Goal: Task Accomplishment & Management: Complete application form

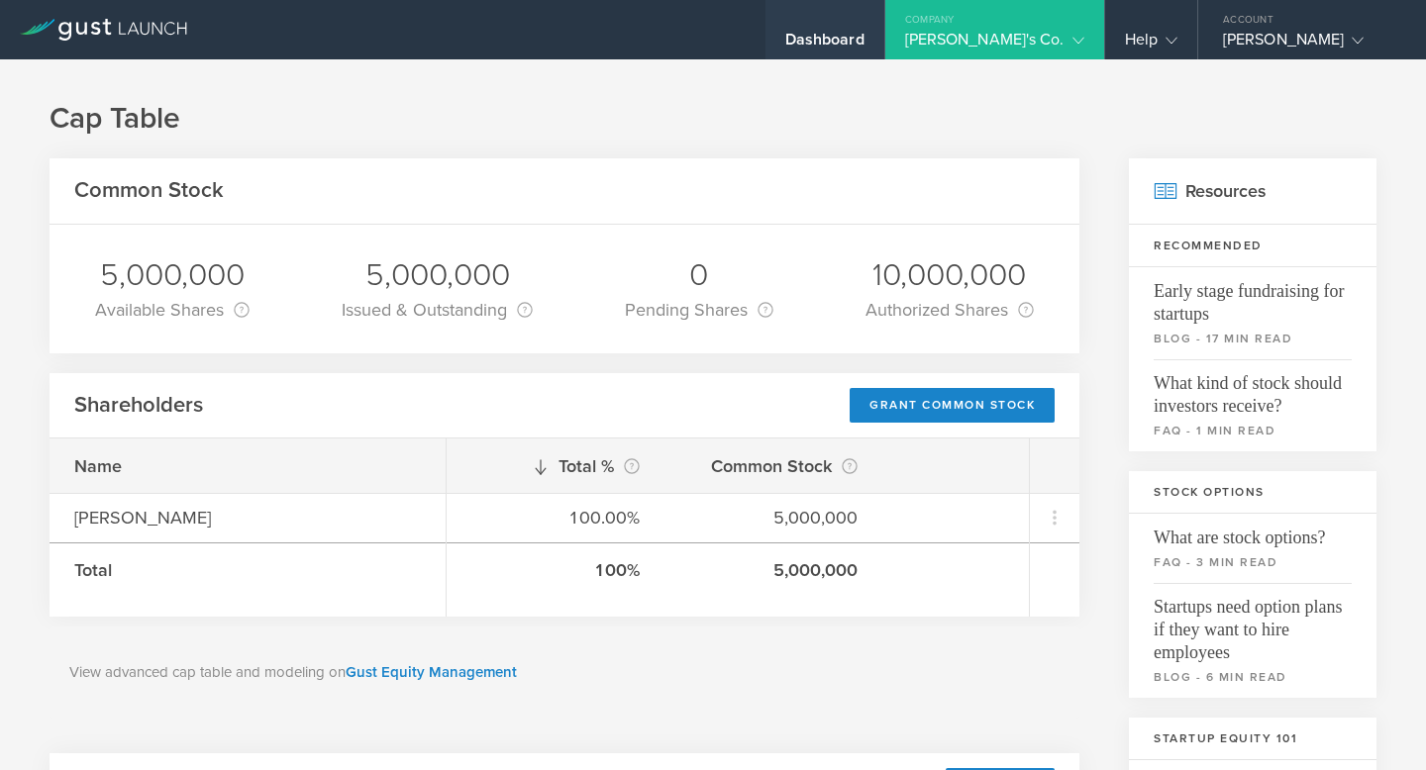
click at [860, 33] on div "Dashboard" at bounding box center [824, 45] width 79 height 30
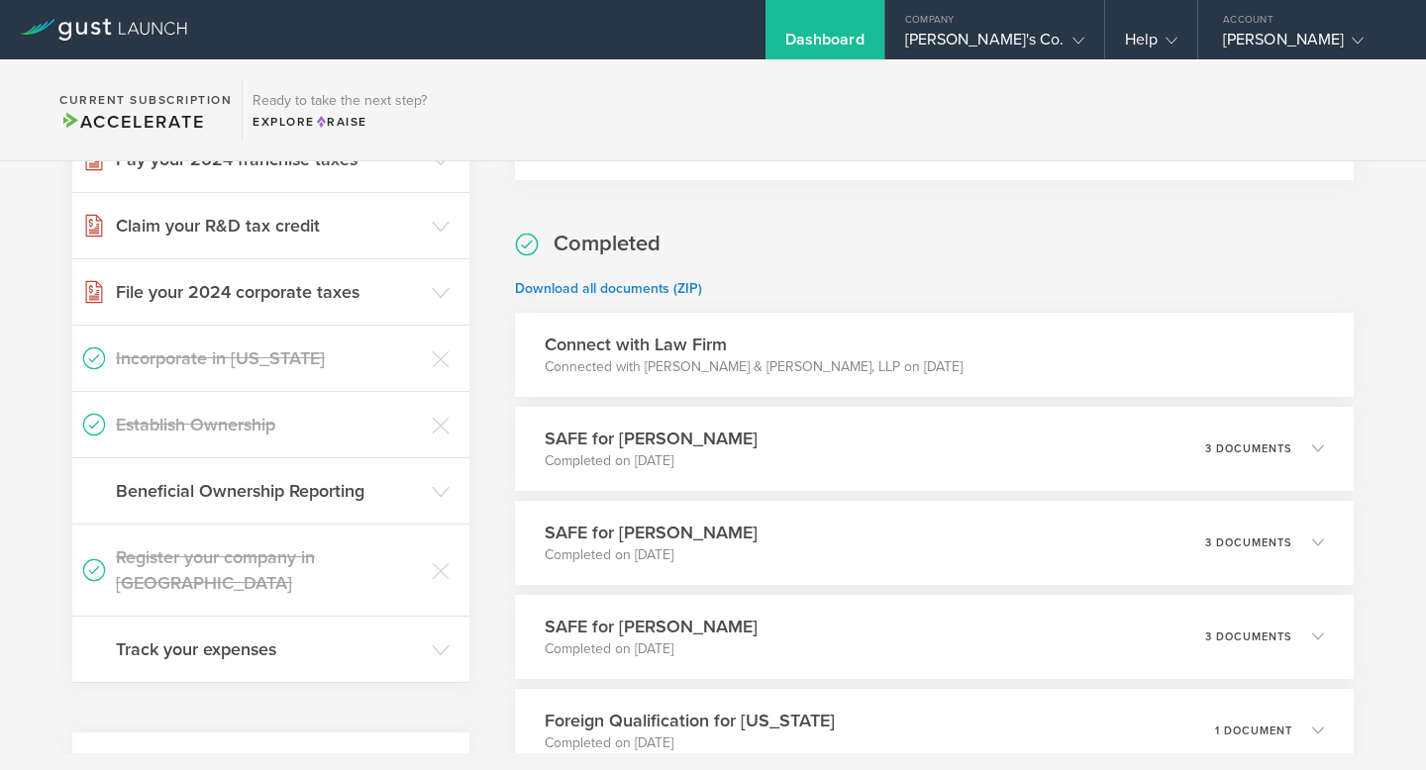
scroll to position [278, 0]
click at [315, 498] on h3 "Beneficial Ownership Reporting" at bounding box center [269, 492] width 306 height 26
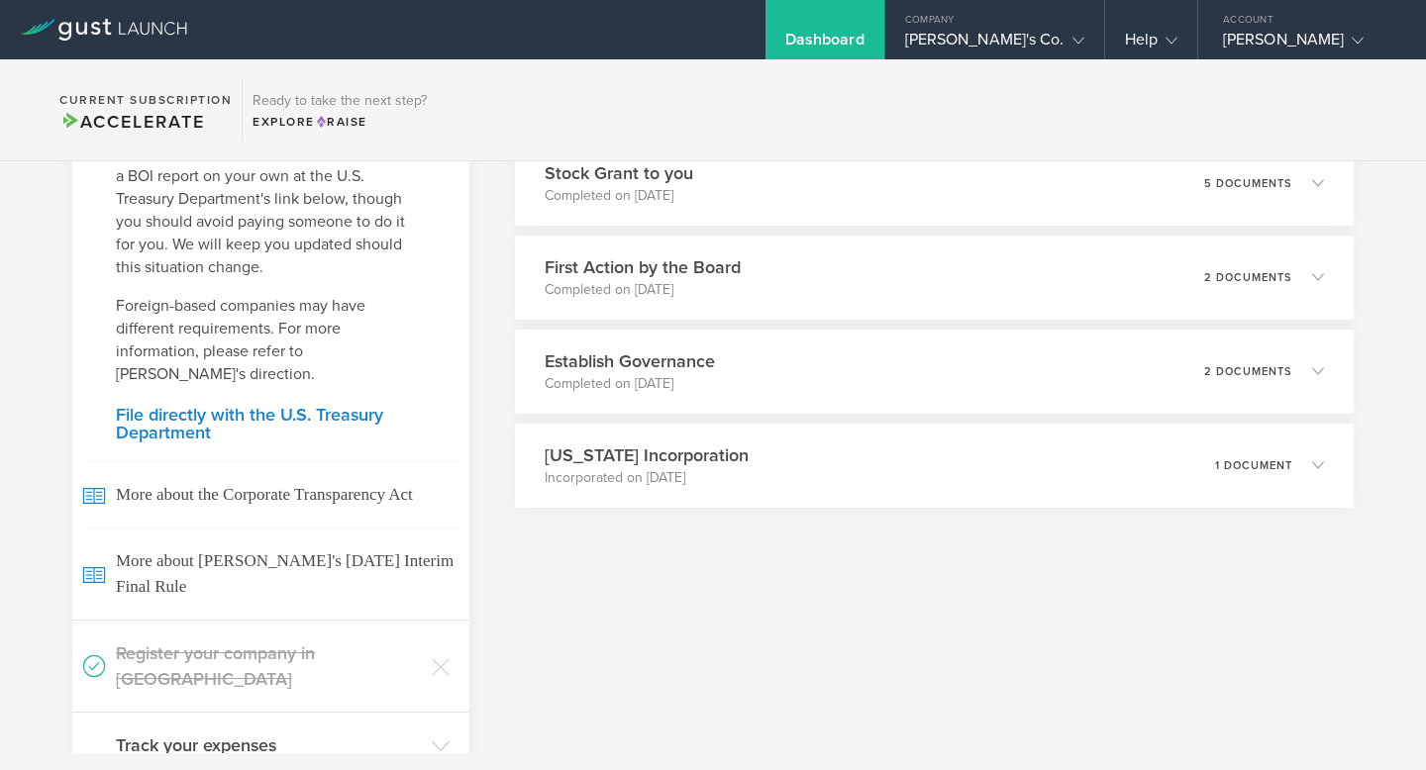
scroll to position [1014, 0]
click at [279, 734] on h3 "Track your expenses" at bounding box center [269, 747] width 306 height 26
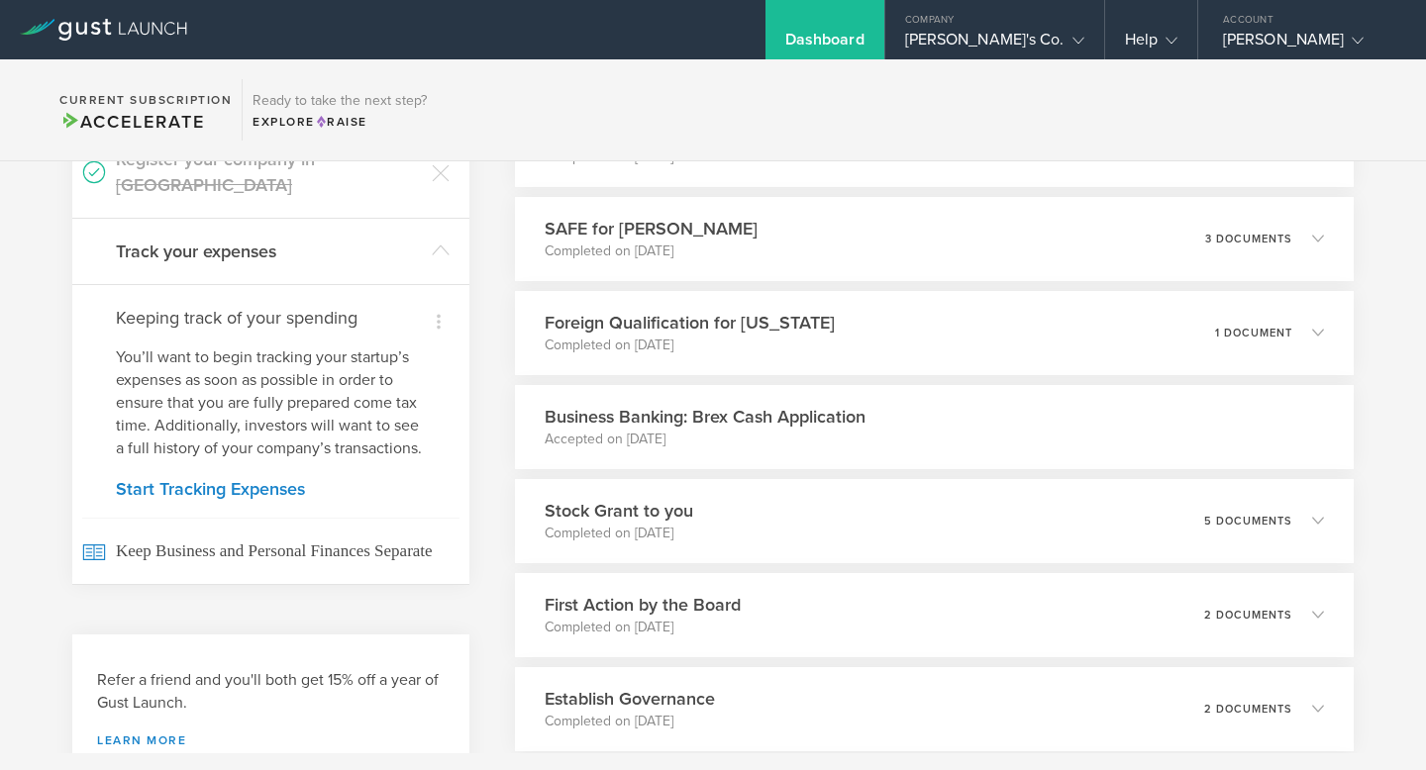
scroll to position [682, 0]
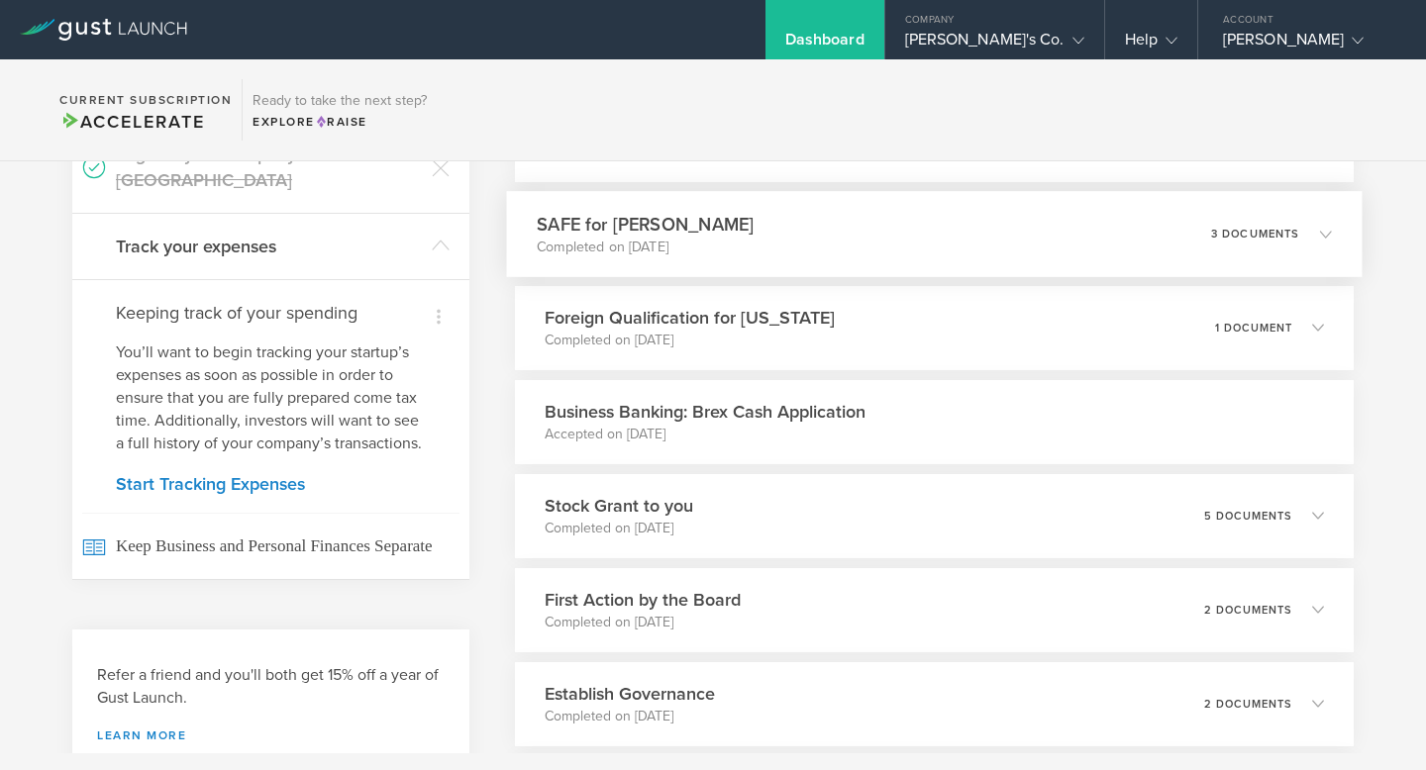
click at [822, 241] on div "SAFE for Dave Hoffman Completed on Oct 31, 2022 3 documents" at bounding box center [934, 234] width 856 height 86
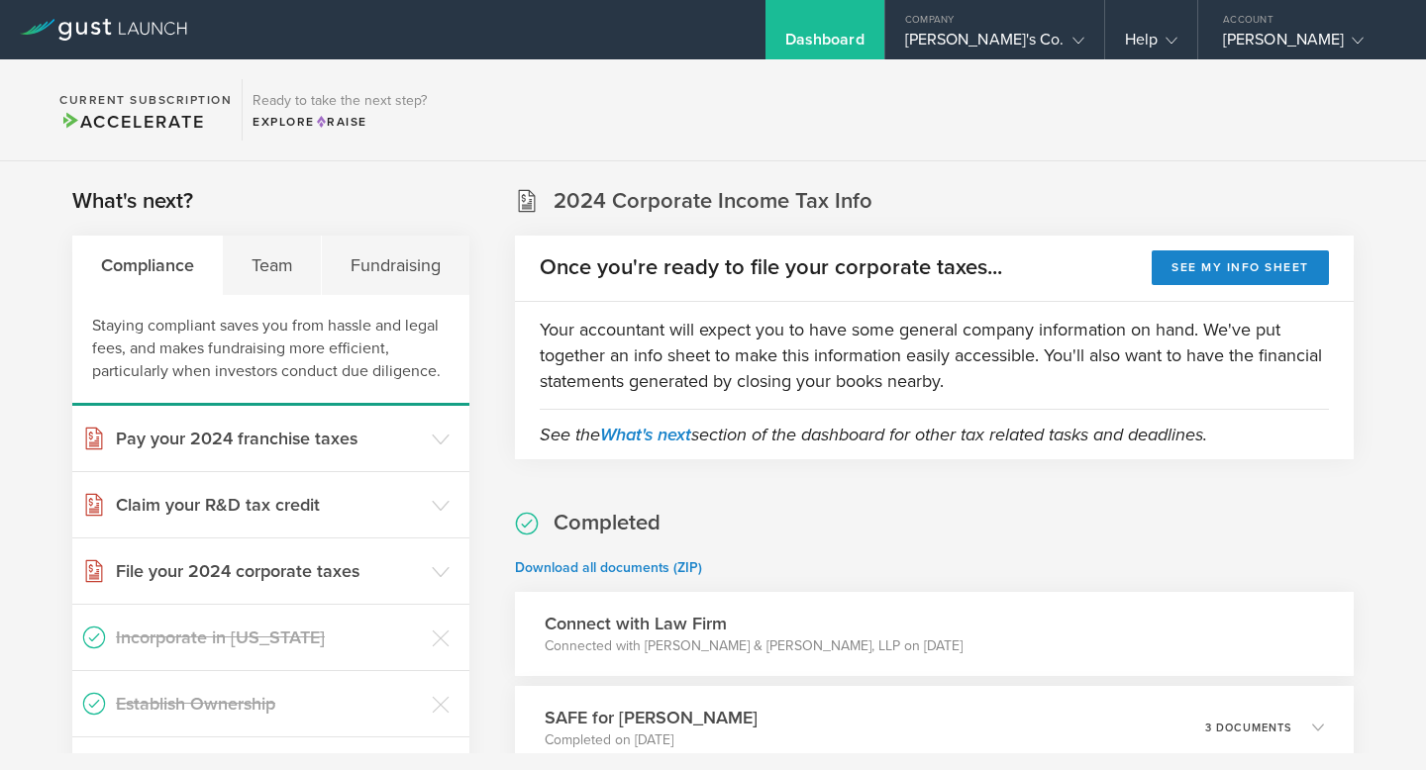
scroll to position [2, 0]
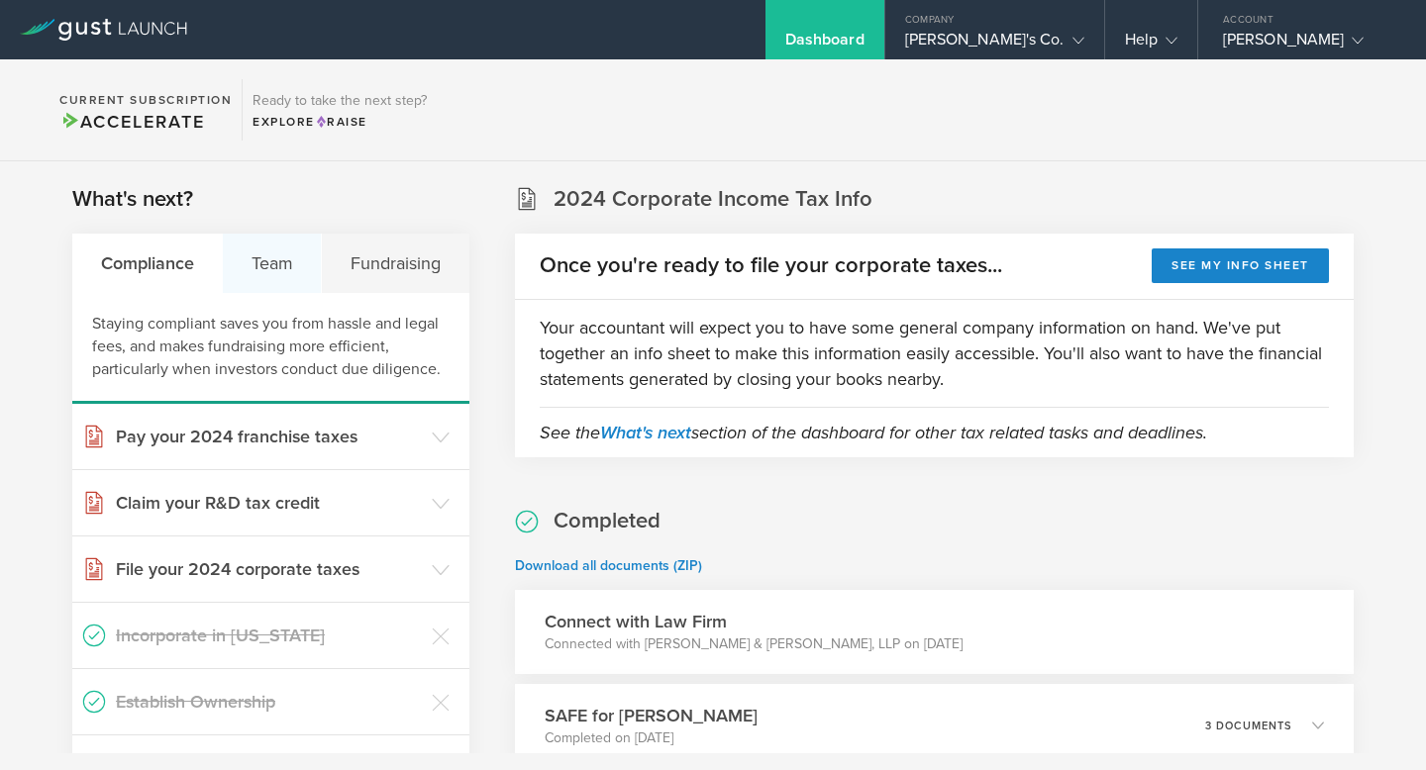
click at [270, 263] on div "Team" at bounding box center [272, 263] width 99 height 59
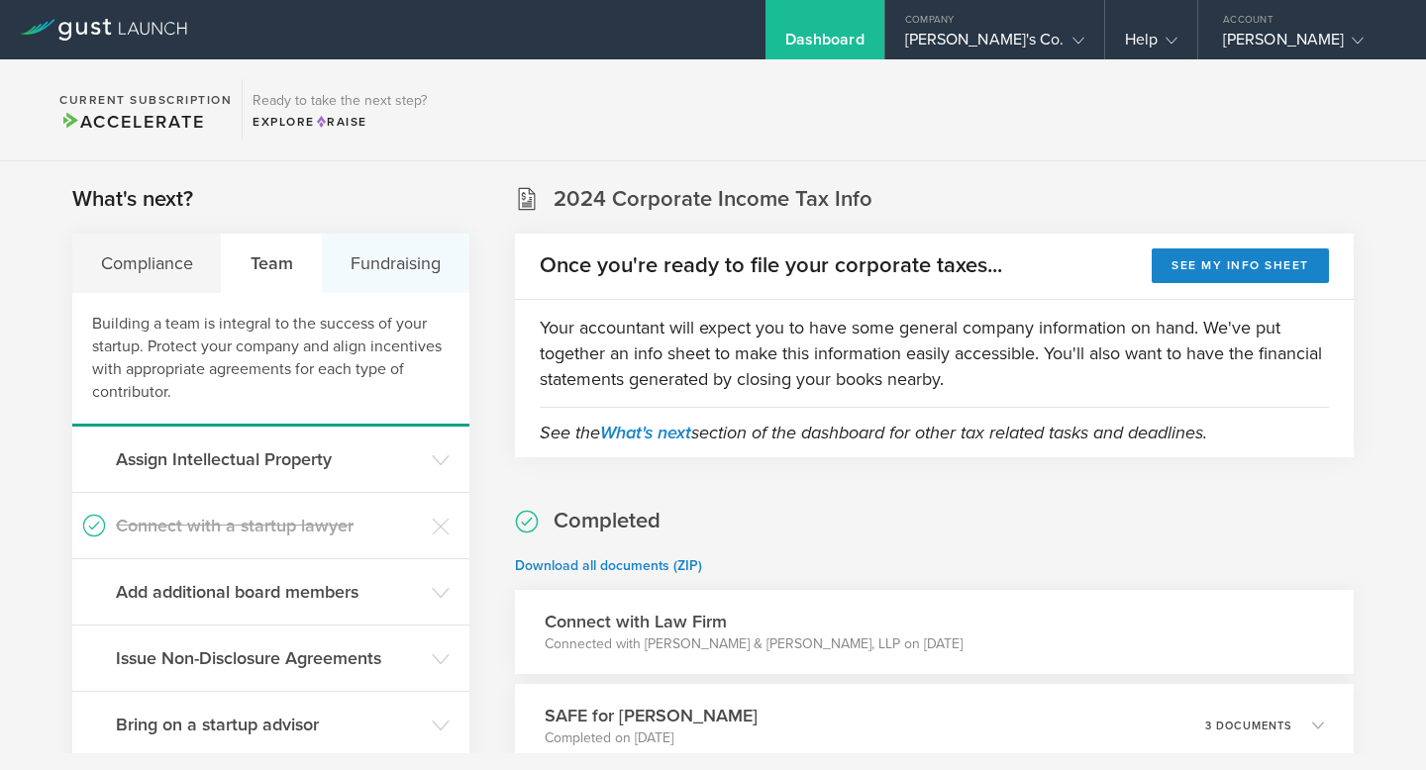
click at [403, 257] on div "Fundraising" at bounding box center [395, 263] width 147 height 59
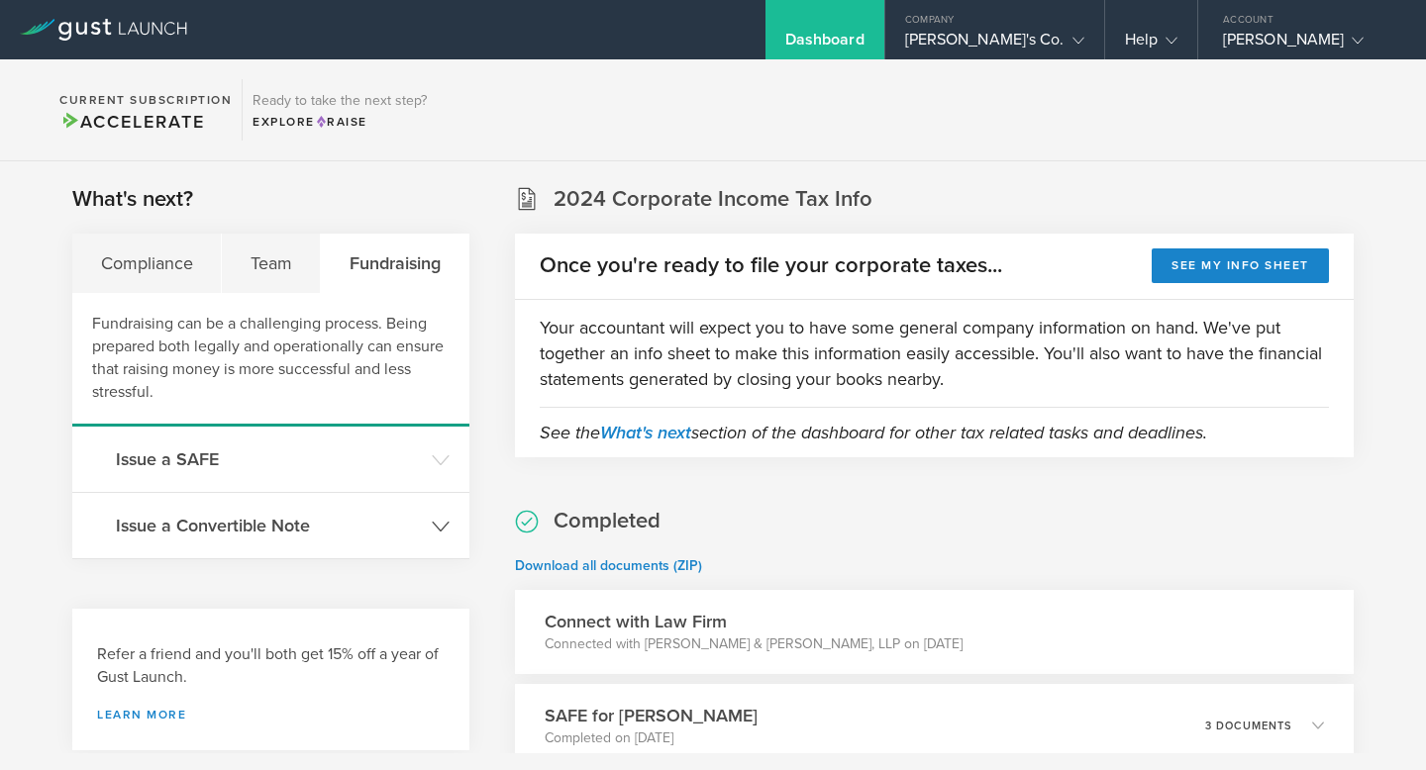
click at [290, 539] on header "Issue a Convertible Note" at bounding box center [270, 525] width 397 height 65
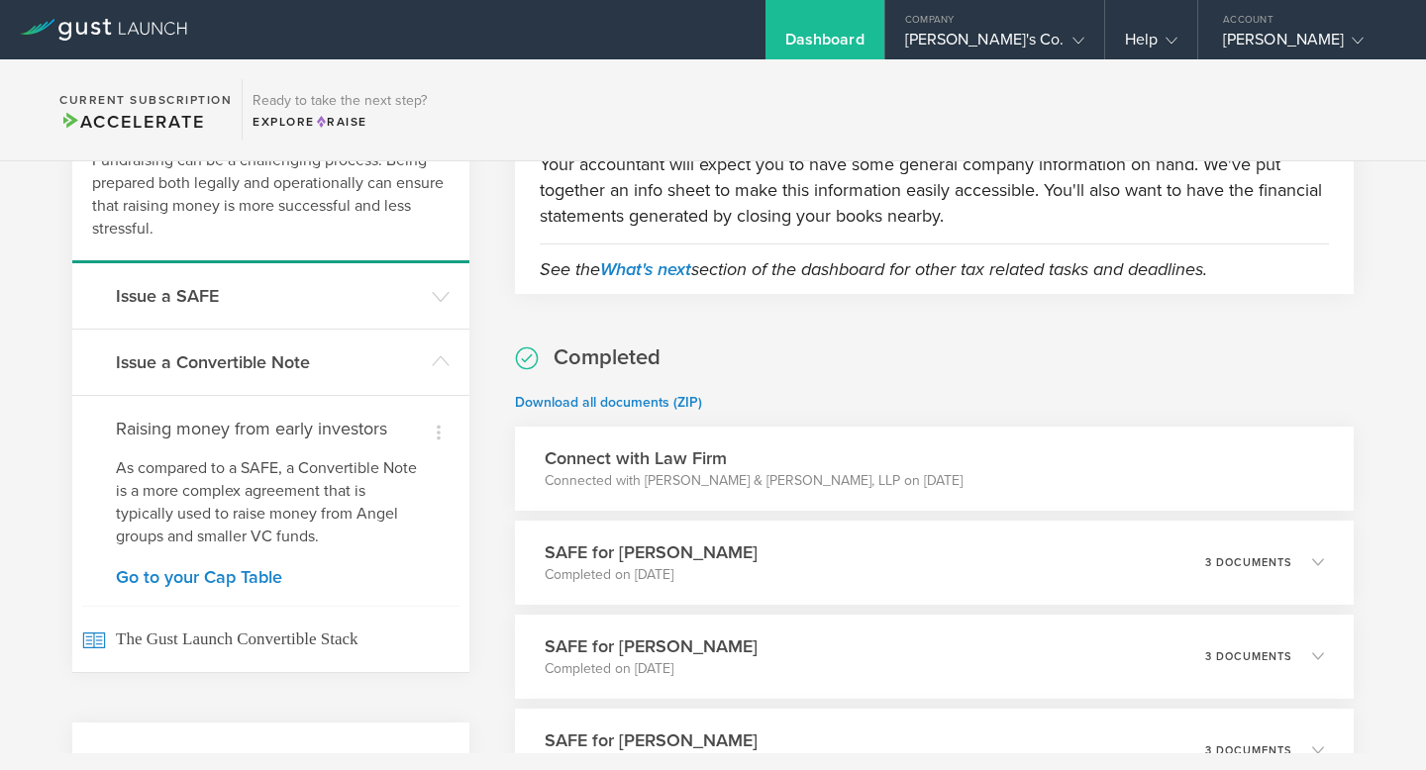
scroll to position [167, 0]
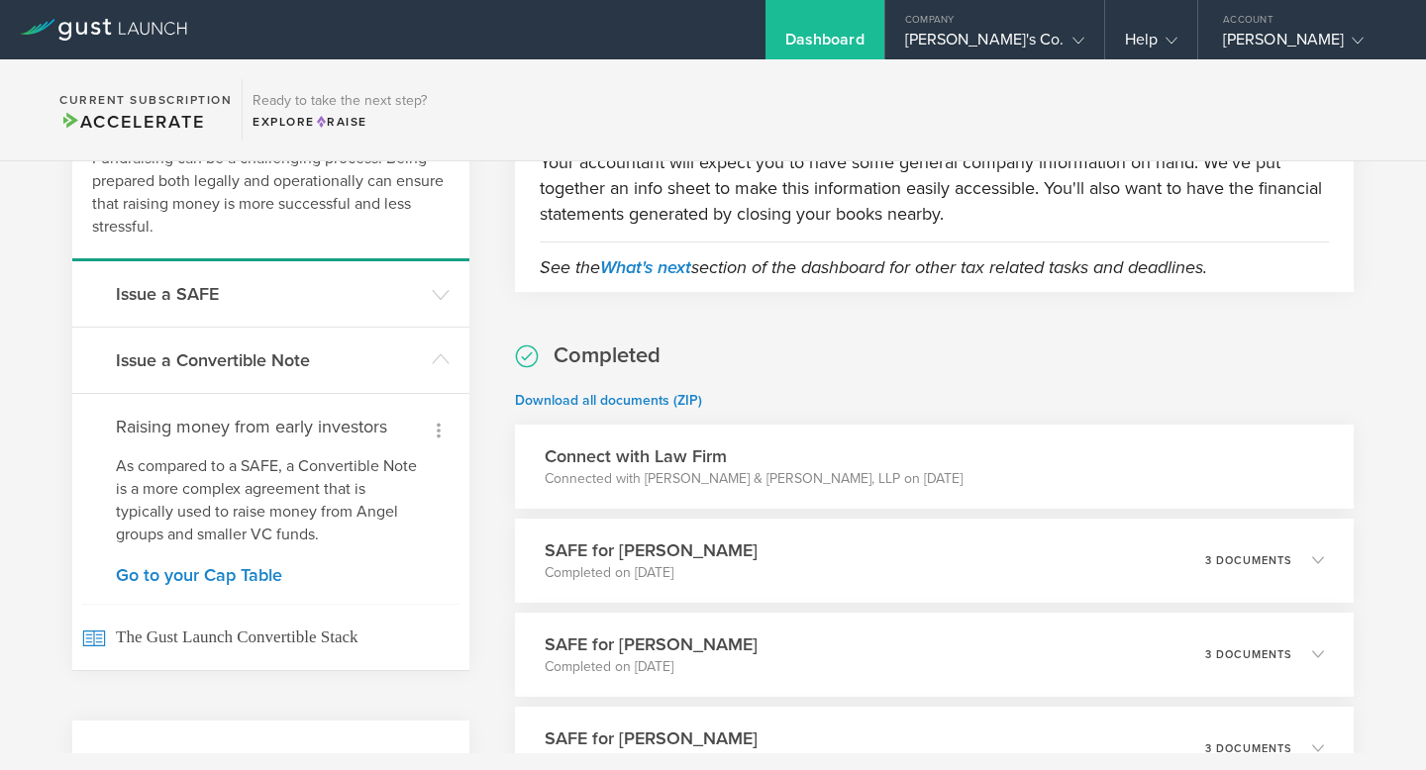
click at [443, 427] on icon at bounding box center [439, 431] width 24 height 24
click at [255, 441] on div at bounding box center [713, 385] width 1426 height 770
click at [251, 363] on h3 "Issue a Convertible Note" at bounding box center [269, 361] width 306 height 26
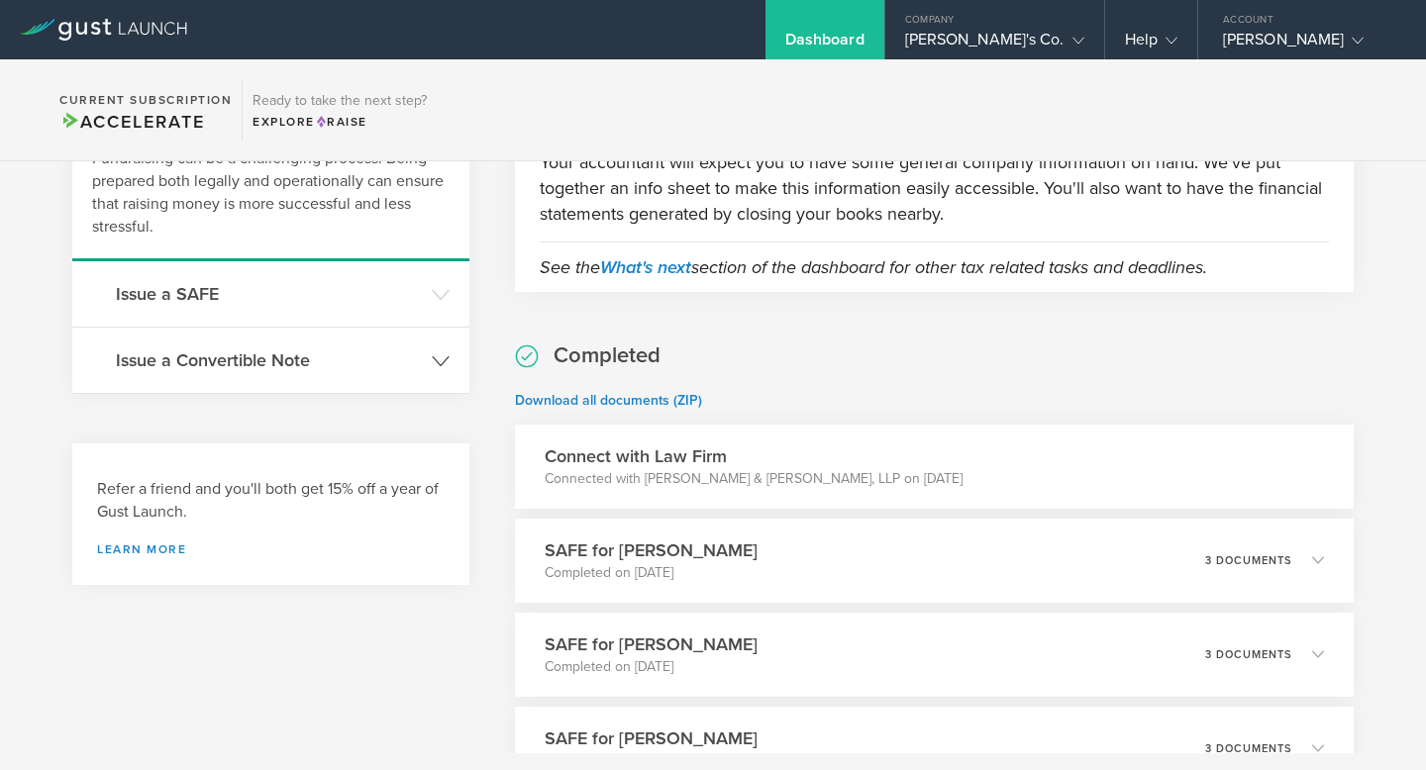
click at [251, 363] on h3 "Issue a Convertible Note" at bounding box center [269, 361] width 306 height 26
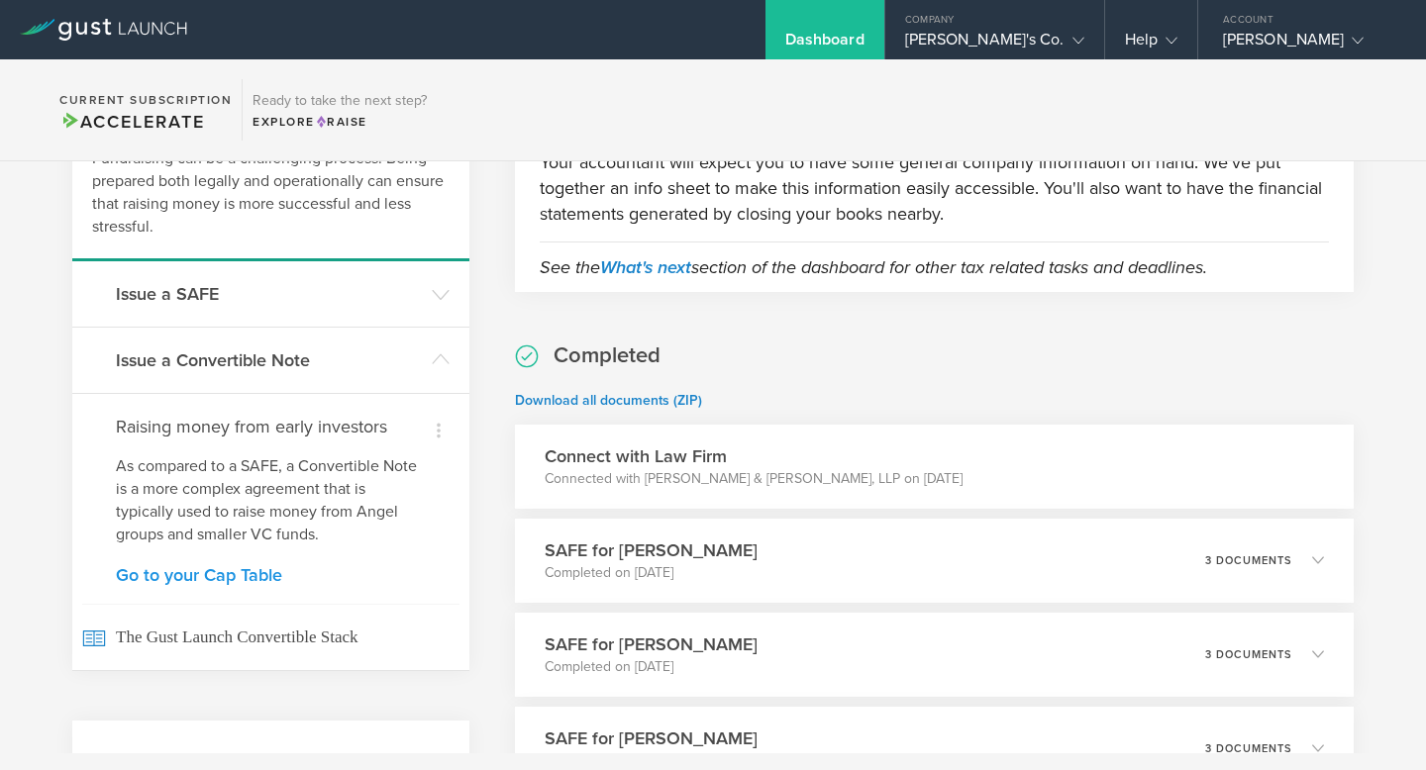
click at [179, 576] on link "Go to your Cap Table" at bounding box center [271, 575] width 310 height 18
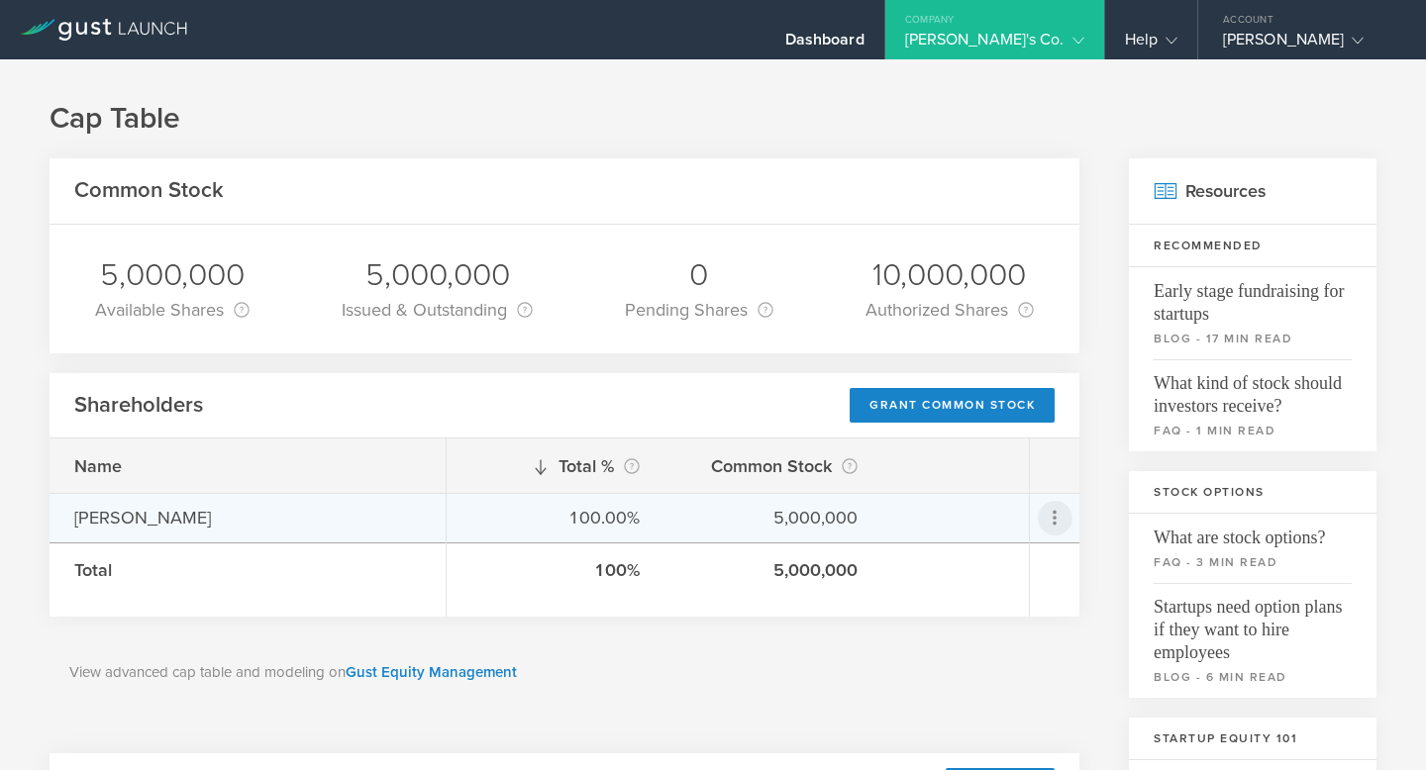
click at [1064, 511] on icon at bounding box center [1055, 518] width 24 height 24
click at [730, 692] on md-backdrop at bounding box center [713, 385] width 1426 height 770
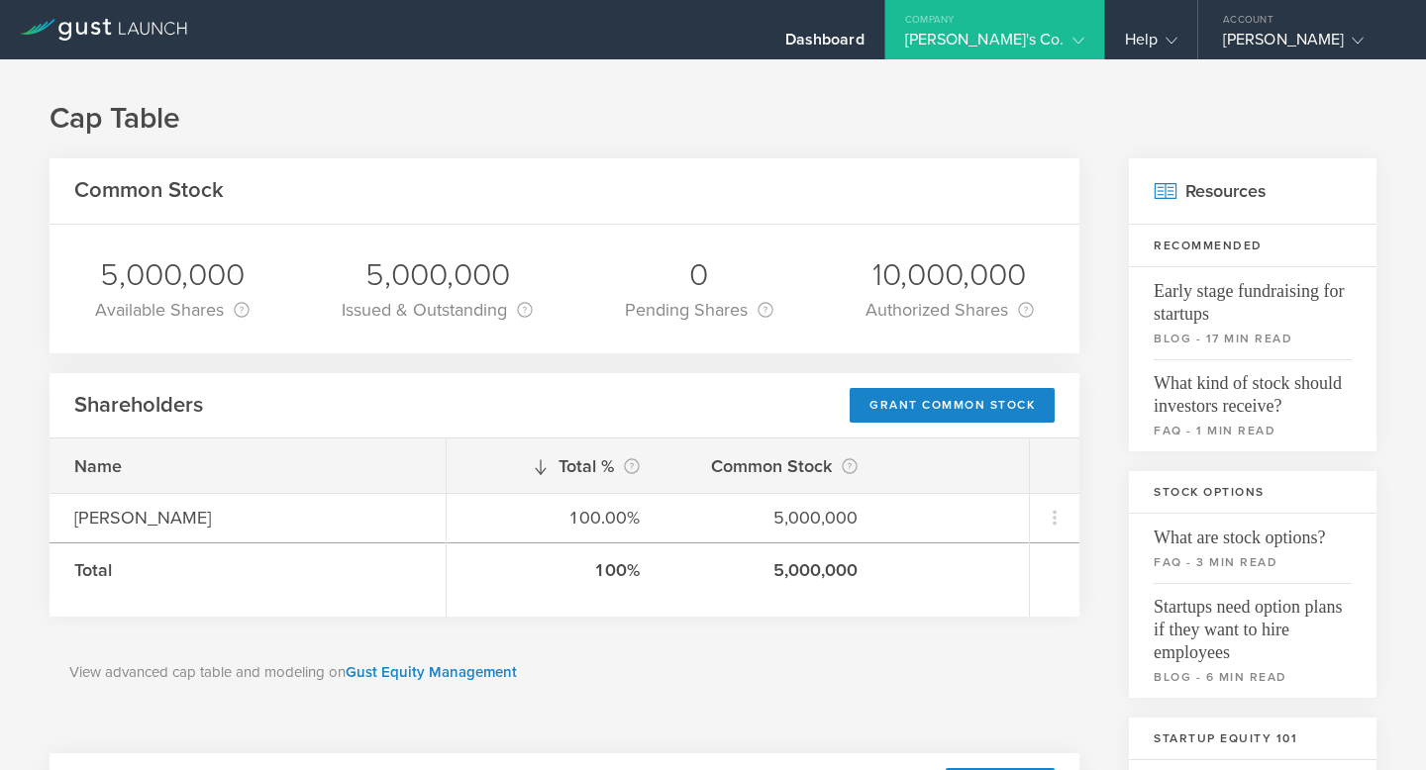
click at [1085, 32] on div "Goodwynn's Co." at bounding box center [994, 45] width 219 height 30
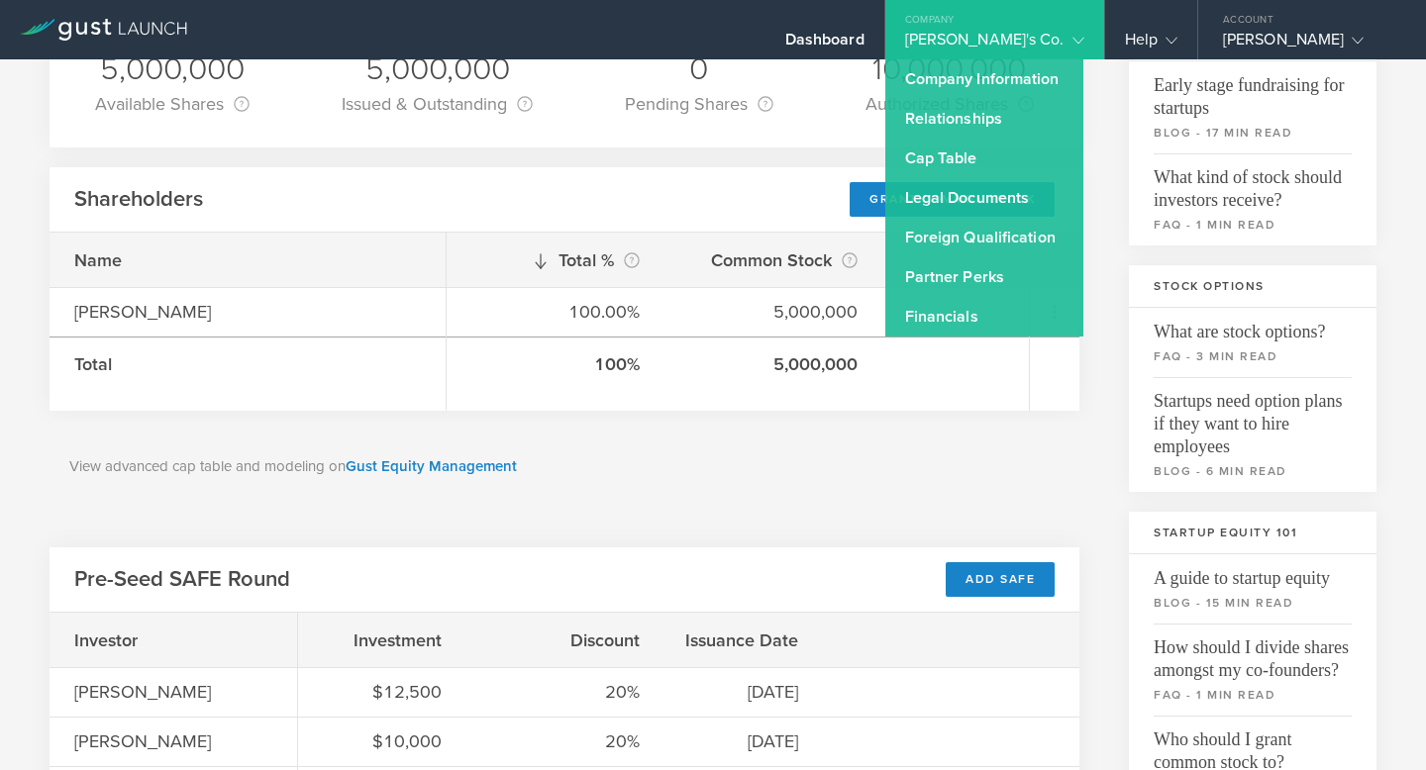
scroll to position [242, 0]
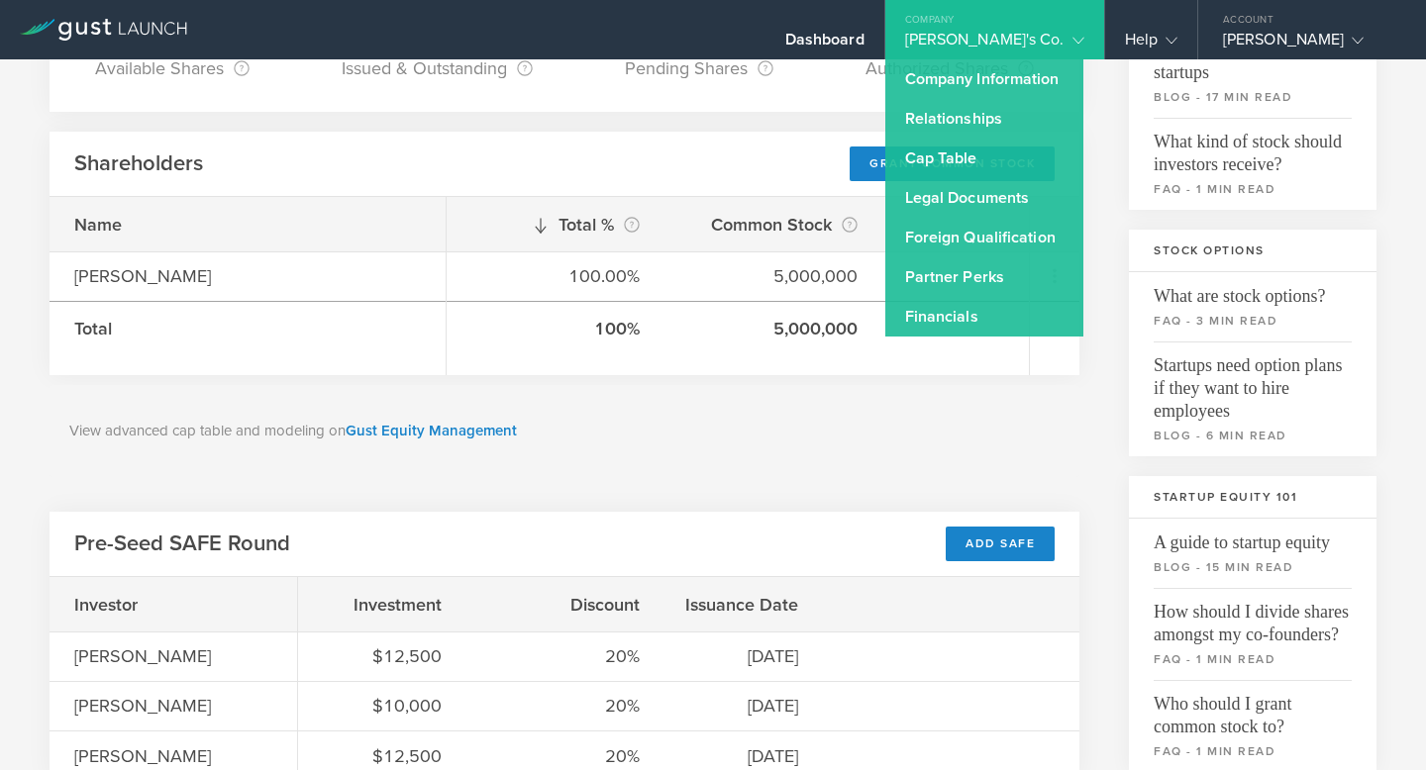
click at [552, 474] on div "View advanced cap table and modeling on Gust Equity Management" at bounding box center [565, 431] width 1030 height 92
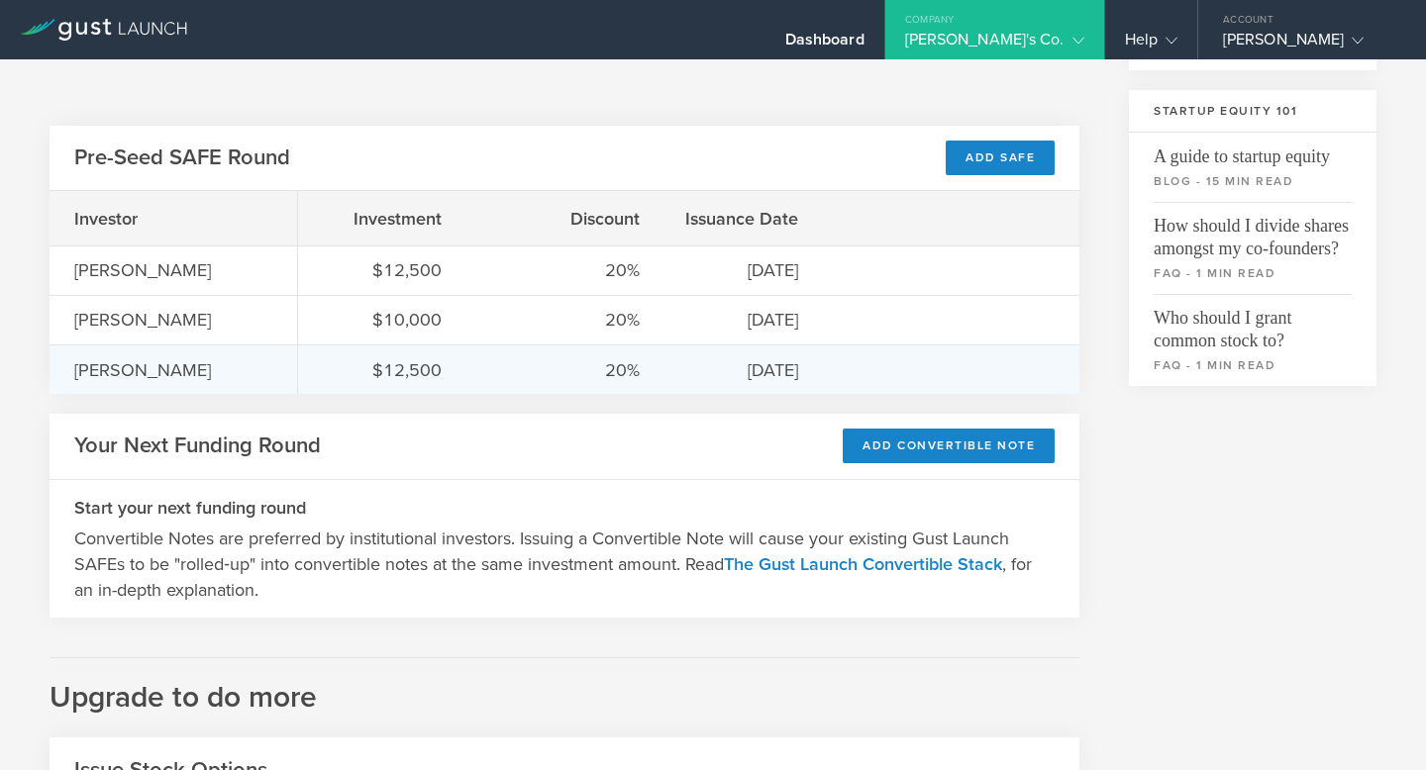
scroll to position [644, 0]
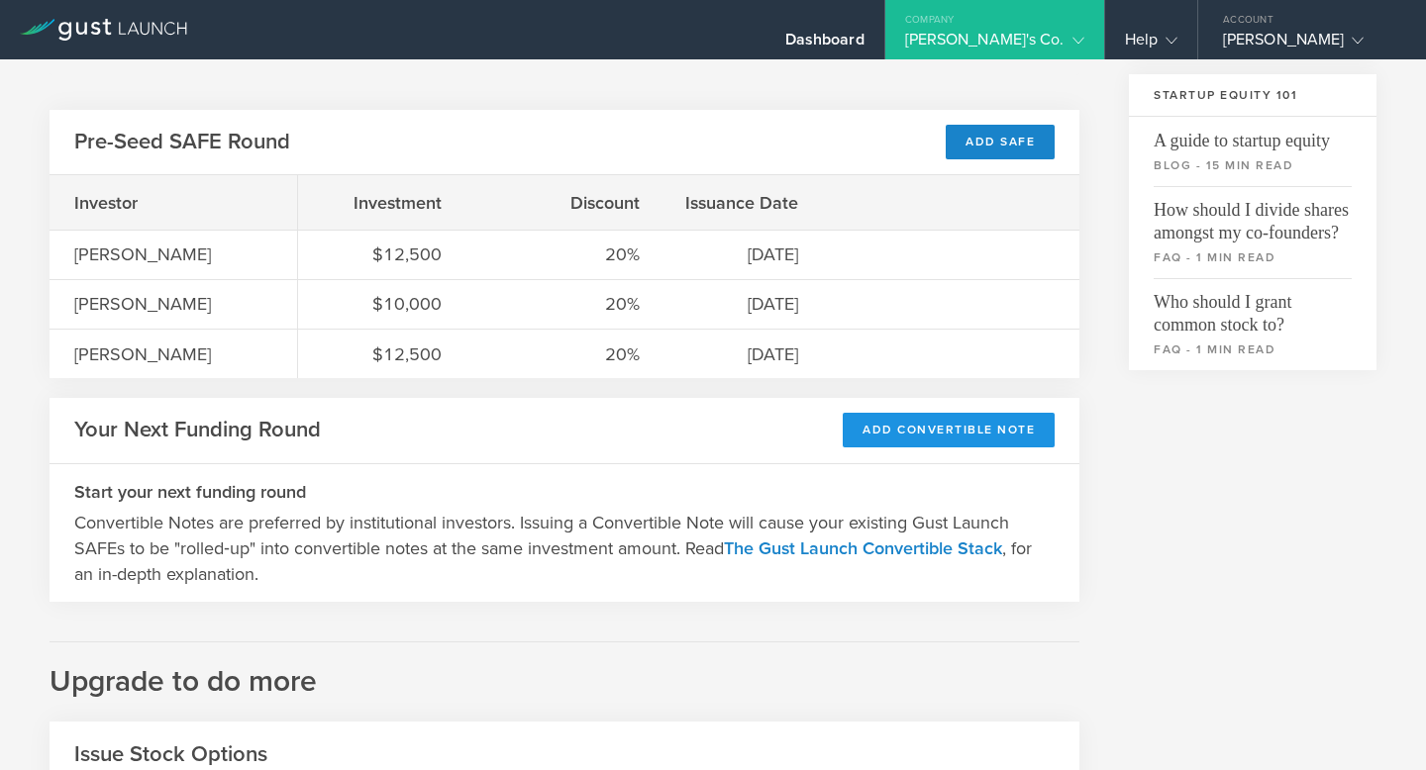
click at [931, 432] on div "Add Convertible Note" at bounding box center [949, 430] width 212 height 35
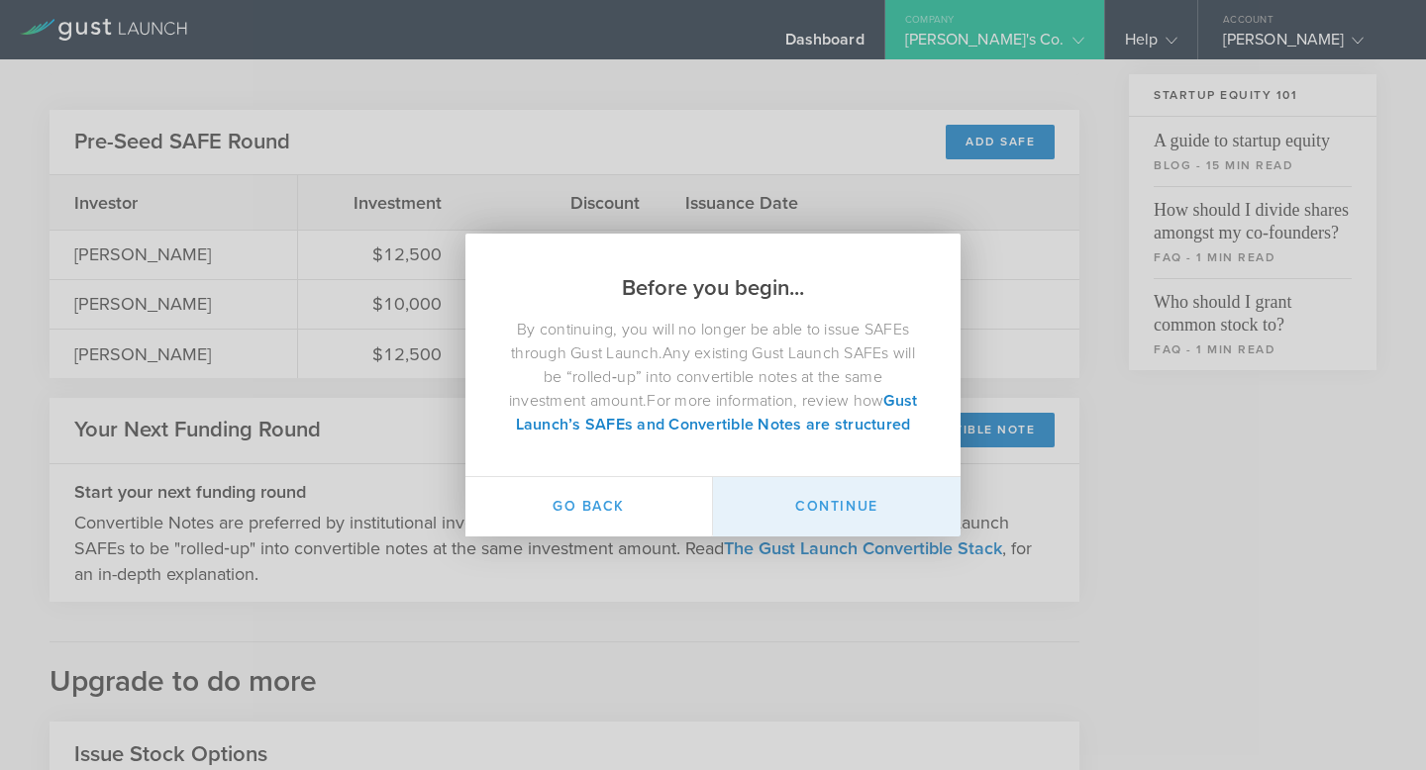
click at [828, 513] on button "Continue" at bounding box center [837, 506] width 248 height 59
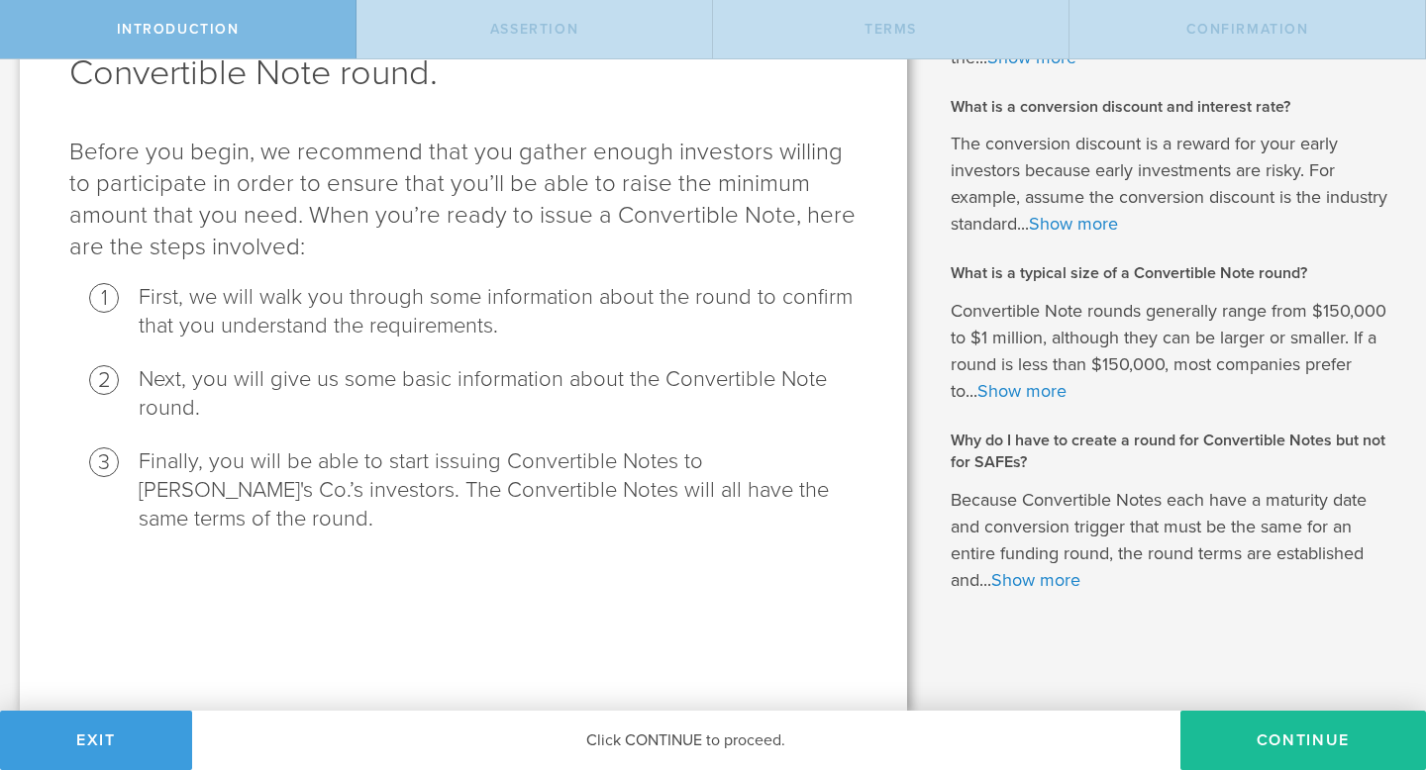
scroll to position [174, 0]
click at [1291, 736] on button "Continue" at bounding box center [1303, 740] width 246 height 59
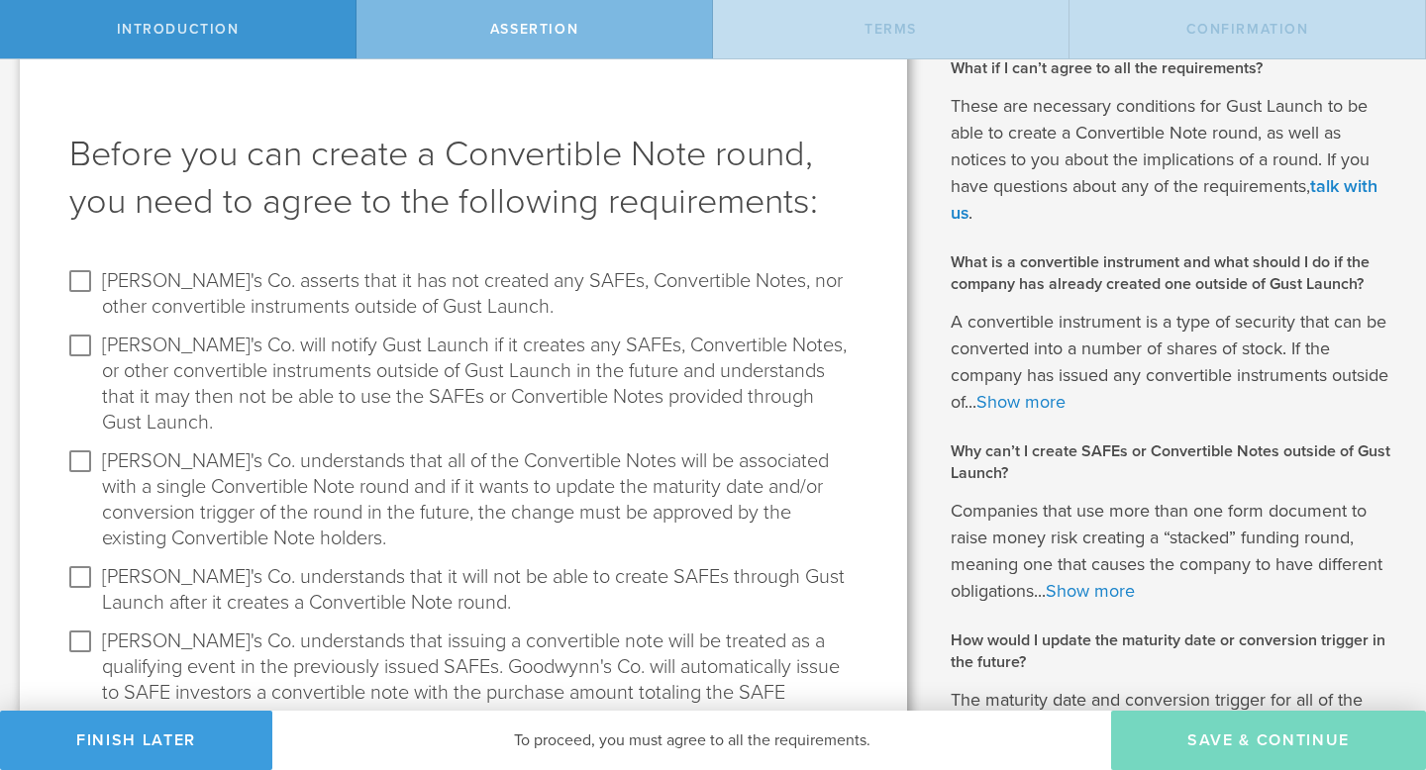
scroll to position [74, 0]
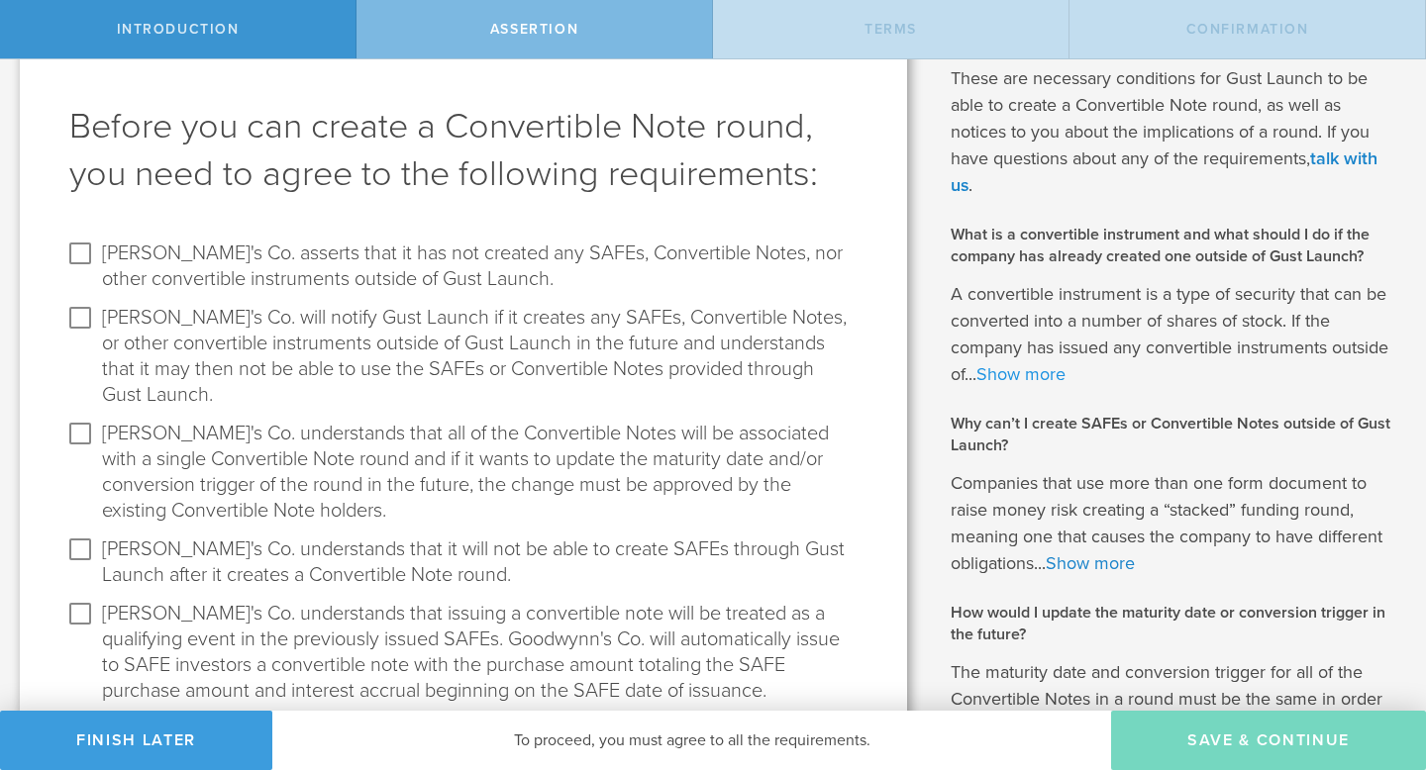
click at [1009, 376] on link "Show more" at bounding box center [1020, 374] width 89 height 22
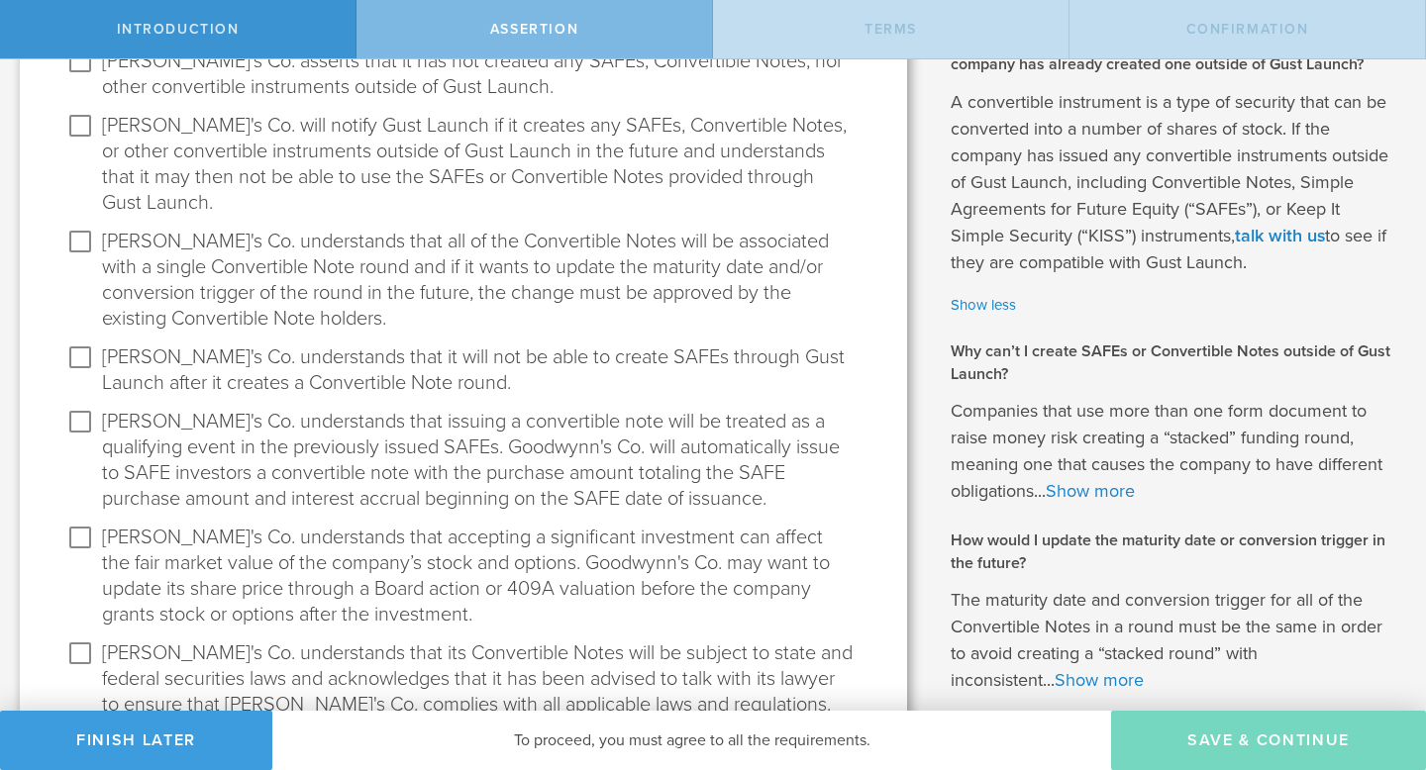
scroll to position [269, 0]
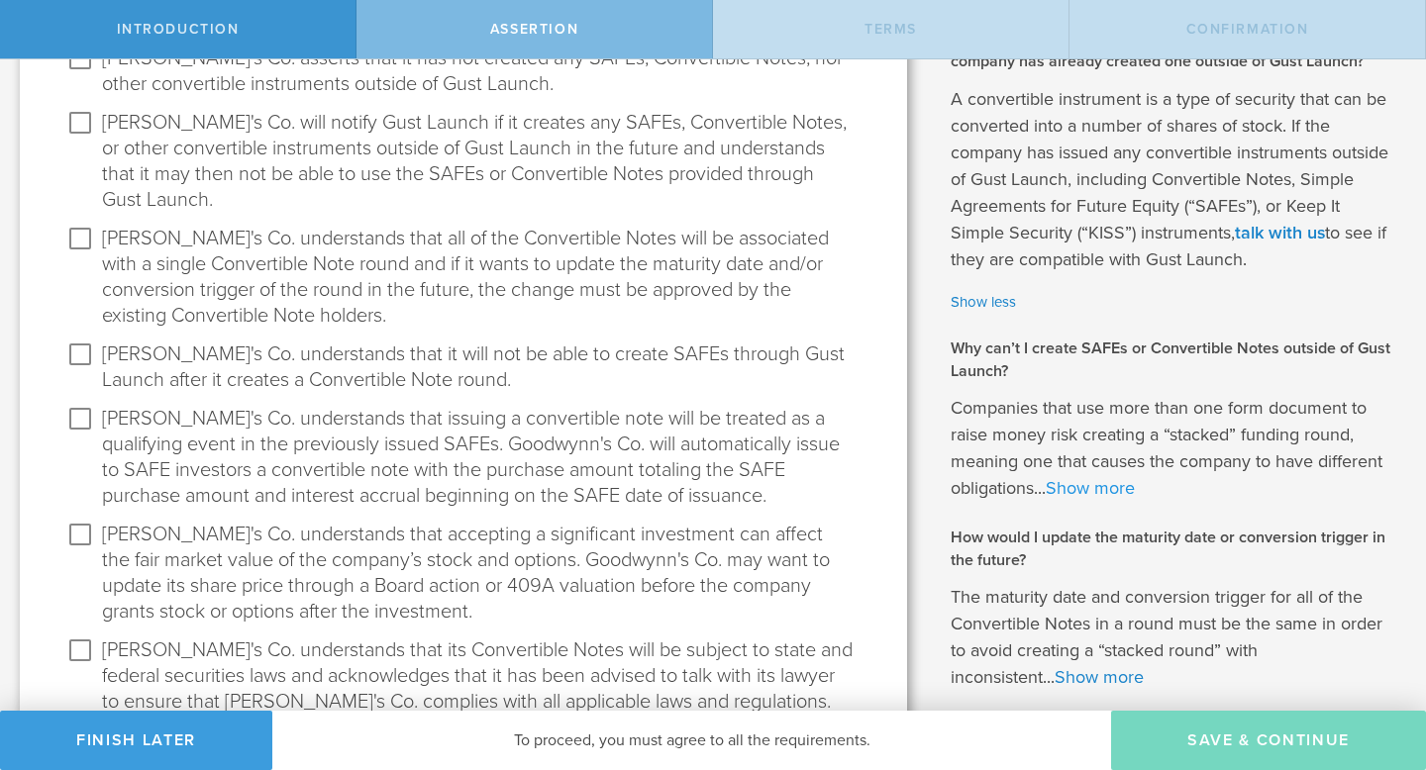
click at [1112, 480] on link "Show more" at bounding box center [1090, 488] width 89 height 22
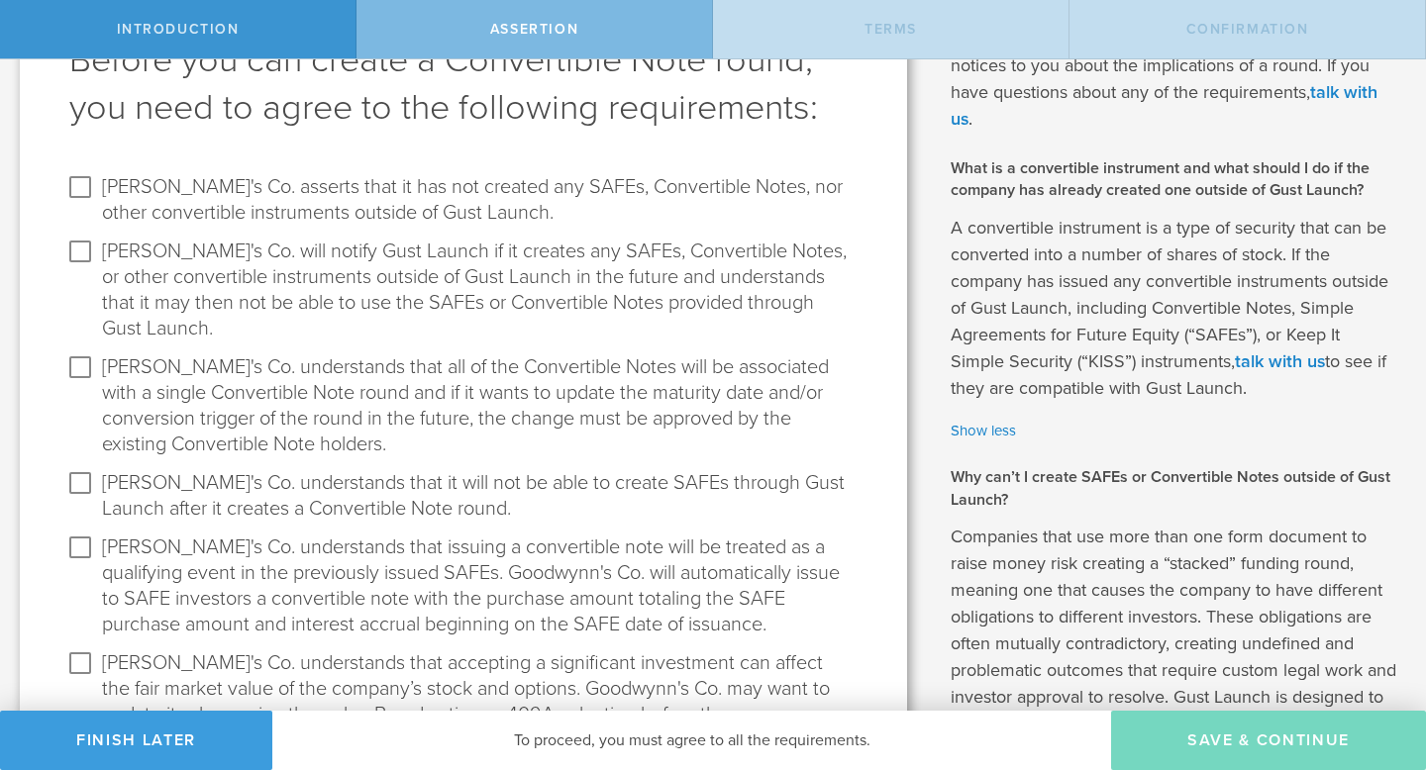
scroll to position [140, 0]
click at [82, 189] on input "Goodwynn's Co. asserts that it has not created any SAFEs, Convertible Notes, no…" at bounding box center [80, 188] width 32 height 32
checkbox input "true"
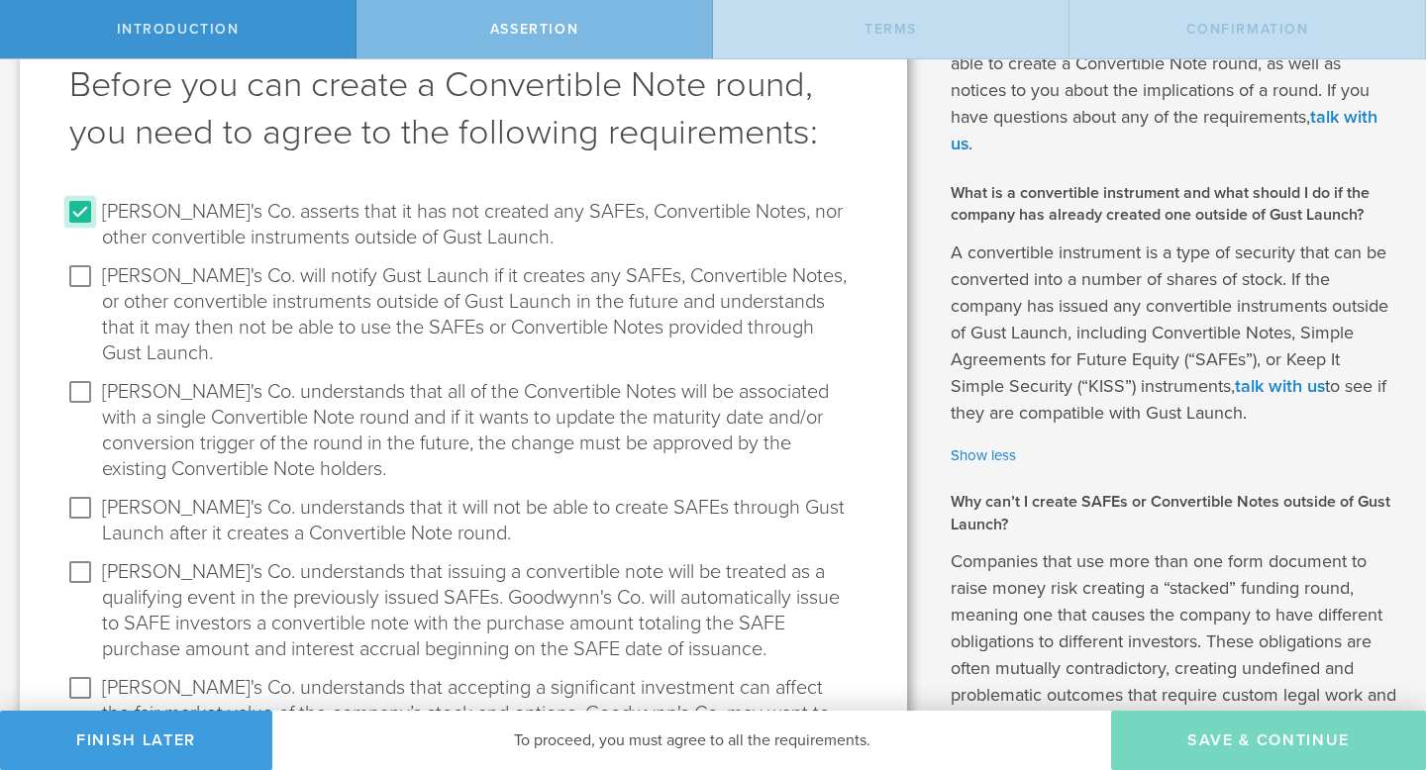
scroll to position [113, 0]
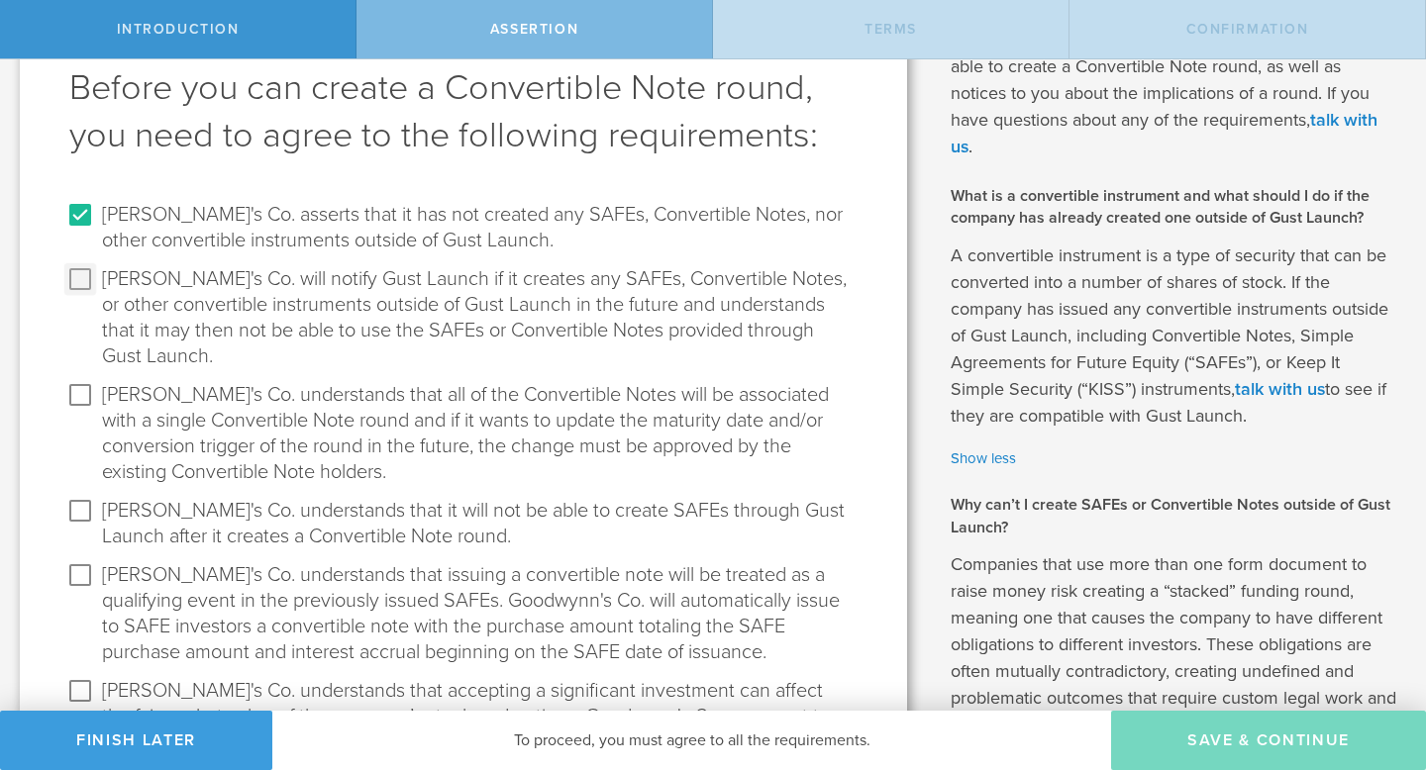
click at [67, 276] on input "Goodwynn's Co. will notify Gust Launch if it creates any SAFEs, Convertible Not…" at bounding box center [80, 279] width 32 height 32
checkbox input "true"
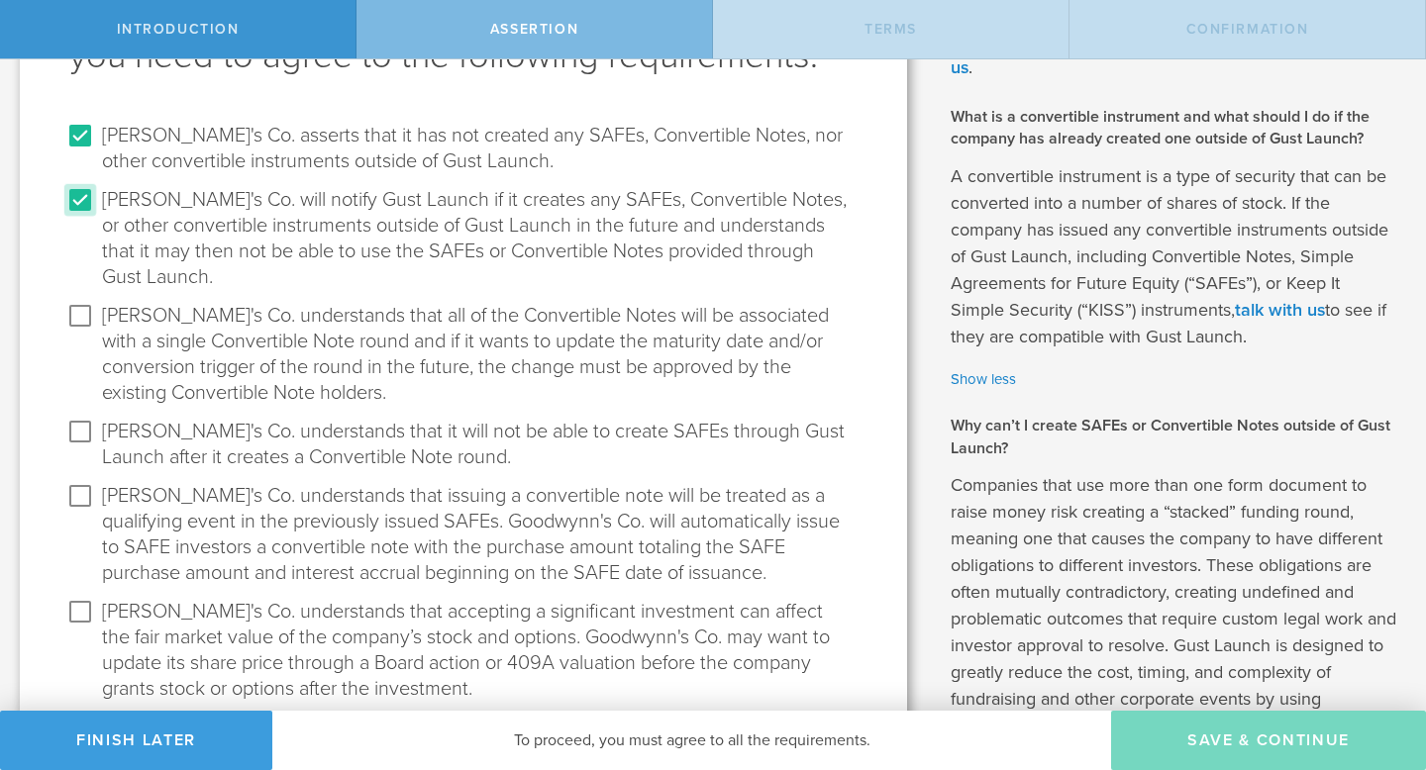
scroll to position [213, 0]
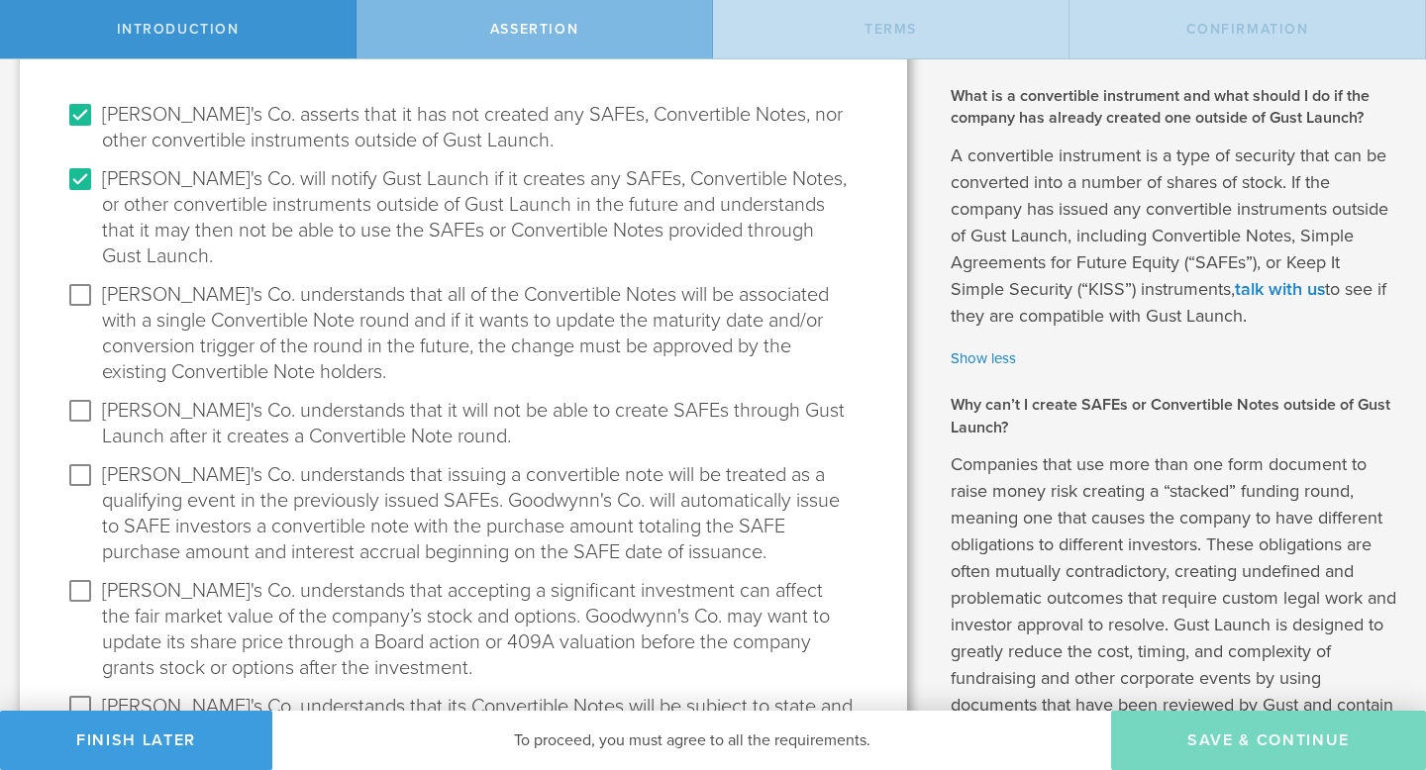
click at [84, 270] on checkbox "Goodwynn's Co. will notify Gust Launch if it creates any SAFEs, Convertible Not…" at bounding box center [463, 221] width 788 height 116
click at [74, 290] on input "Goodwynn's Co. understands that all of the Convertible Notes will be associated…" at bounding box center [80, 295] width 32 height 32
checkbox input "true"
click at [82, 408] on input "Goodwynn's Co. understands that it will not be able to create SAFEs through Gus…" at bounding box center [80, 411] width 32 height 32
checkbox input "true"
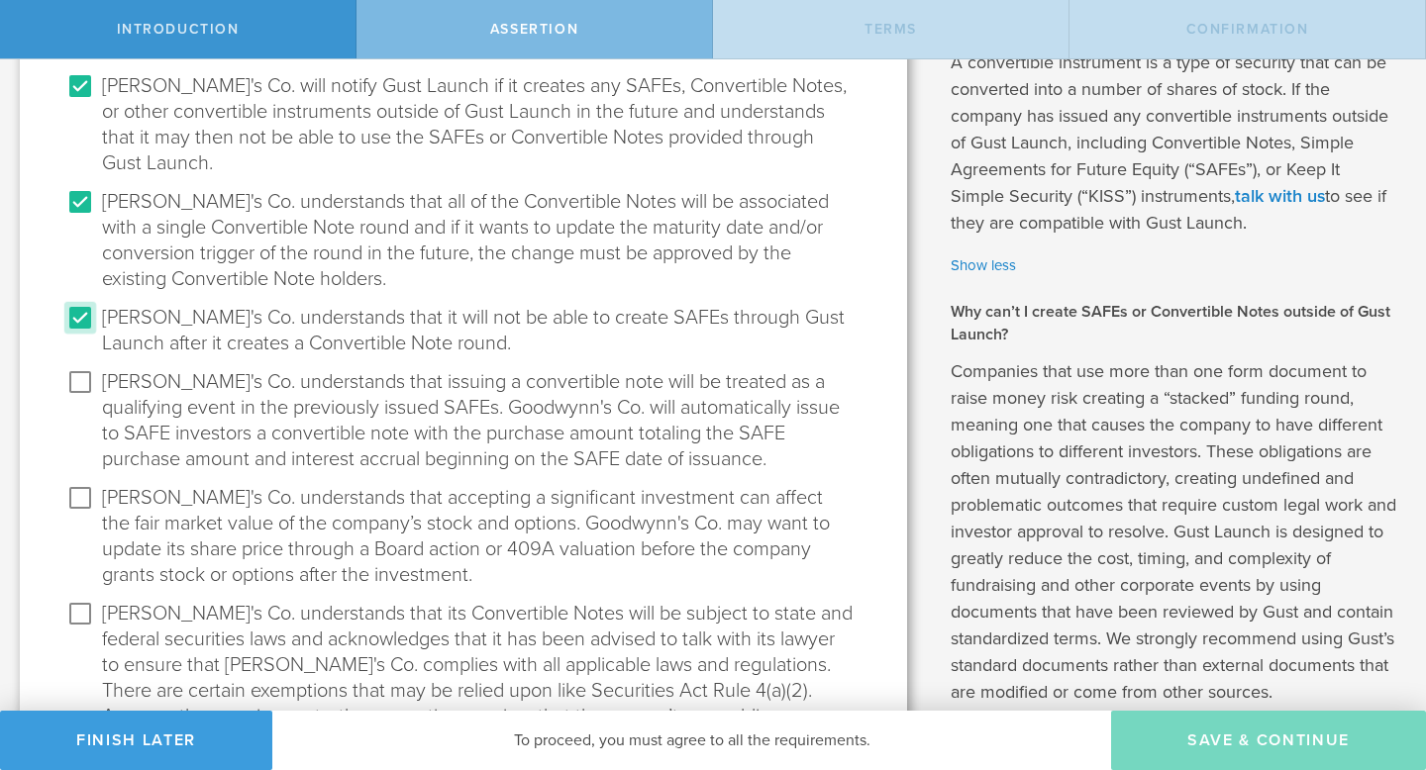
scroll to position [321, 0]
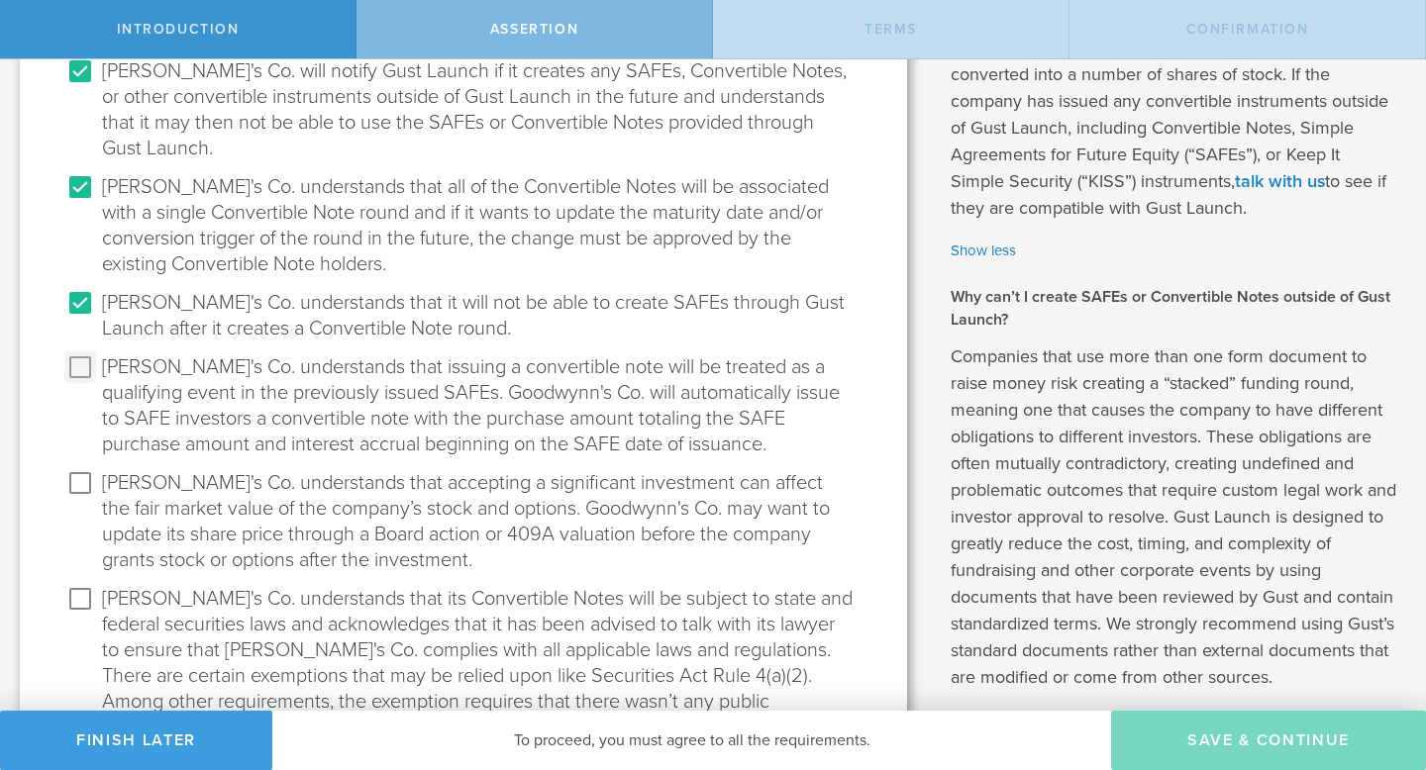
click at [74, 371] on input "Goodwynn's Co. understands that issuing a convertible note will be treated as a…" at bounding box center [80, 368] width 32 height 32
checkbox input "true"
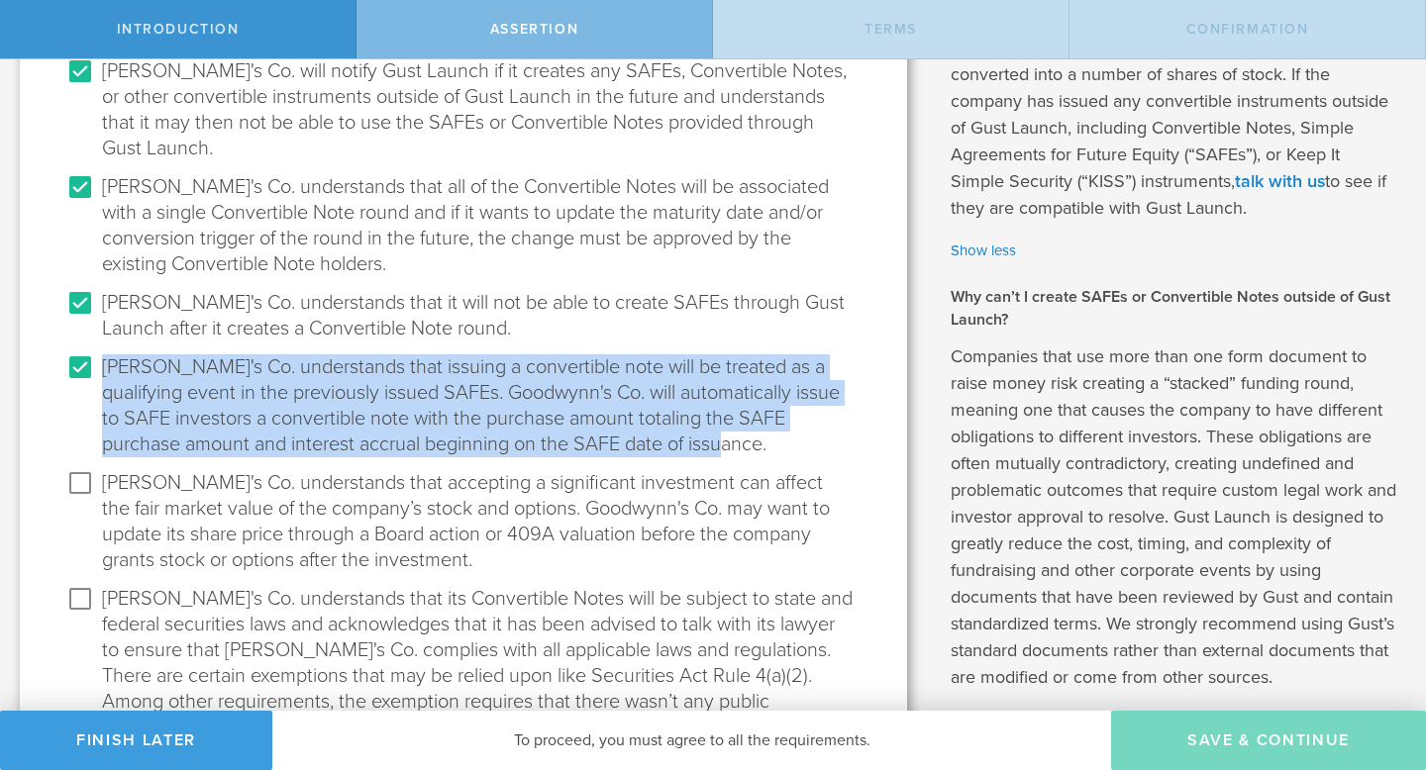
drag, startPoint x: 106, startPoint y: 366, endPoint x: 778, endPoint y: 452, distance: 677.8
click at [778, 452] on label "Goodwynn's Co. understands that issuing a convertible note will be treated as a…" at bounding box center [477, 410] width 751 height 116
copy label "Goodwynn's Co. understands that issuing a convertible note will be treated as a…"
click at [78, 484] on input "Goodwynn's Co. understands that accepting a significant investment can affect t…" at bounding box center [80, 483] width 32 height 32
checkbox input "true"
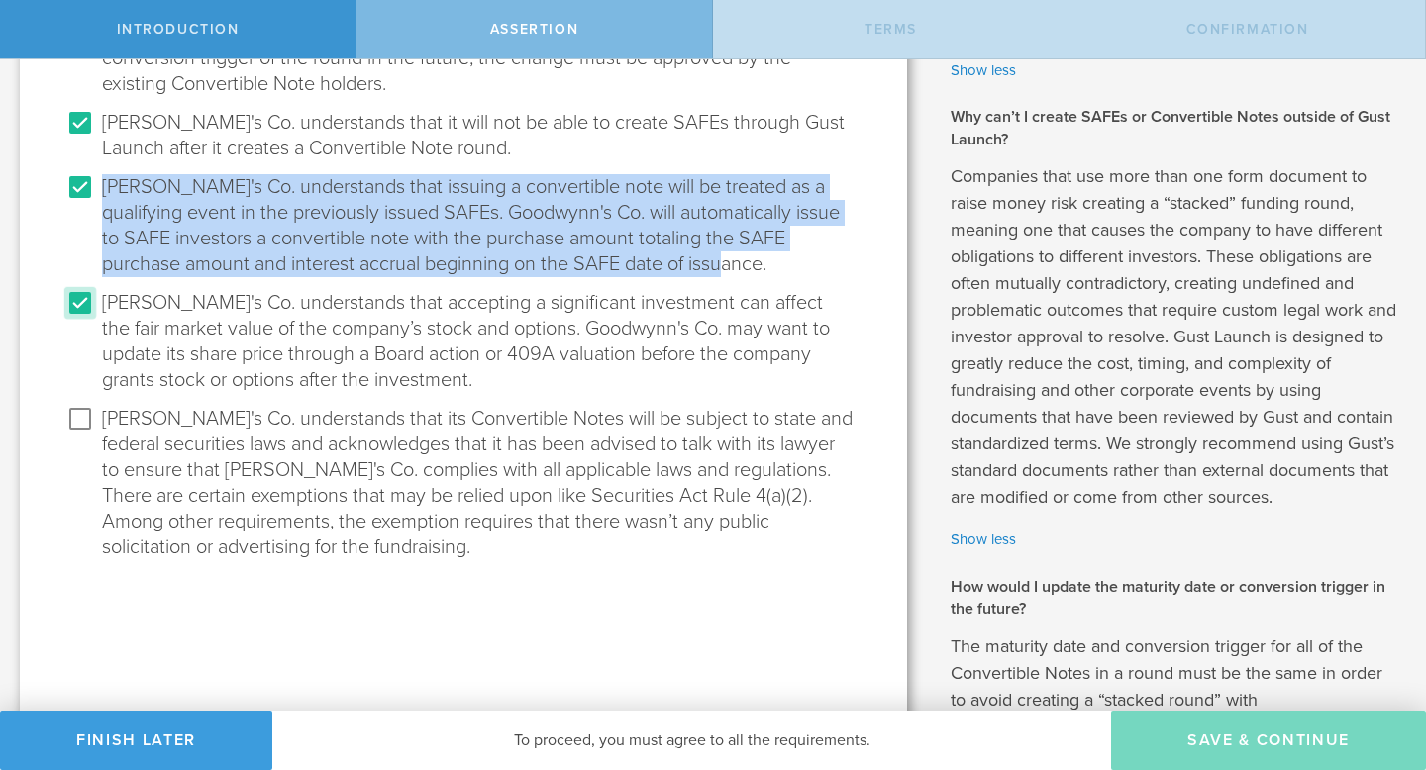
scroll to position [509, 0]
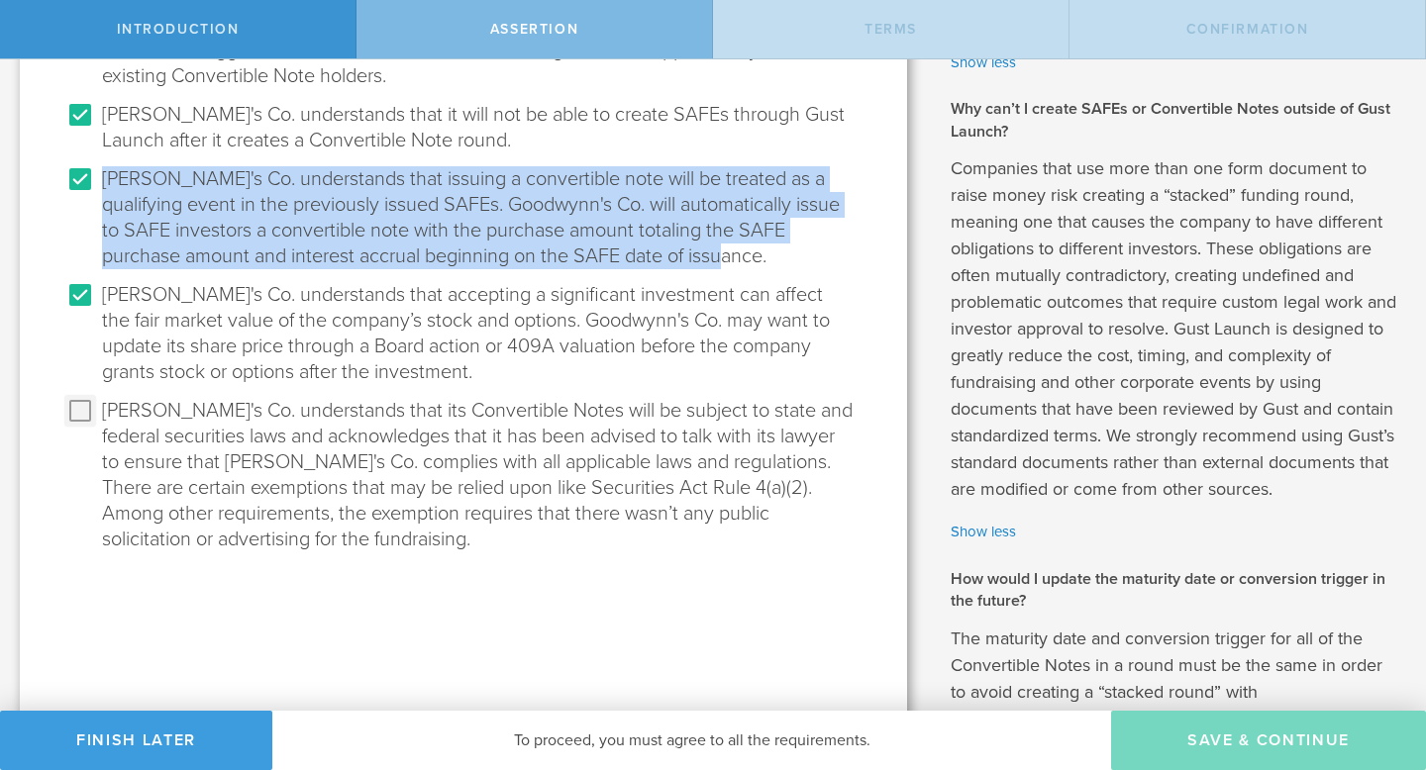
click at [77, 407] on input "Goodwynn's Co. understands that its Convertible Notes will be subject to state …" at bounding box center [80, 411] width 32 height 32
checkbox input "true"
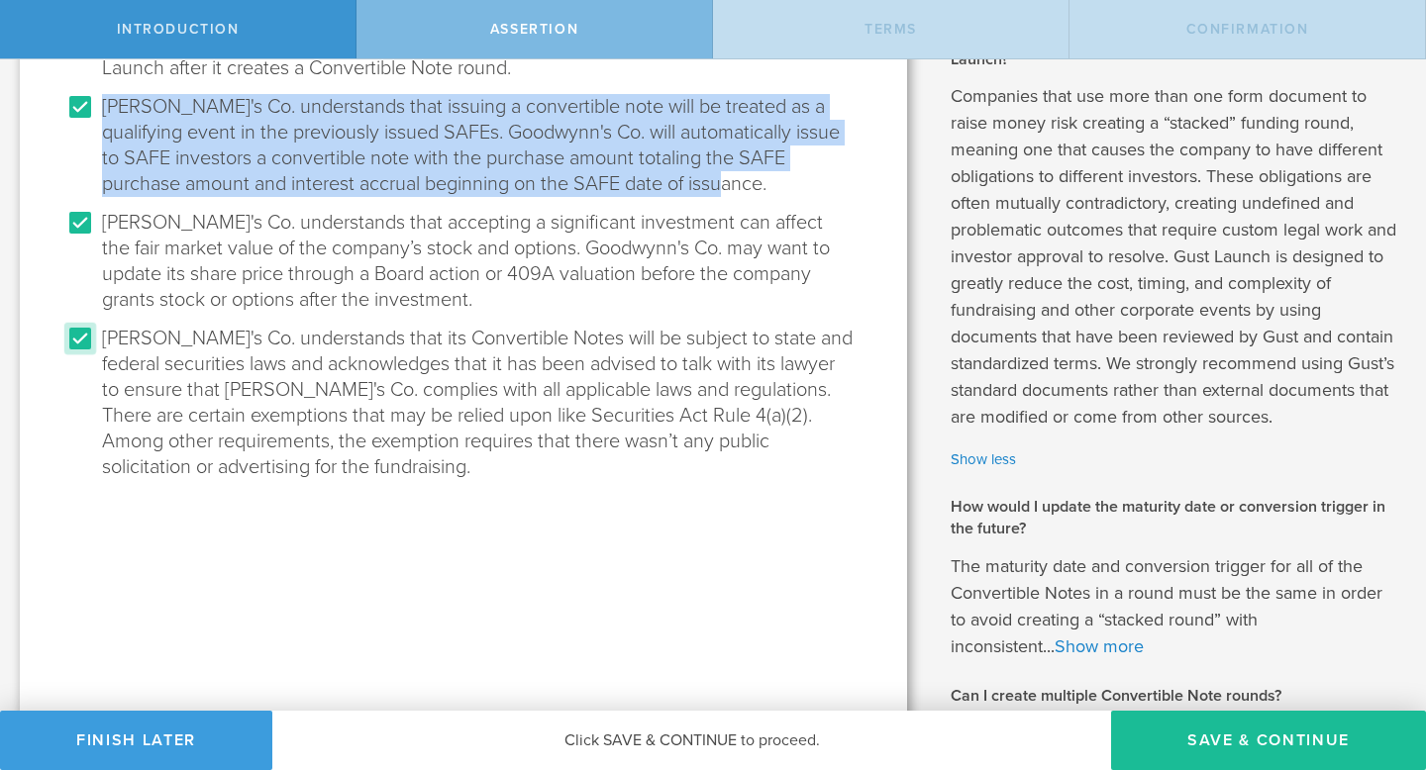
scroll to position [583, 0]
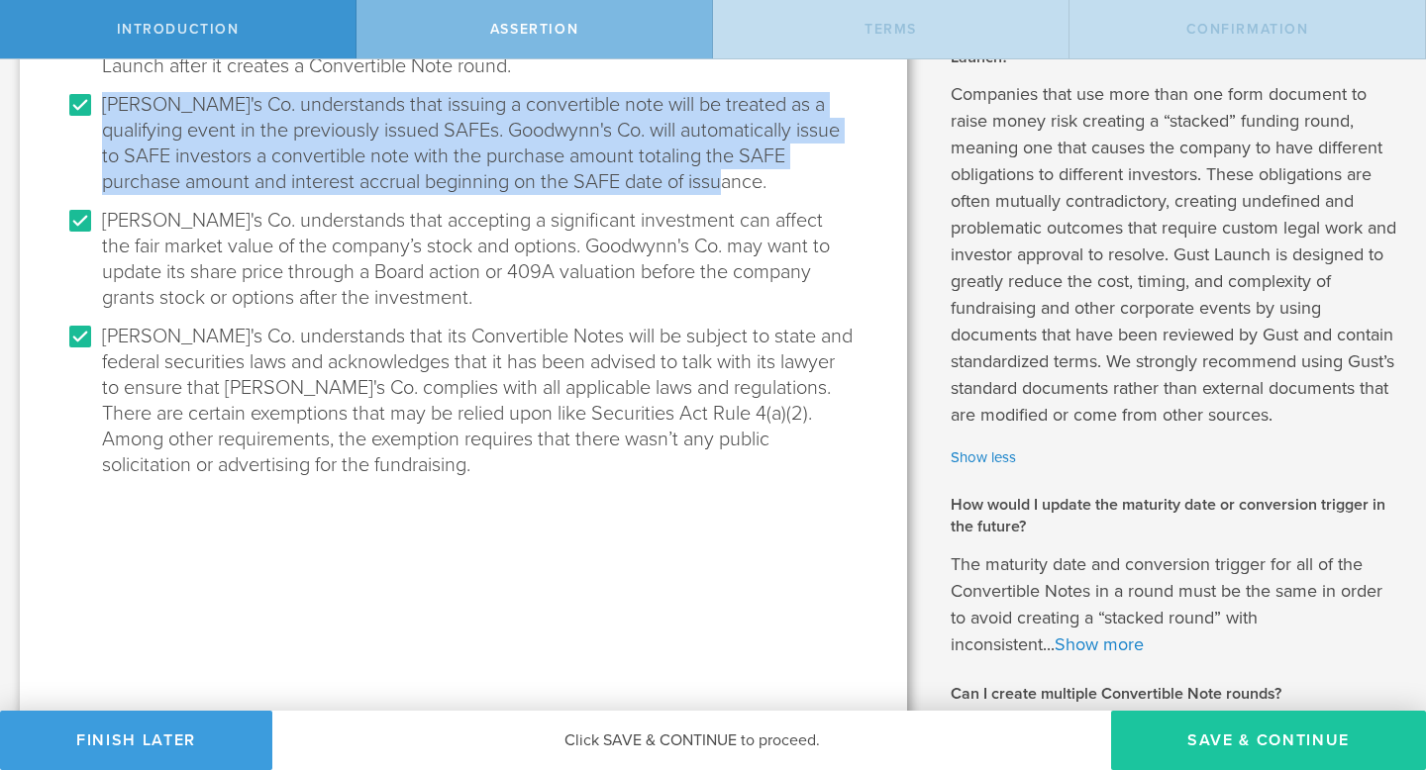
click at [1218, 732] on button "Save & Continue" at bounding box center [1268, 740] width 315 height 59
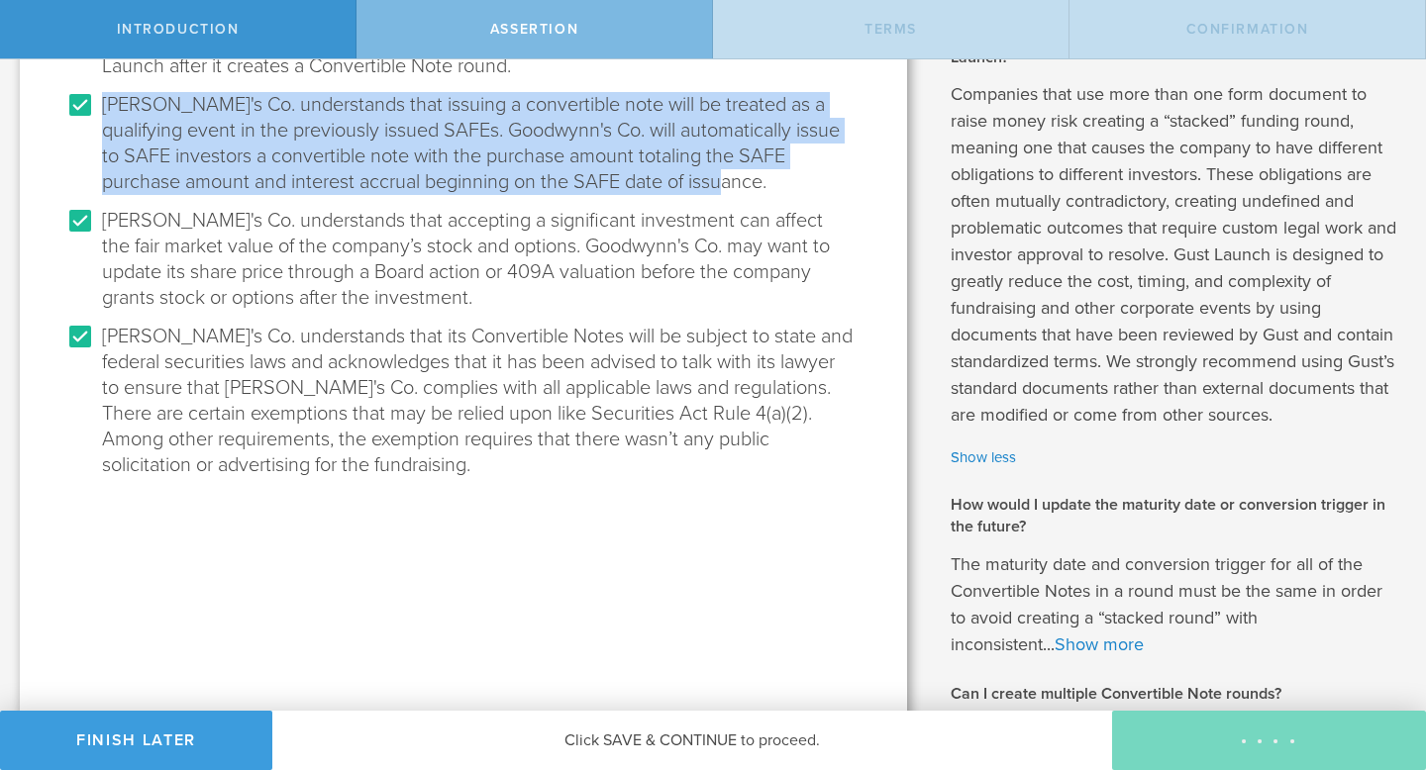
scroll to position [0, 0]
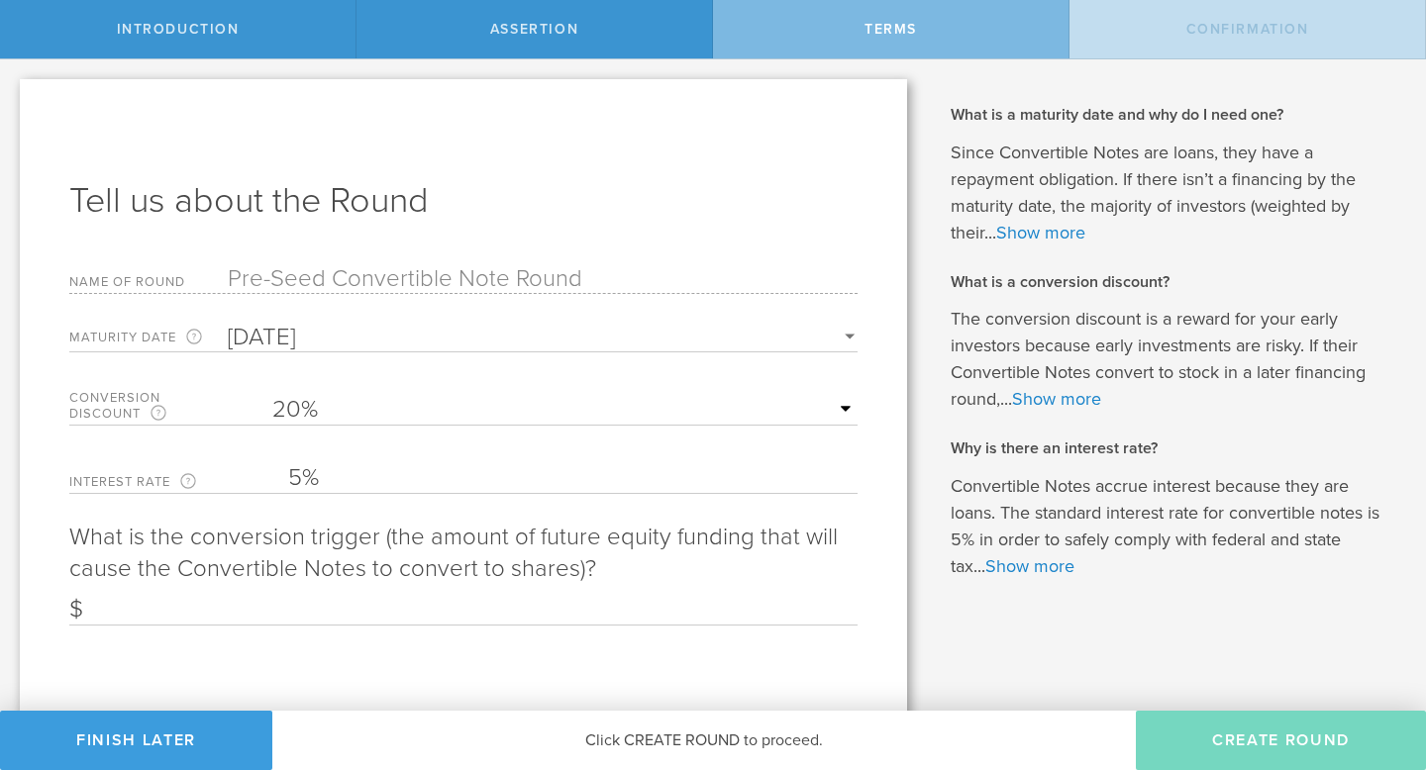
click at [339, 338] on input "4/6/2027" at bounding box center [517, 338] width 578 height 28
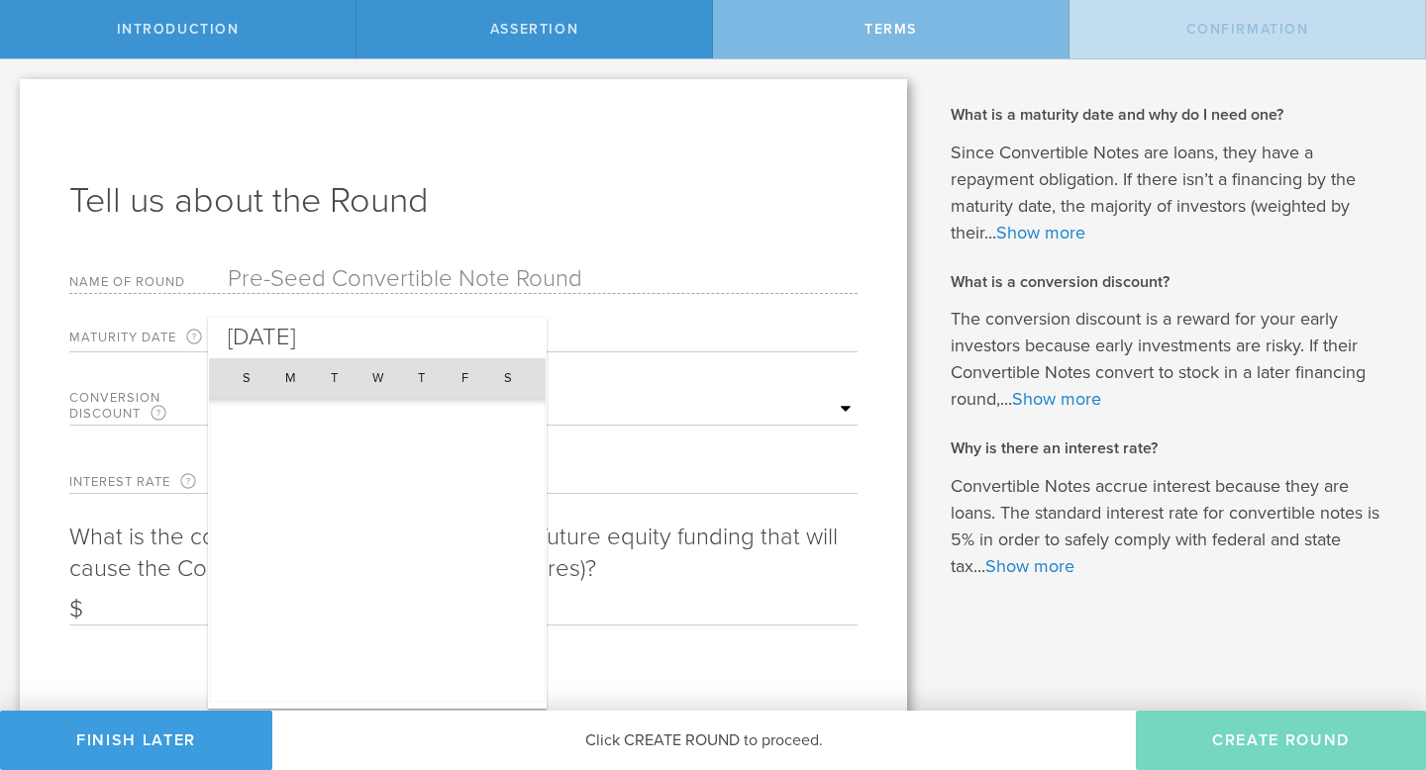
scroll to position [1575, 0]
click at [831, 549] on div at bounding box center [713, 385] width 1426 height 770
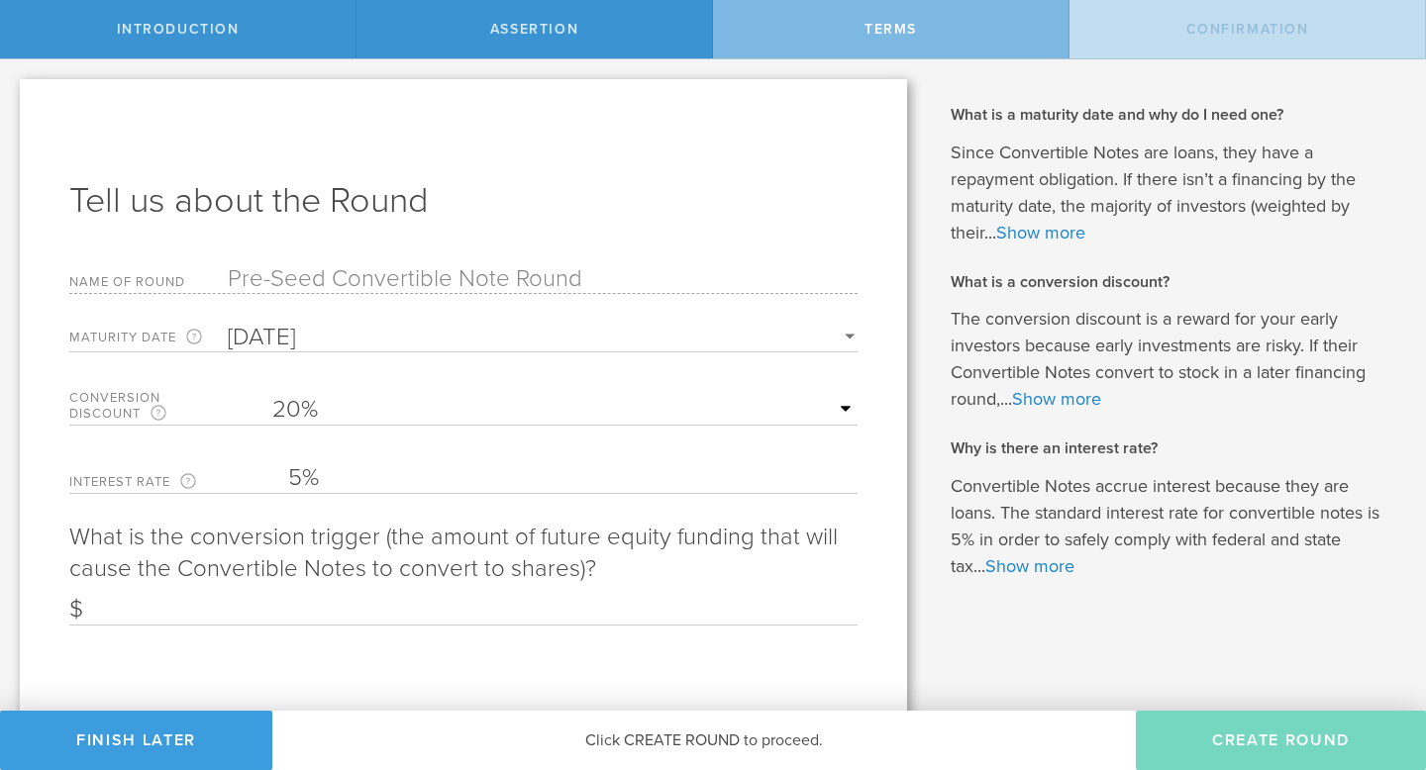
click at [241, 341] on input "4/6/2027" at bounding box center [517, 338] width 578 height 28
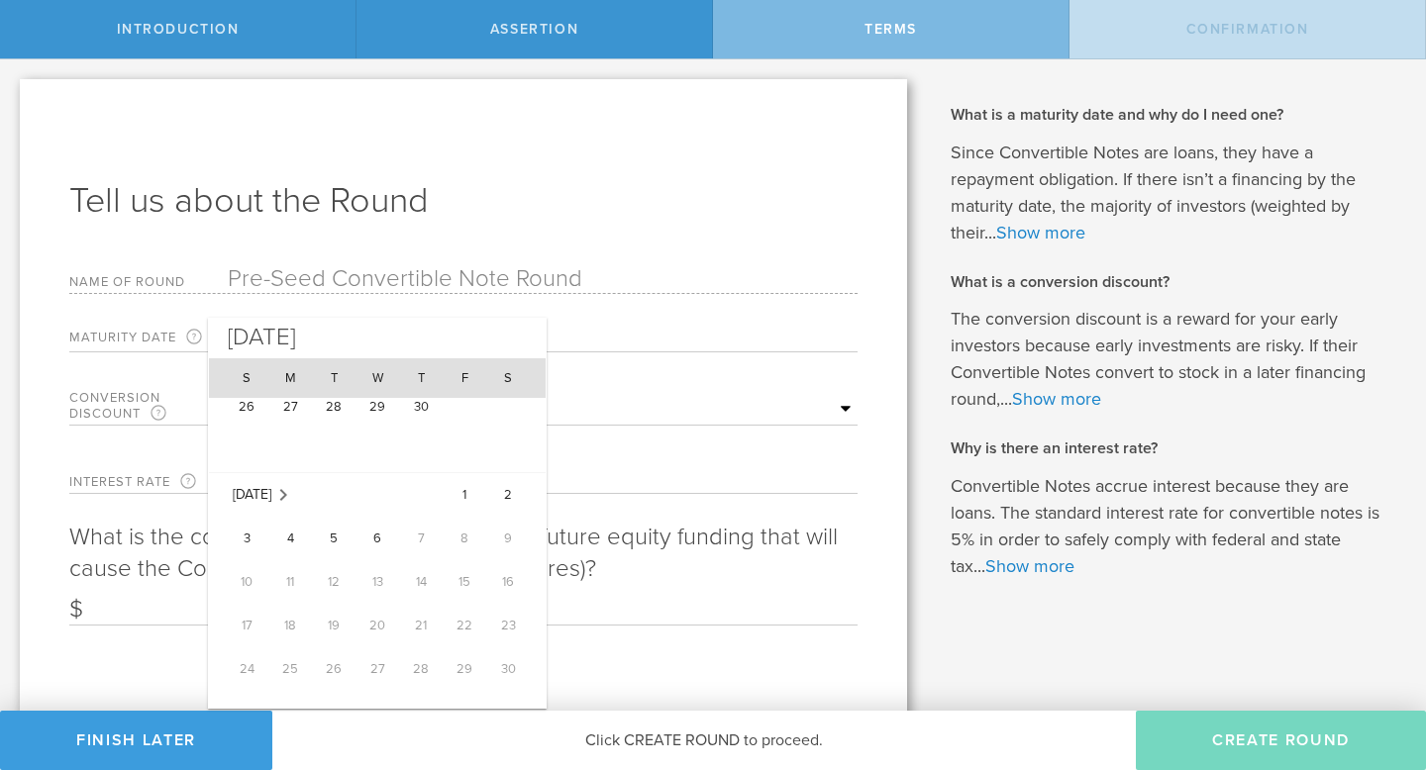
scroll to position [3151, 0]
click at [243, 633] on td "31" at bounding box center [238, 637] width 59 height 45
click at [250, 638] on td "31" at bounding box center [238, 637] width 59 height 45
click at [375, 461] on span "6" at bounding box center [378, 463] width 40 height 40
type input "10/6/2027"
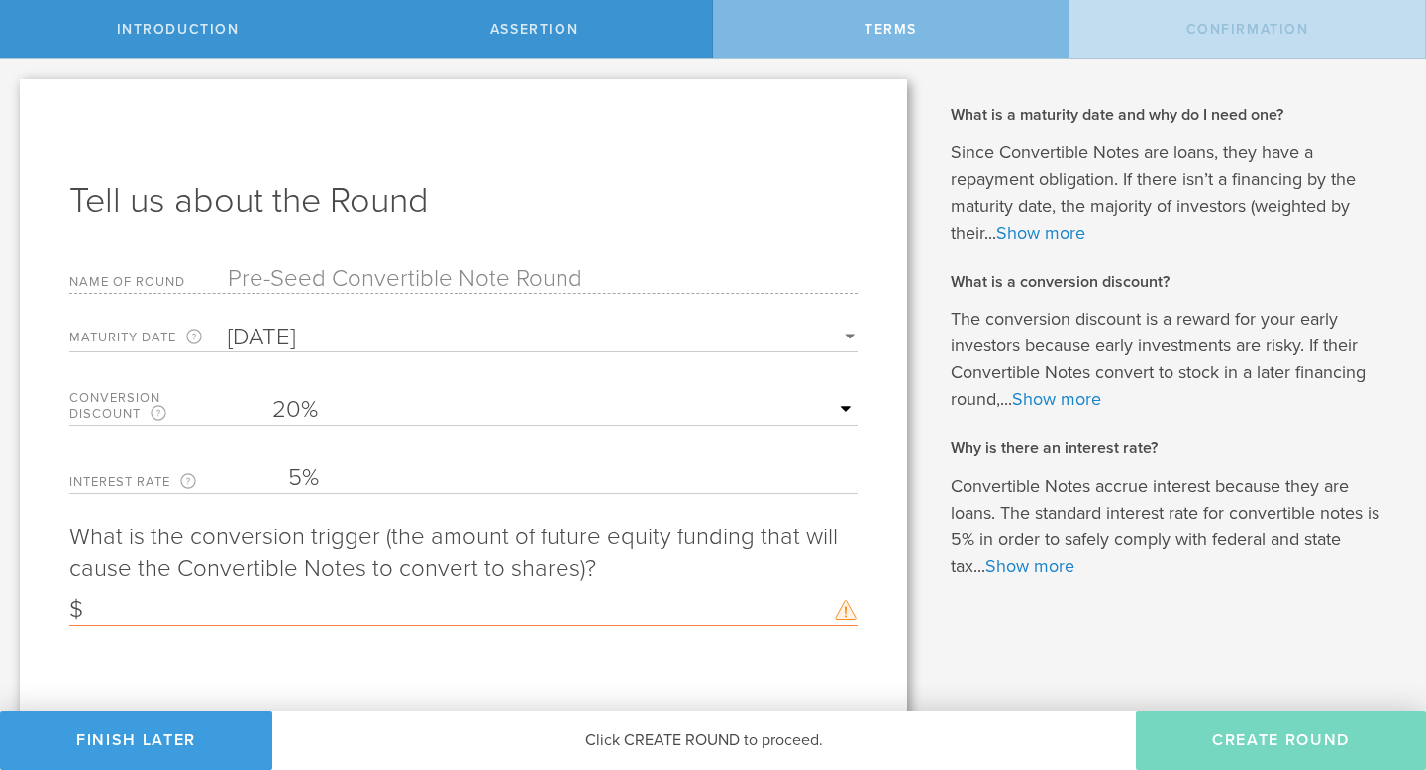
click at [375, 475] on div "Interest Rate Because Notes are loans, they earn interest, as required by tax l…" at bounding box center [463, 474] width 788 height 41
click at [278, 479] on input "5" at bounding box center [265, 478] width 74 height 30
click at [302, 482] on span "%" at bounding box center [310, 482] width 17 height 22
click at [290, 482] on input "5" at bounding box center [265, 478] width 74 height 30
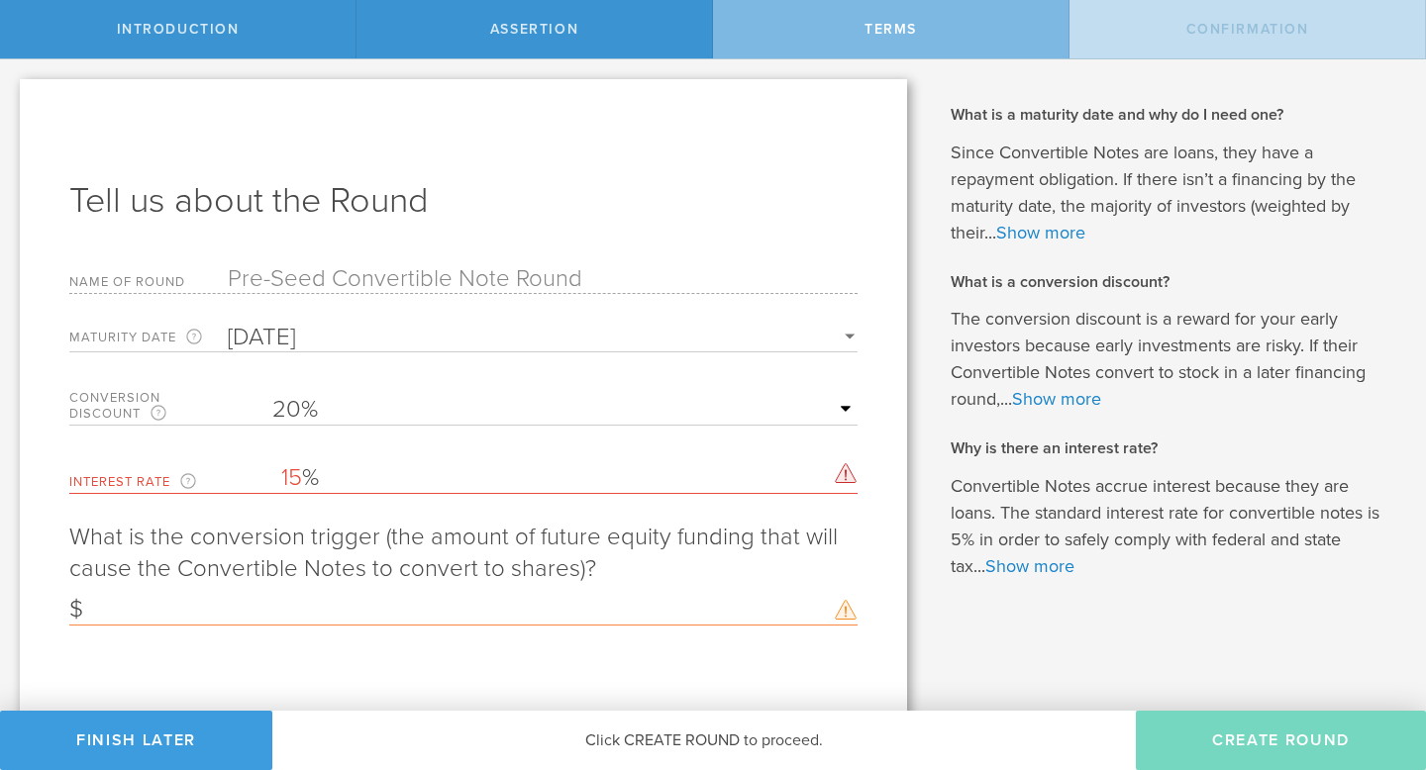
click at [303, 481] on span "%" at bounding box center [310, 482] width 17 height 22
click at [298, 480] on input "15" at bounding box center [265, 478] width 74 height 30
type input "10"
click at [359, 551] on p "What is the conversion trigger (the amount of future equity funding that will c…" at bounding box center [463, 574] width 788 height 104
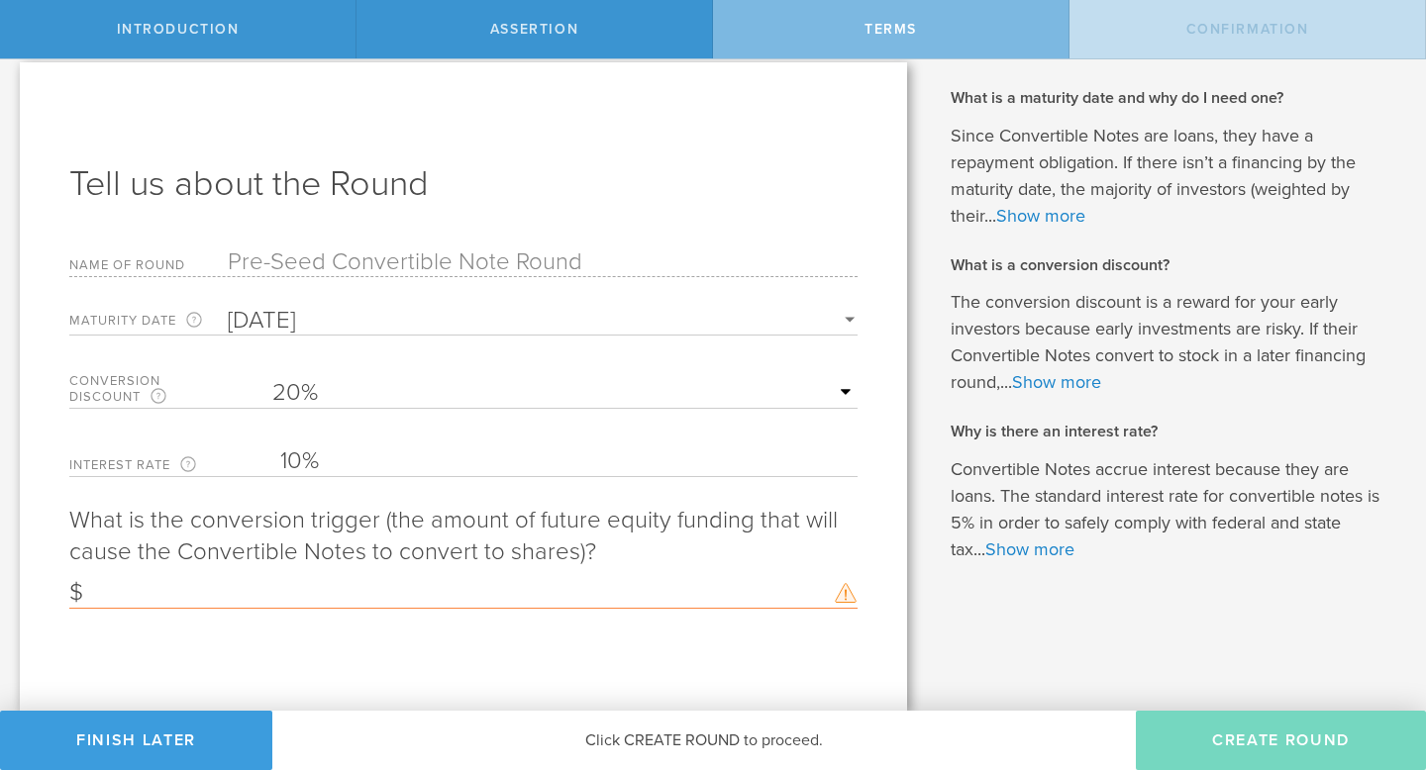
click at [218, 588] on input "text" at bounding box center [394, 593] width 650 height 30
paste input "1,000,000"
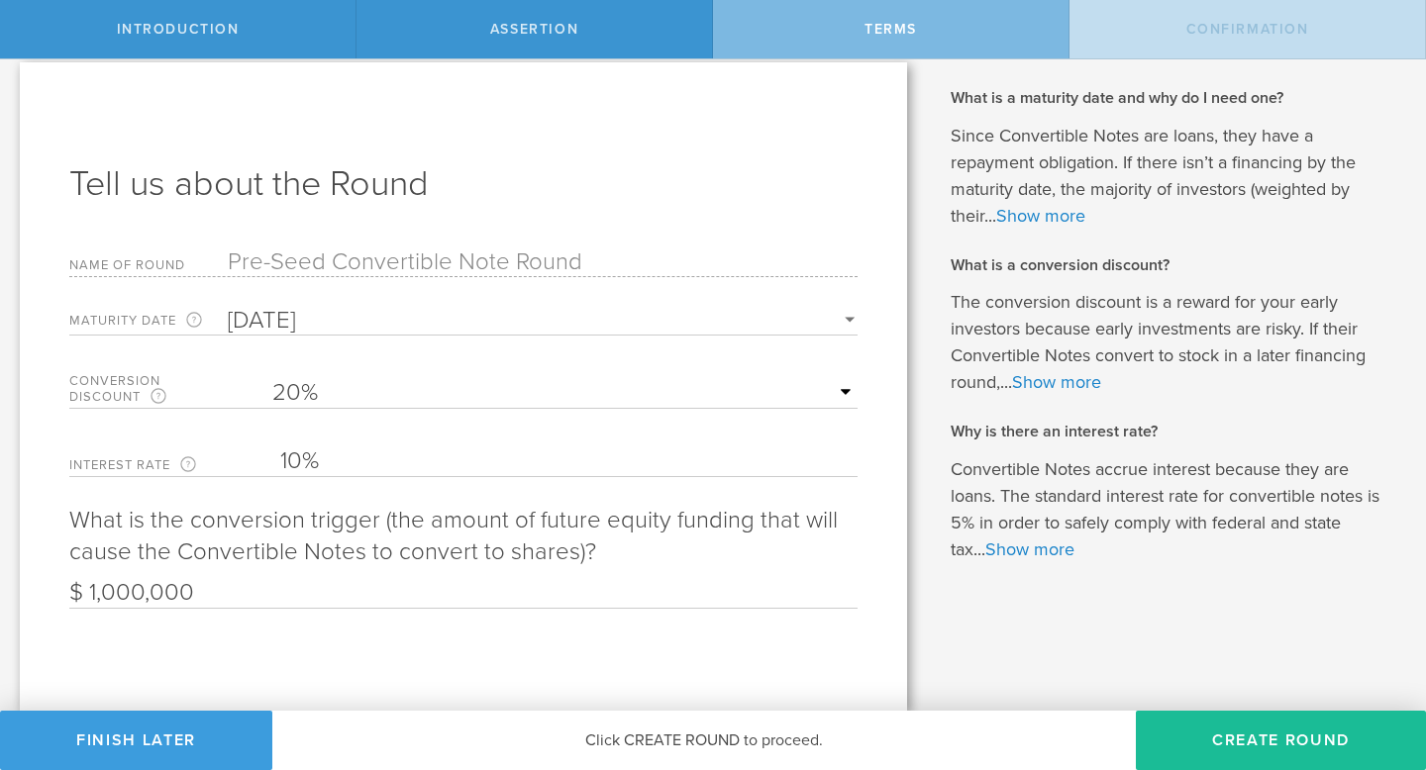
click at [245, 637] on div "Tell us about the Round Name of Round Pre-Seed Convertible Note Round Maturity …" at bounding box center [463, 386] width 887 height 649
click at [217, 592] on input "1,000,000" at bounding box center [394, 593] width 650 height 30
click at [624, 658] on div "Tell us about the Round Name of Round Pre-Seed Convertible Note Round Maturity …" at bounding box center [463, 386] width 887 height 649
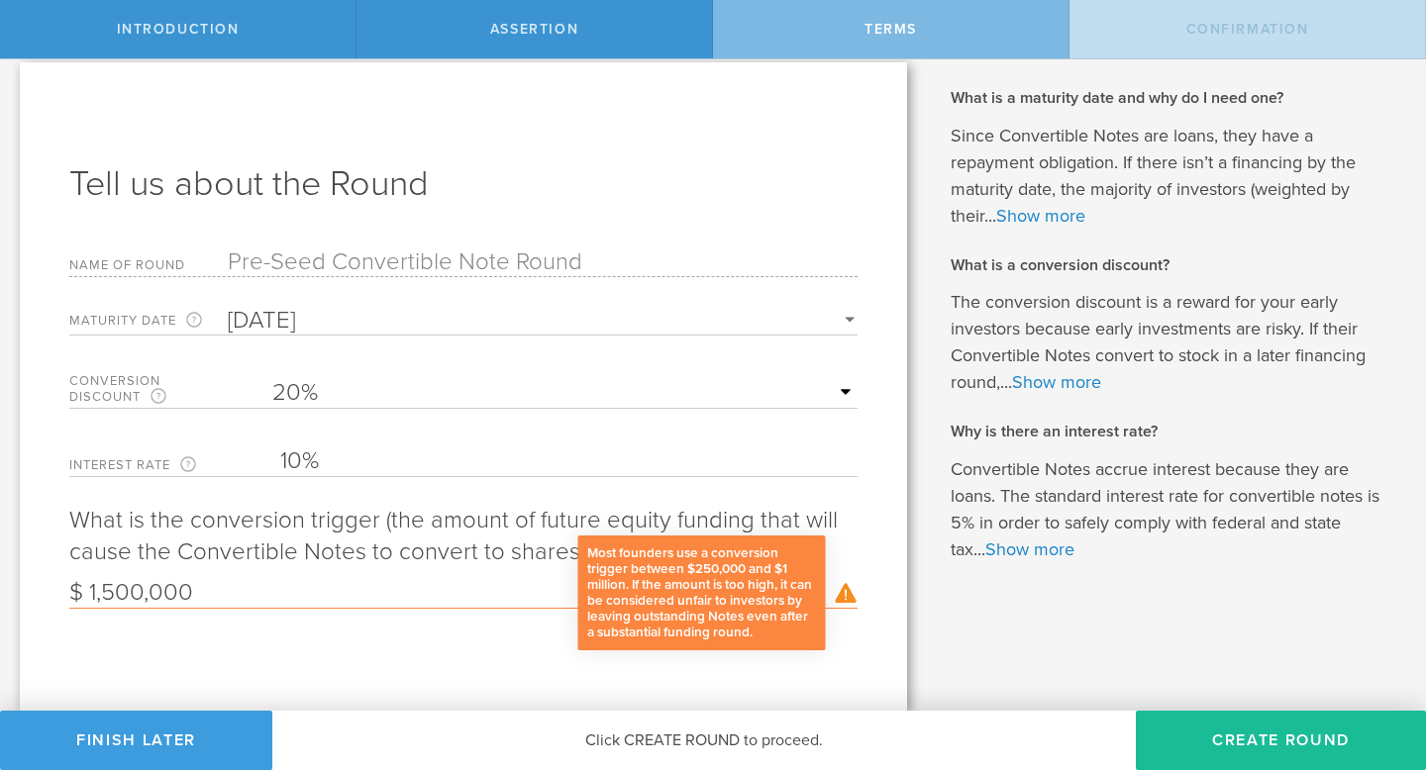
click at [845, 592] on div "Most founders use a conversion trigger between $250,000 and $1 million. If the …" at bounding box center [846, 593] width 23 height 21
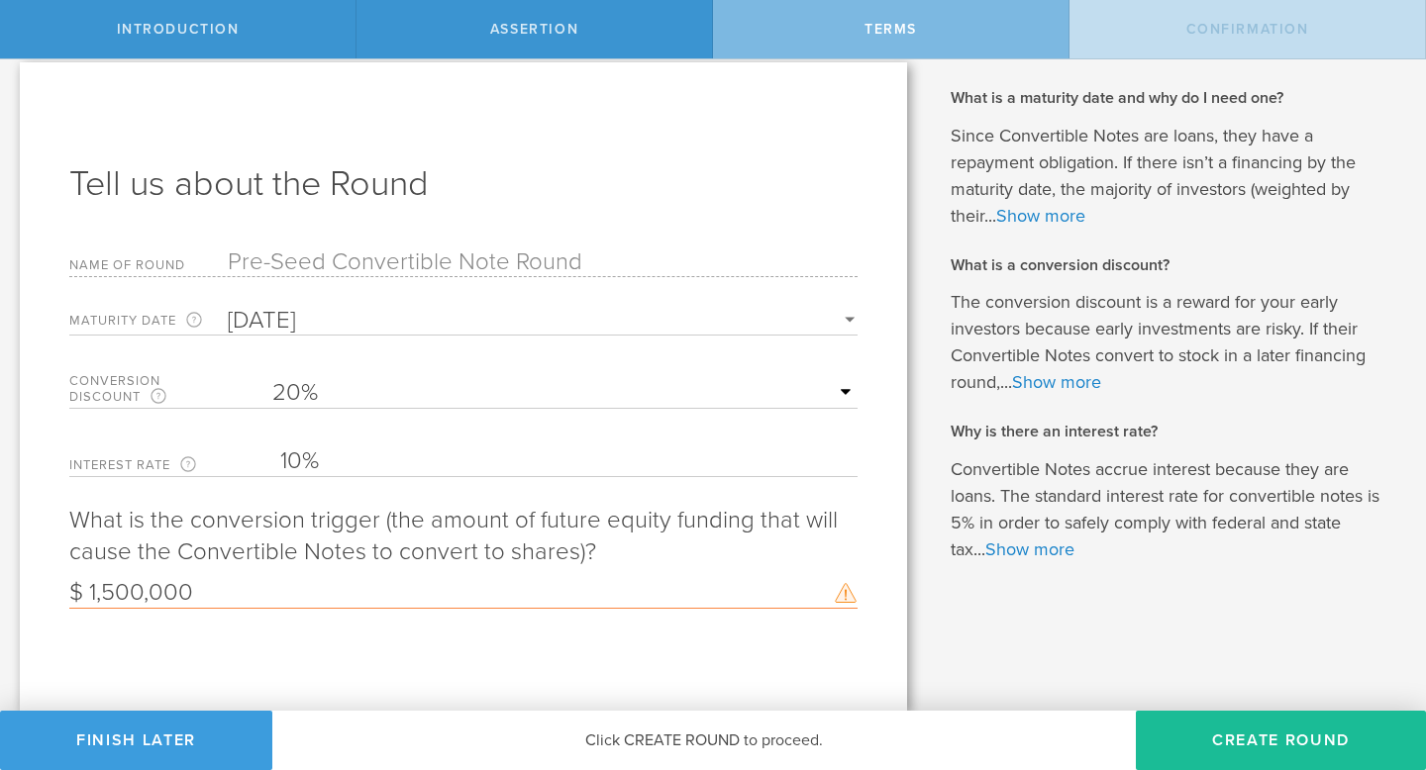
click at [423, 670] on div "Tell us about the Round Name of Round Pre-Seed Convertible Note Round Maturity …" at bounding box center [463, 386] width 887 height 649
click at [417, 435] on form "Name of Round Pre-Seed Convertible Note Round Maturity Date Although the Notes …" at bounding box center [463, 428] width 788 height 361
click at [245, 602] on input "1,500,000" at bounding box center [394, 593] width 650 height 30
type input "1,500,000"
click at [319, 667] on div "Tell us about the Round Name of Round Pre-Seed Convertible Note Round Maturity …" at bounding box center [463, 386] width 887 height 649
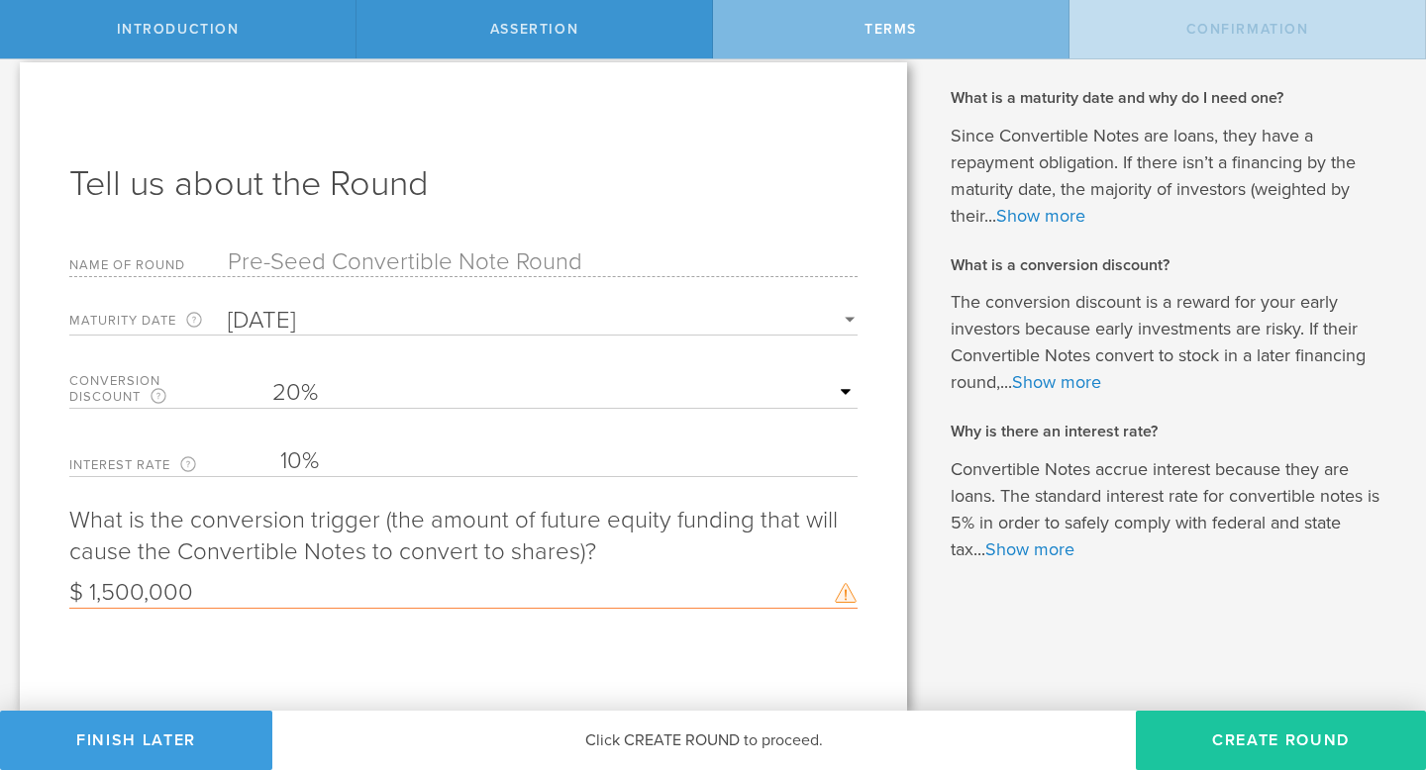
click at [1277, 769] on button "Create Round" at bounding box center [1281, 740] width 290 height 59
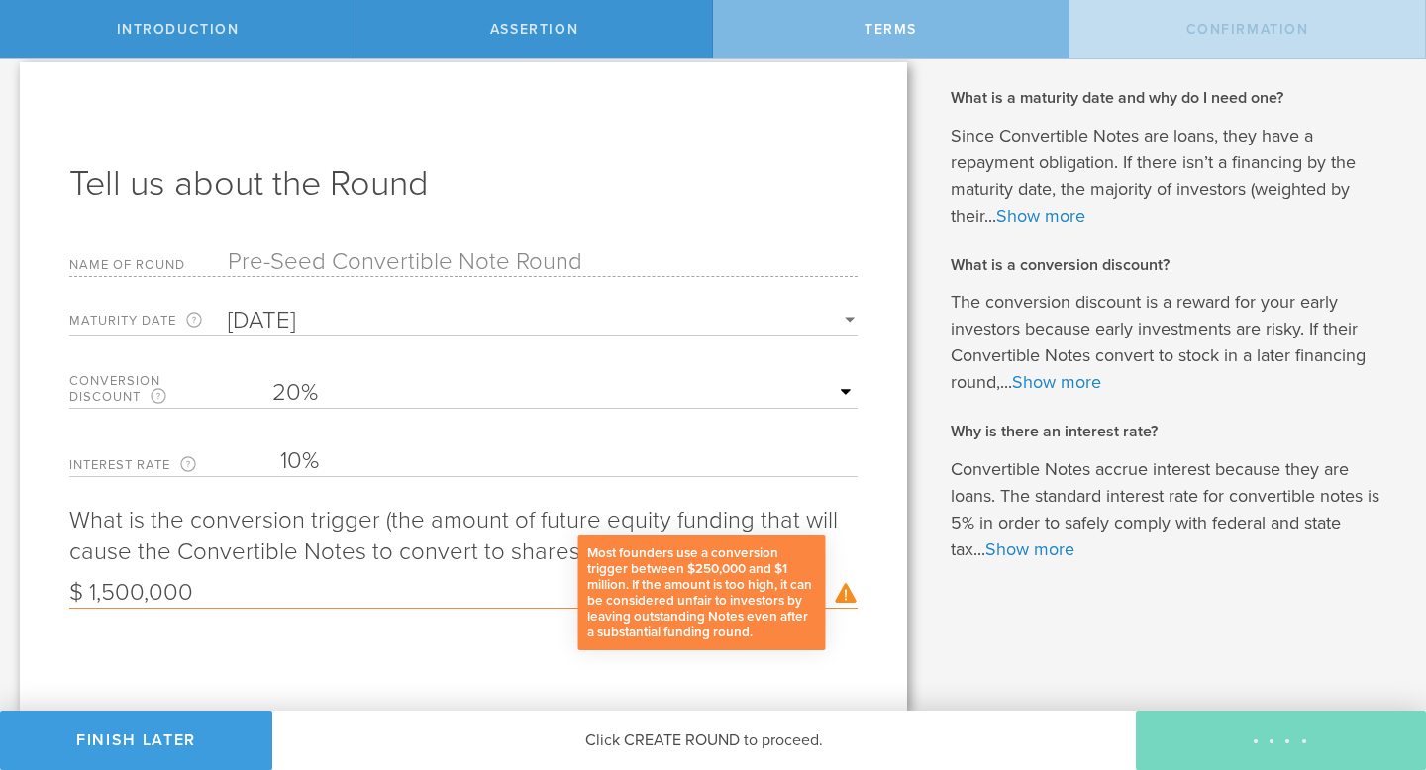
click at [846, 590] on div "Most founders use a conversion trigger between $250,000 and $1 million. If the …" at bounding box center [846, 593] width 23 height 21
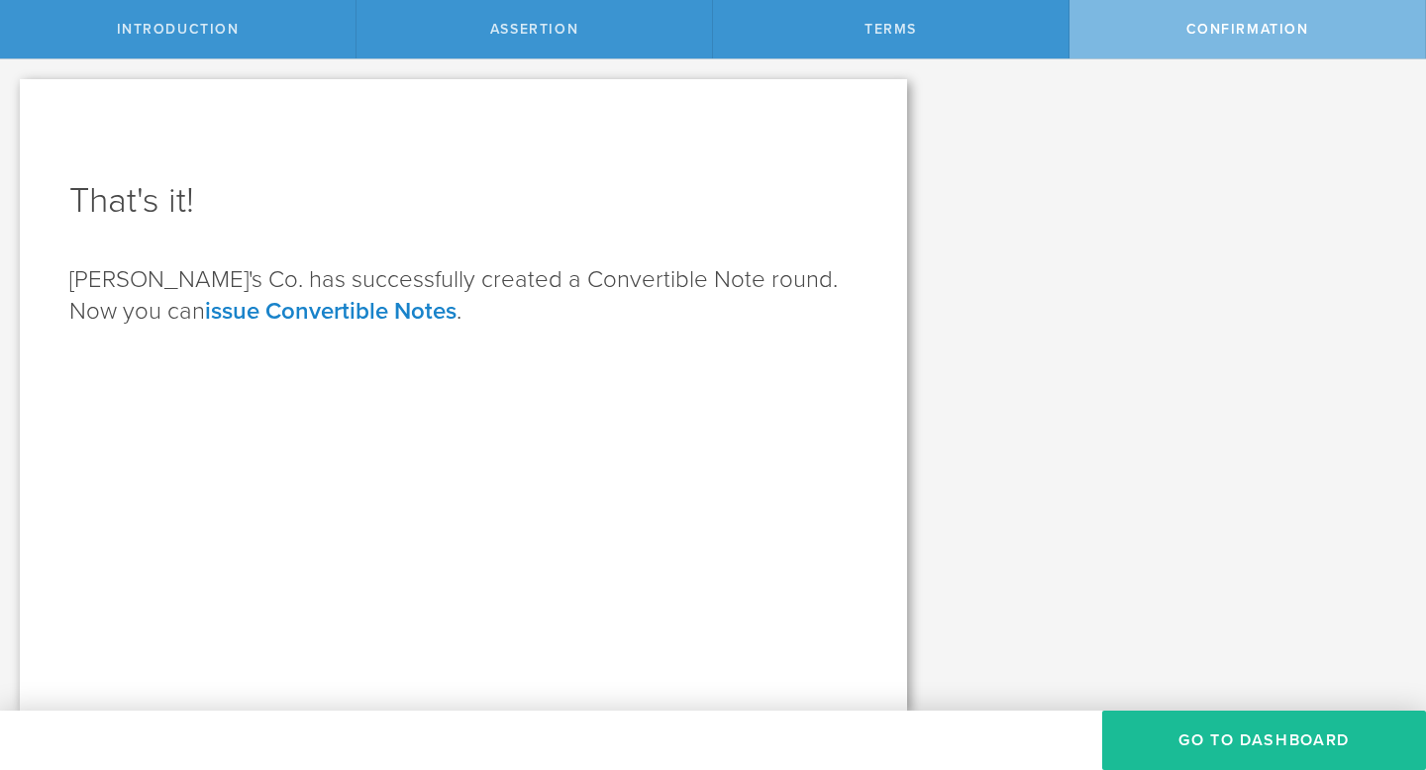
scroll to position [0, 0]
click at [244, 310] on link "issue Convertible Notes" at bounding box center [331, 311] width 252 height 29
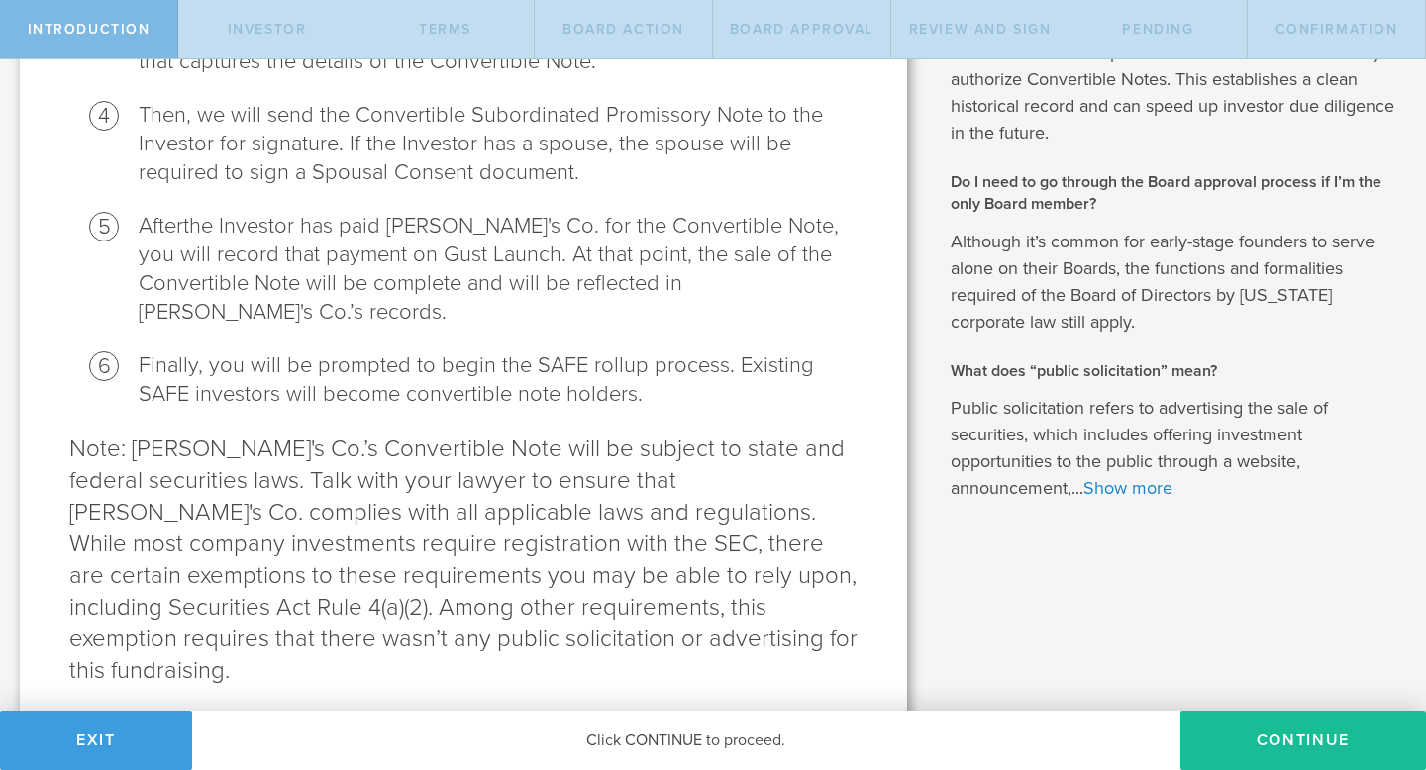
scroll to position [640, 0]
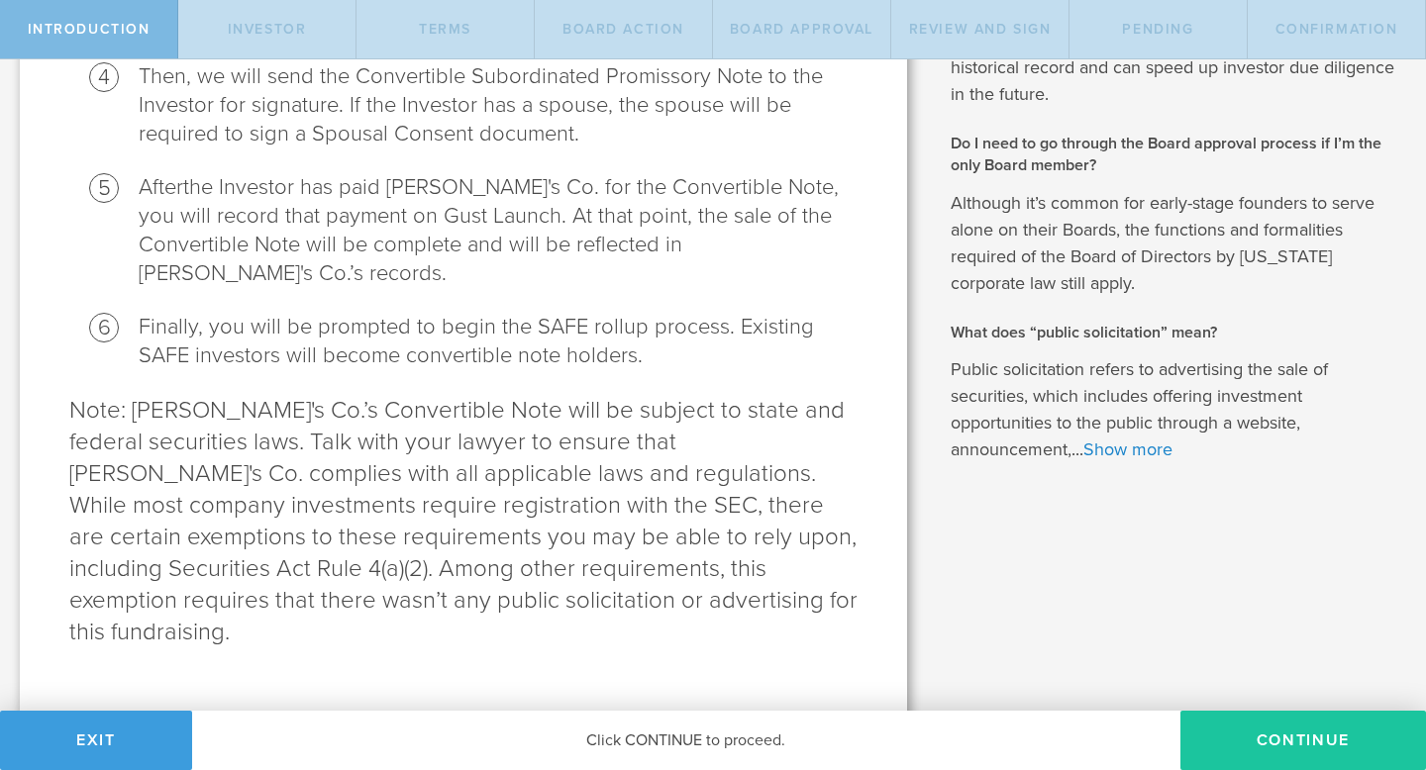
click at [1286, 737] on button "Continue" at bounding box center [1303, 740] width 246 height 59
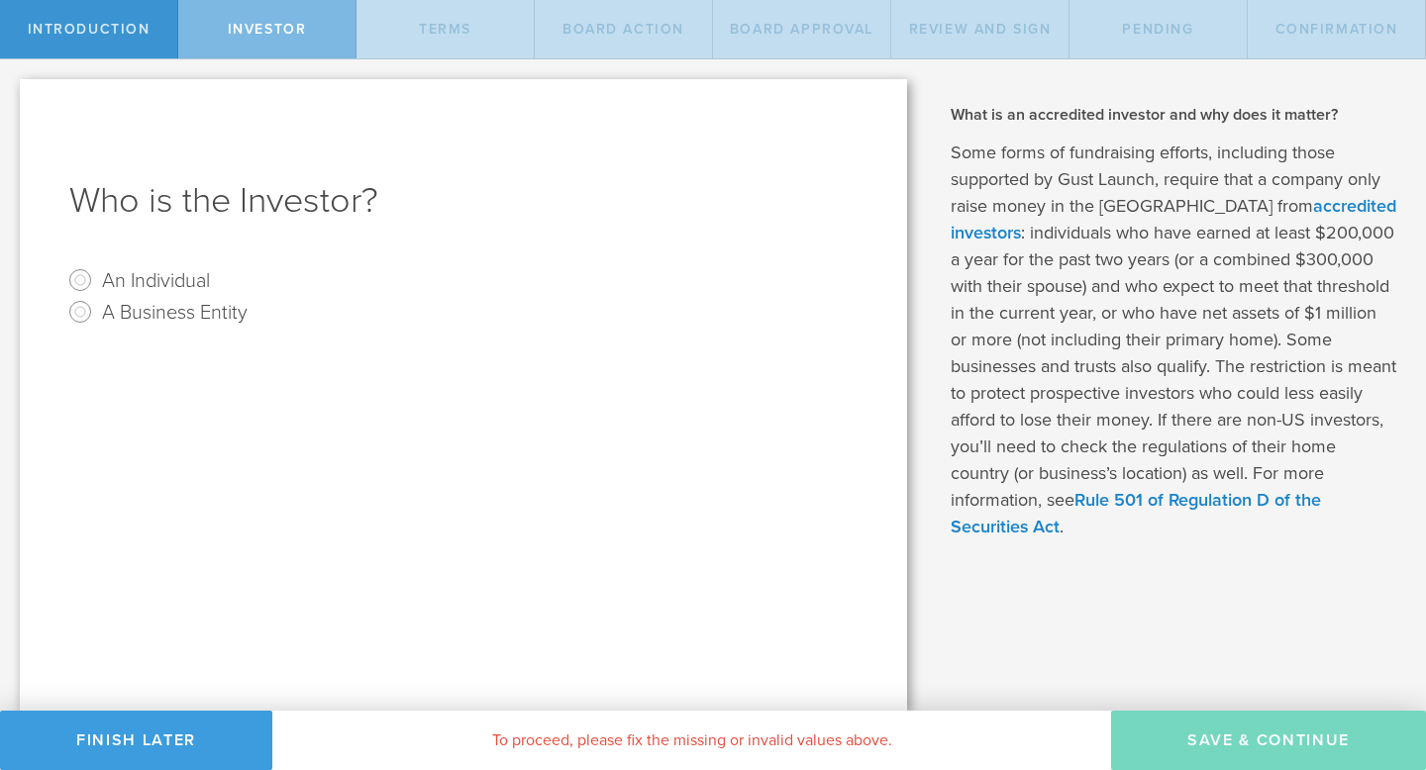
scroll to position [0, 0]
click at [75, 281] on input "An Individual" at bounding box center [80, 280] width 32 height 32
radio input "true"
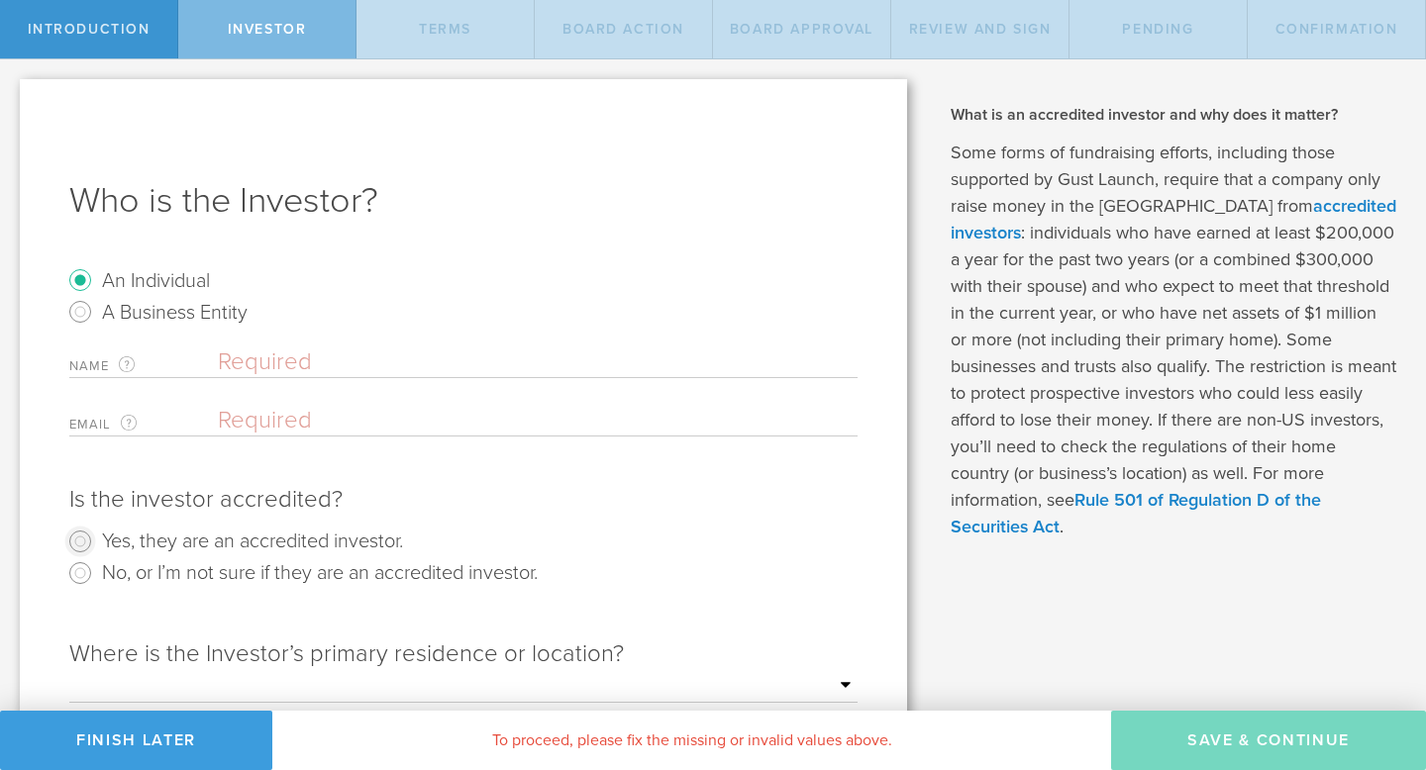
click at [80, 540] on input "Yes, they are an accredited investor." at bounding box center [80, 542] width 32 height 32
radio input "true"
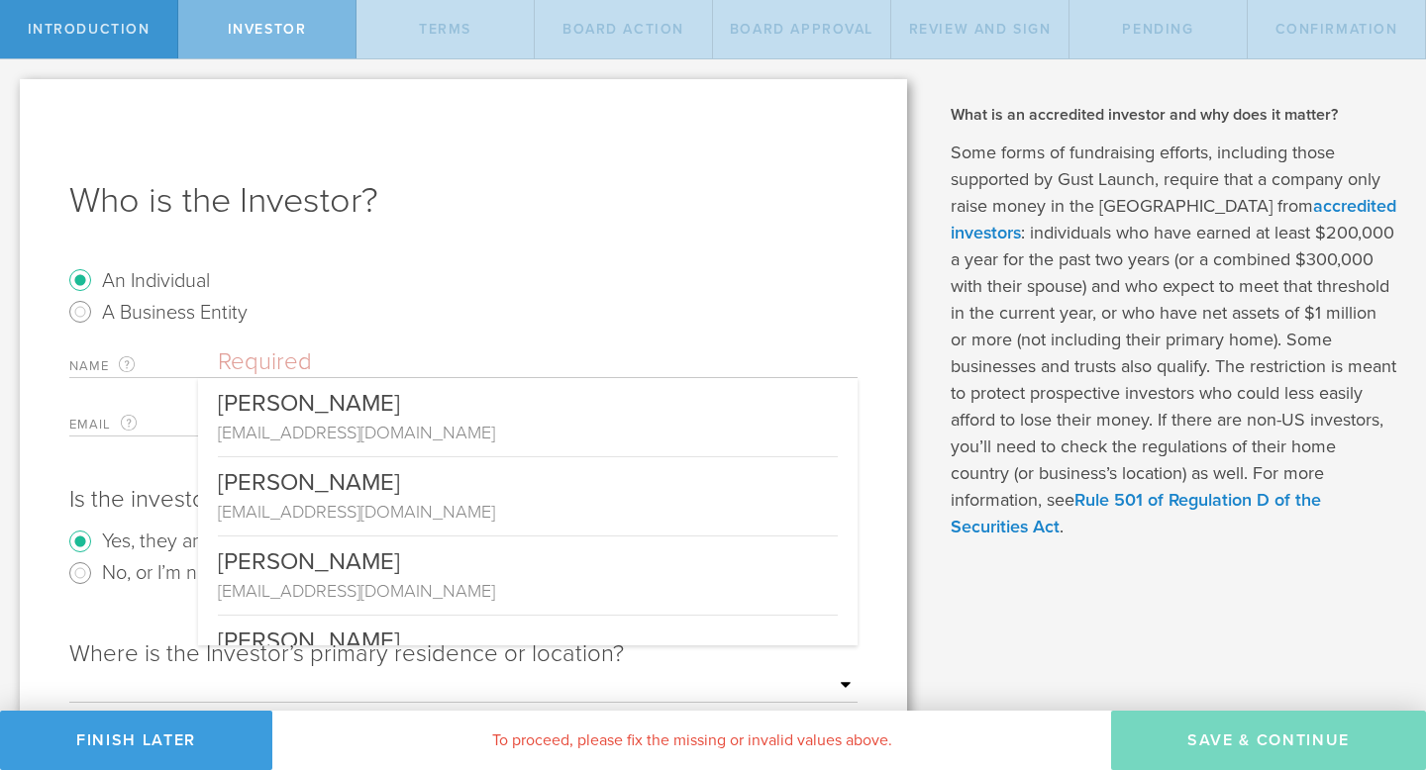
click at [300, 359] on input "text" at bounding box center [538, 363] width 640 height 30
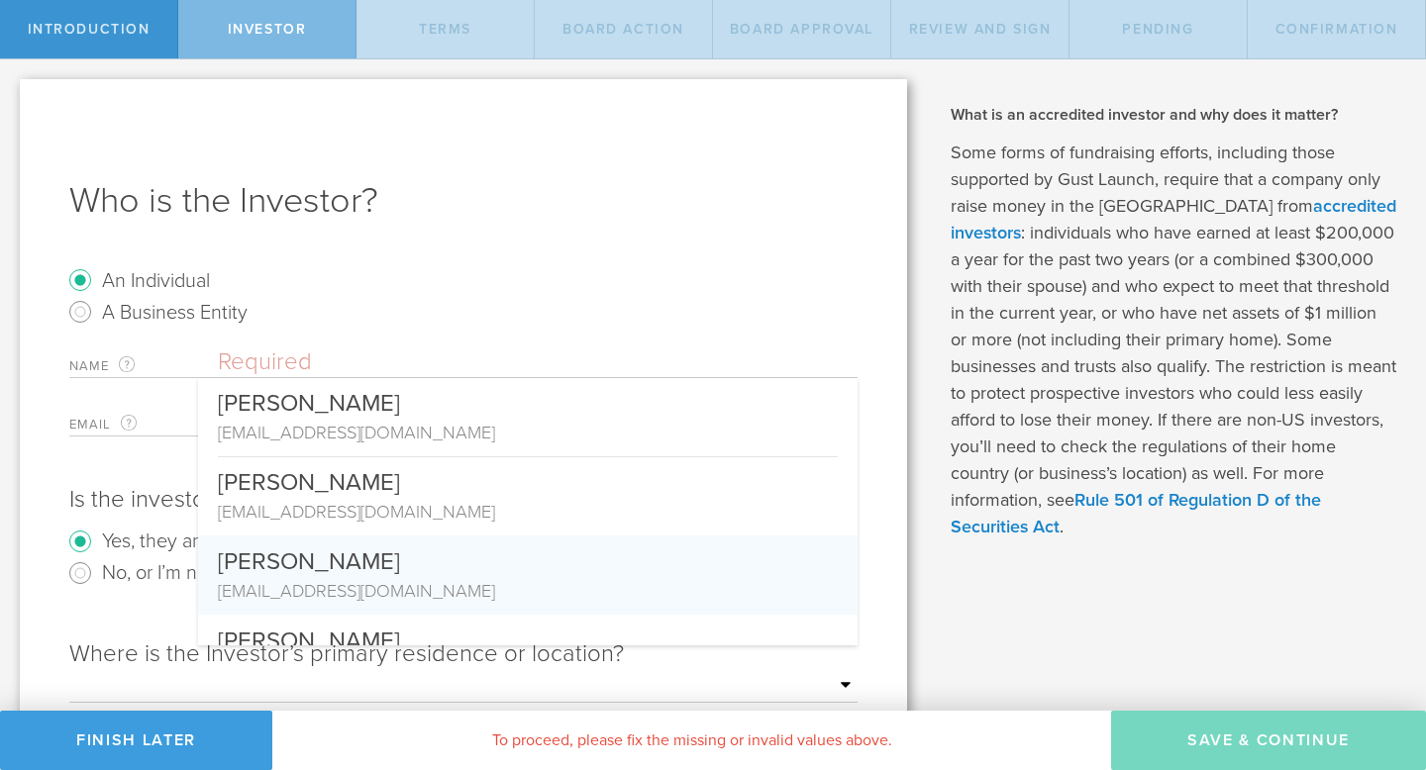
click at [387, 587] on div "wynnberns@gmail.com" at bounding box center [528, 591] width 620 height 26
type input "Edwin w Berns Jr"
type input "wynnberns@gmail.com"
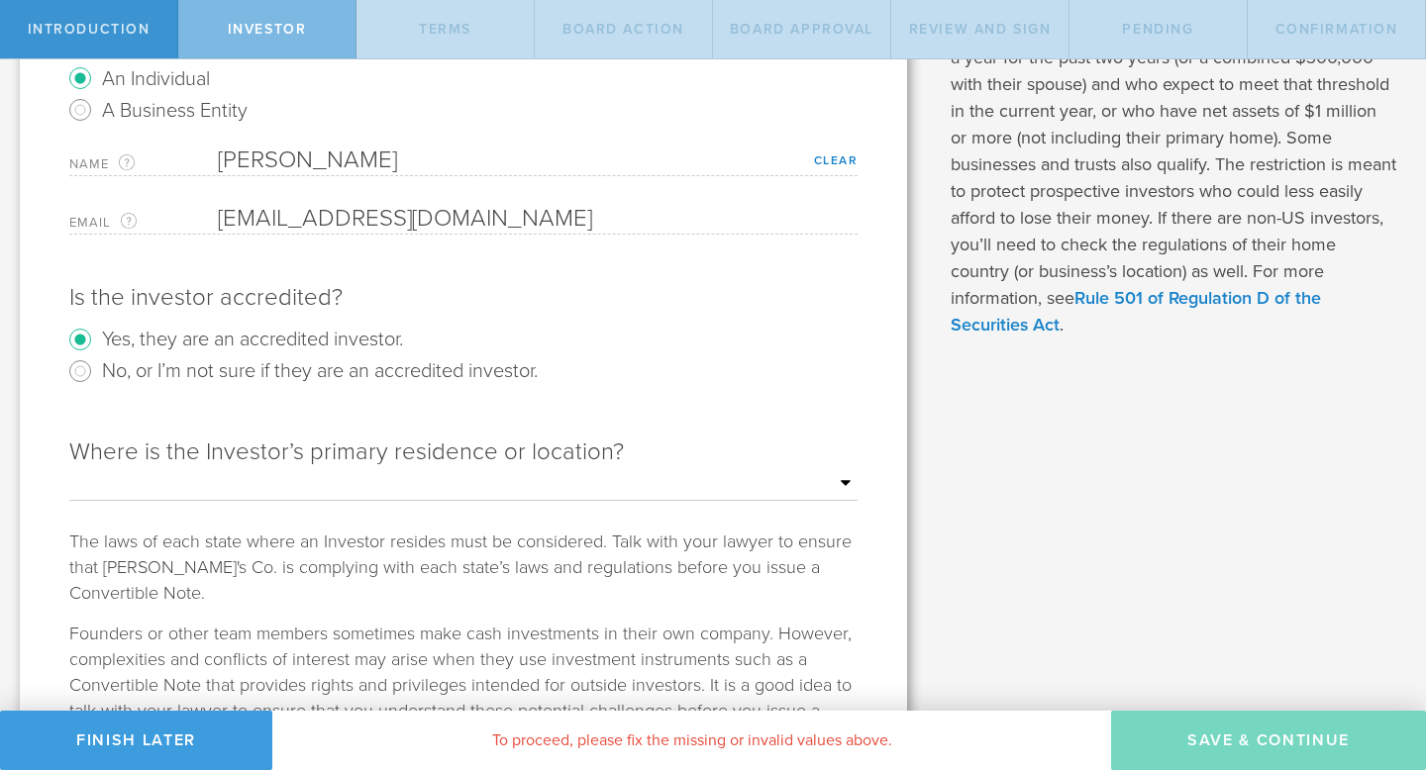
scroll to position [209, 0]
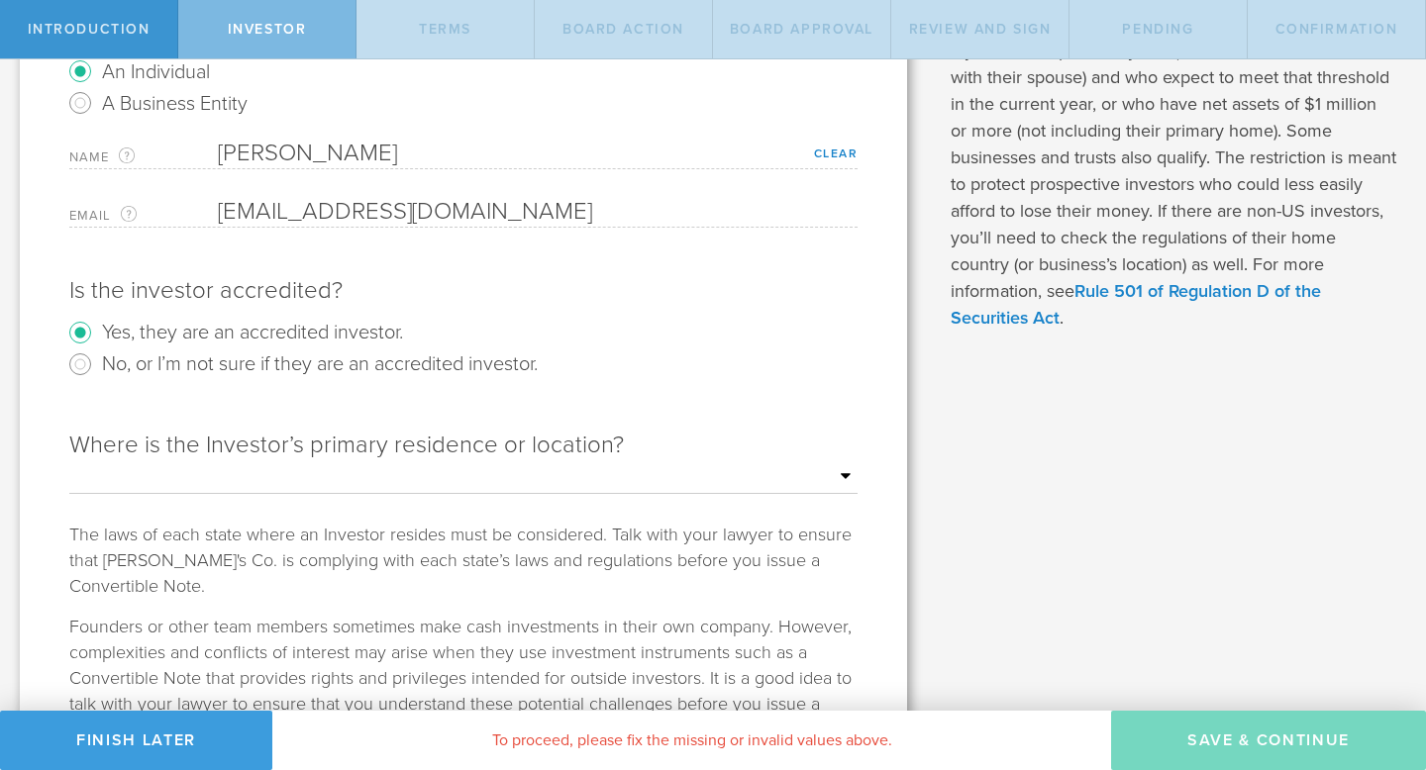
click at [727, 479] on select "Outside of the US Alabama Alaska Arizona Arkansas California Colorado Connectic…" at bounding box center [463, 477] width 788 height 30
select select "string:OR"
click at [69, 462] on select "Outside of the US Alabama Alaska Arizona Arkansas California Colorado Connectic…" at bounding box center [463, 477] width 788 height 30
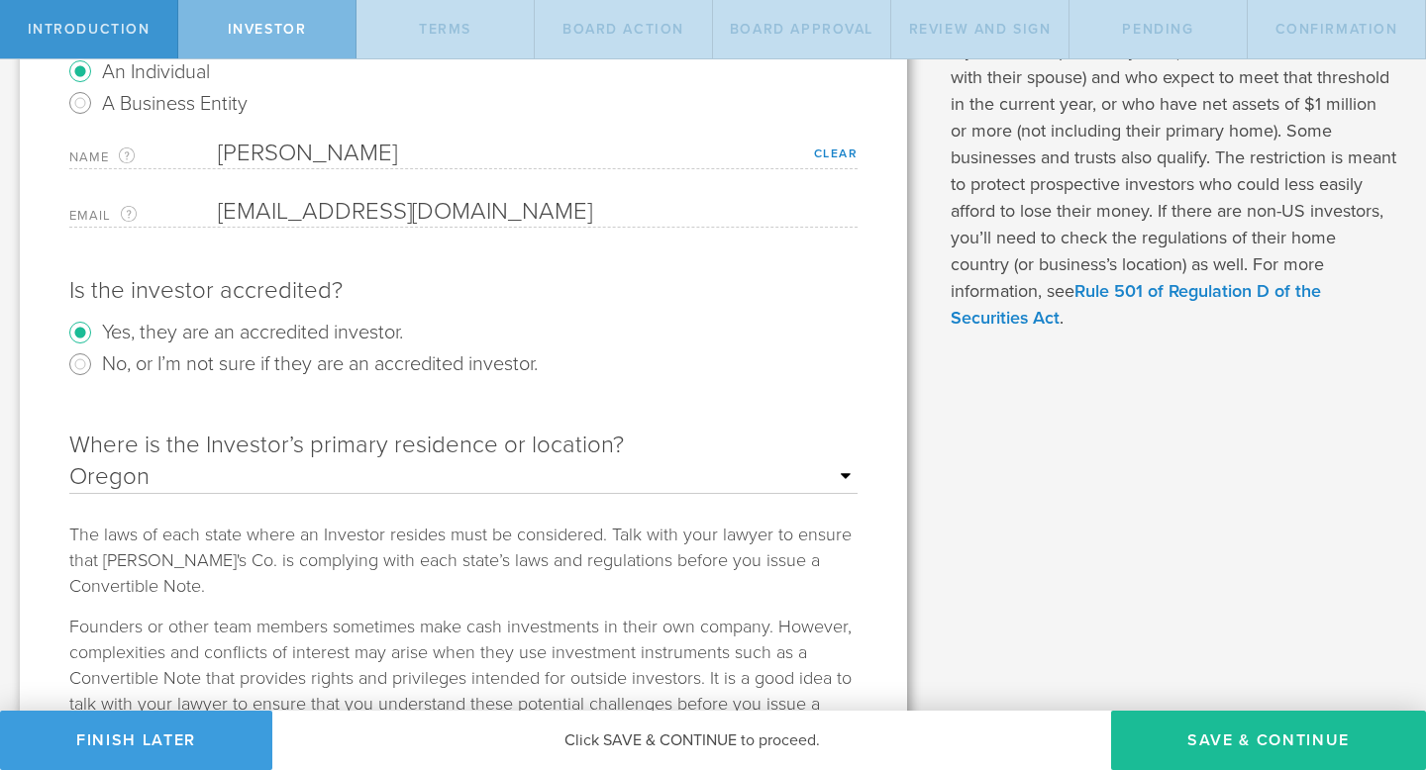
scroll to position [359, 0]
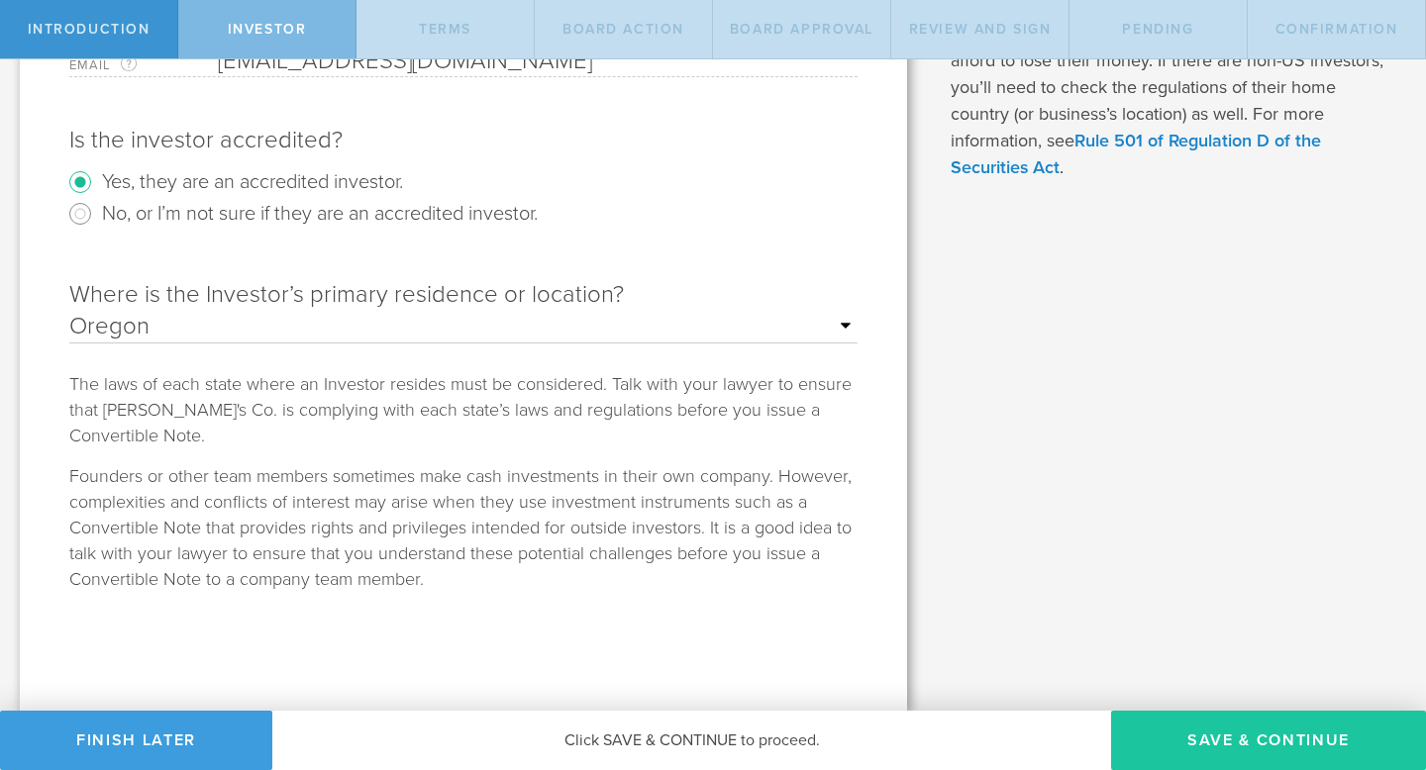
click at [1232, 743] on button "Save & Continue" at bounding box center [1268, 740] width 315 height 59
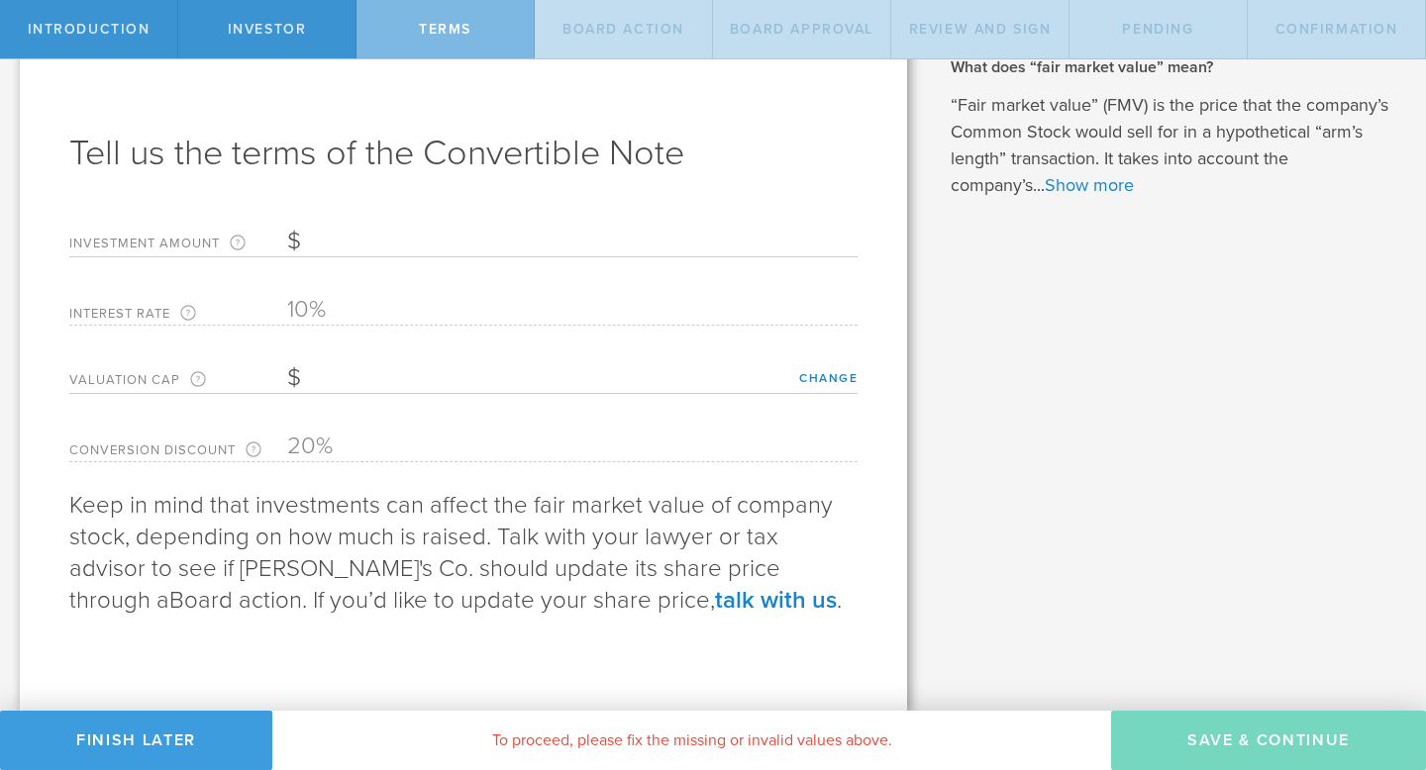
scroll to position [0, 0]
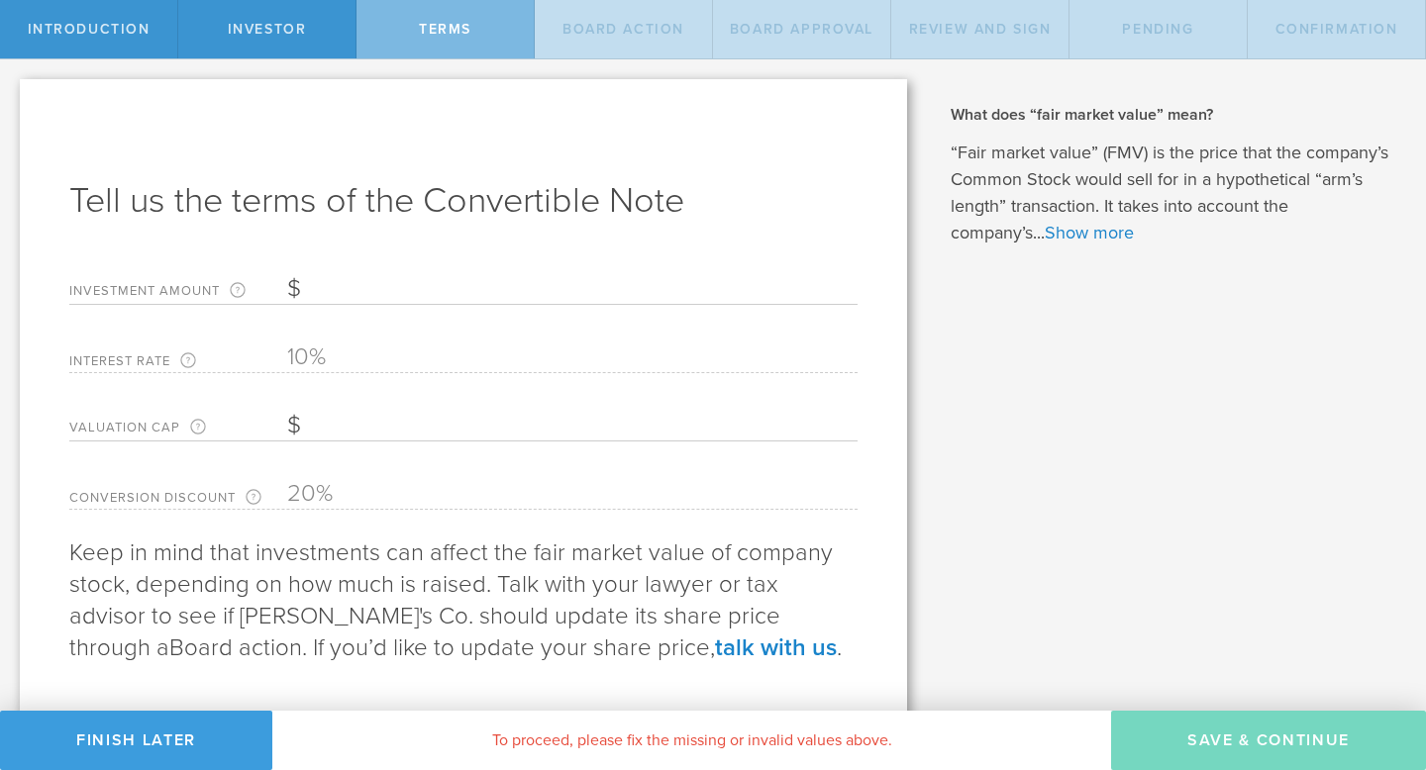
click at [357, 430] on input "Valuation Cap The valuation cap establishes a maximum company valuation at whic…" at bounding box center [572, 426] width 570 height 30
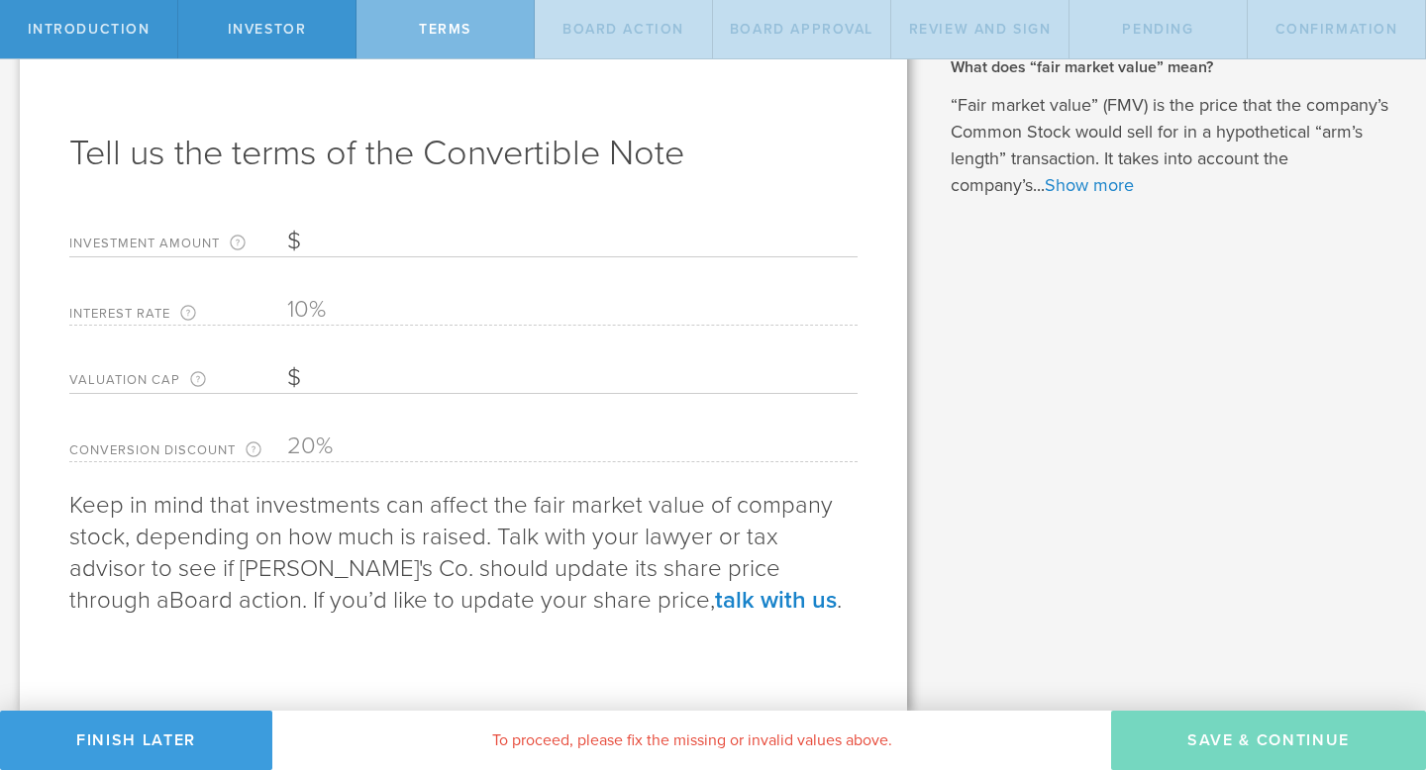
click at [367, 257] on div "Investment Amount The amount (in USD) that this investor is paying for the Conv…" at bounding box center [463, 237] width 788 height 41
click at [343, 239] on input "Investment Amount The amount (in USD) that this investor is paying for the Conv…" at bounding box center [572, 242] width 570 height 30
type input "50,000"
click at [325, 380] on input "Valuation Cap The valuation cap establishes a maximum company valuation at whic…" at bounding box center [572, 378] width 570 height 30
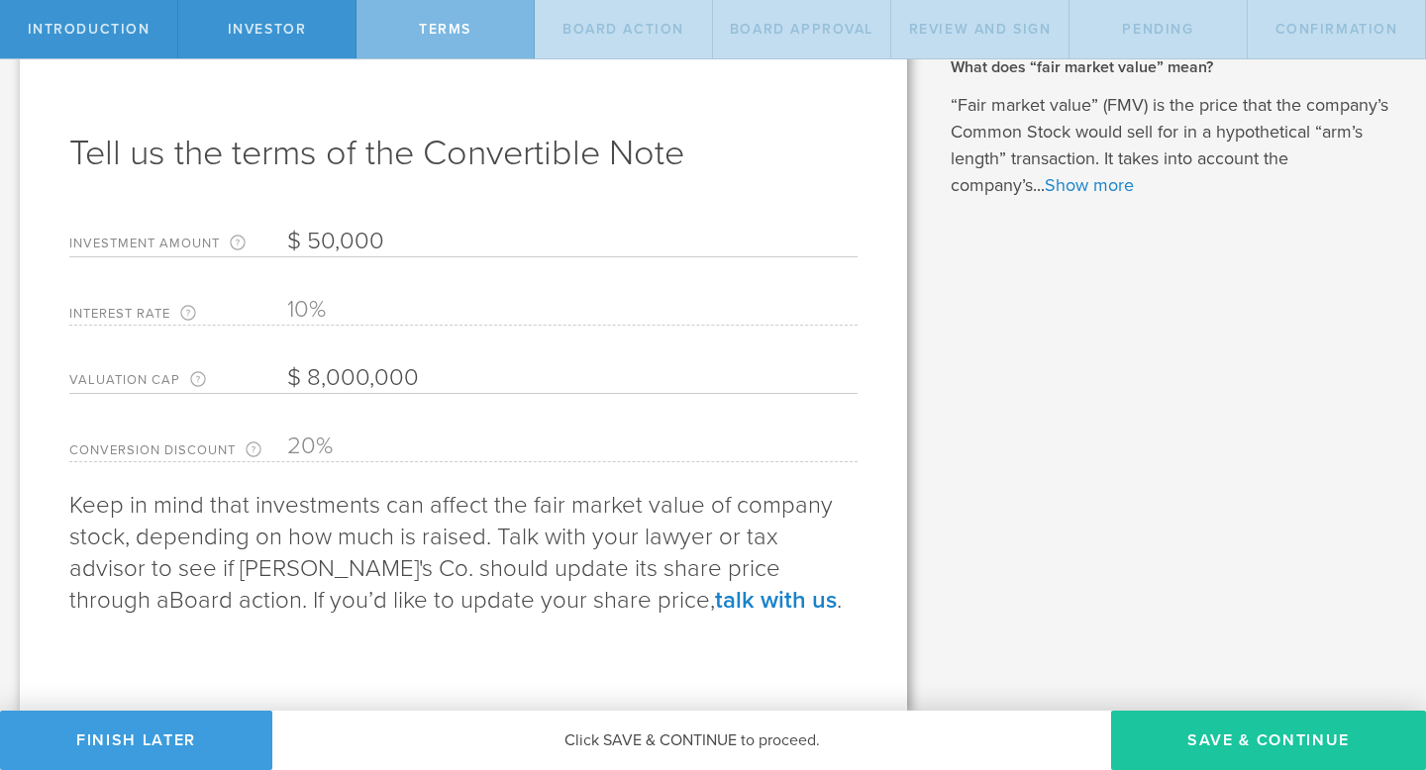
type input "8,000,000"
click at [1249, 735] on button "Save & Continue" at bounding box center [1268, 740] width 315 height 59
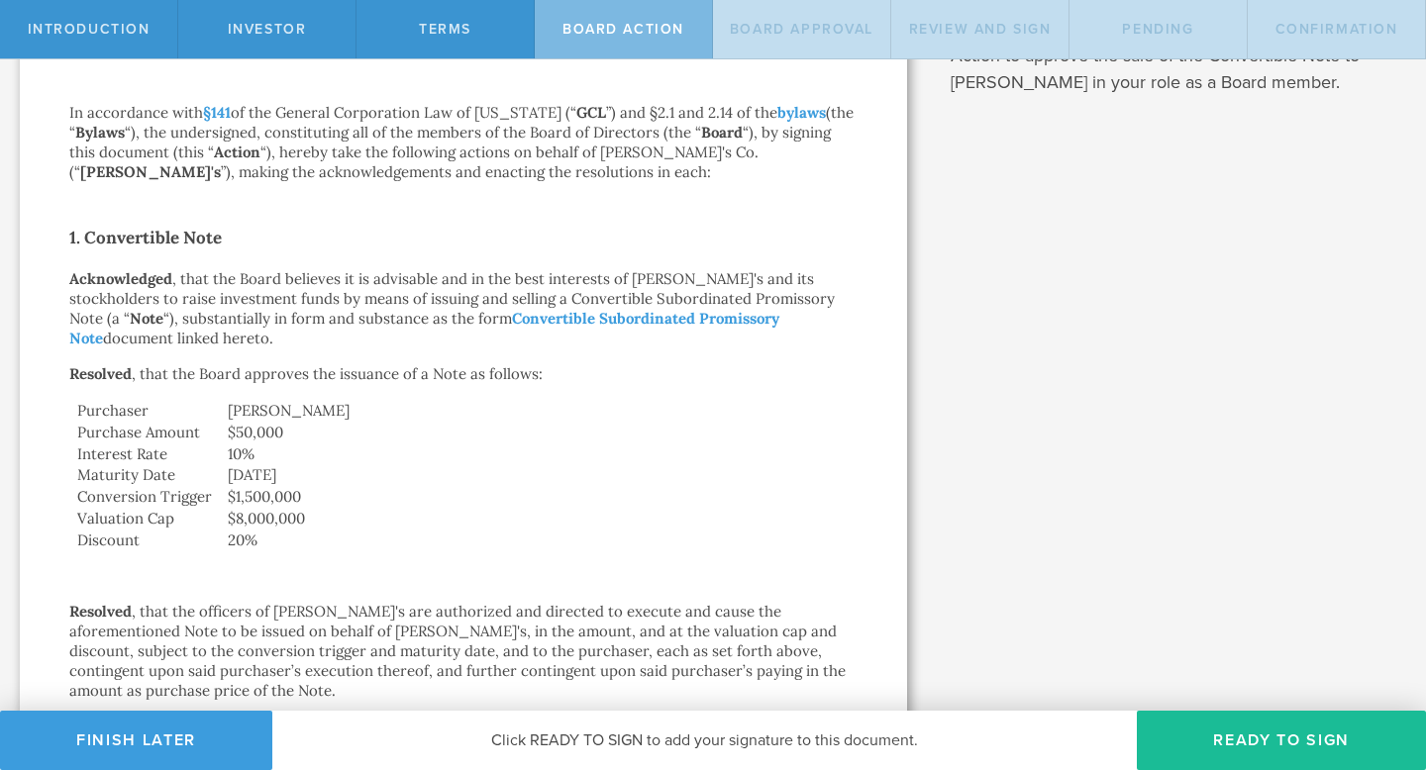
scroll to position [330, 0]
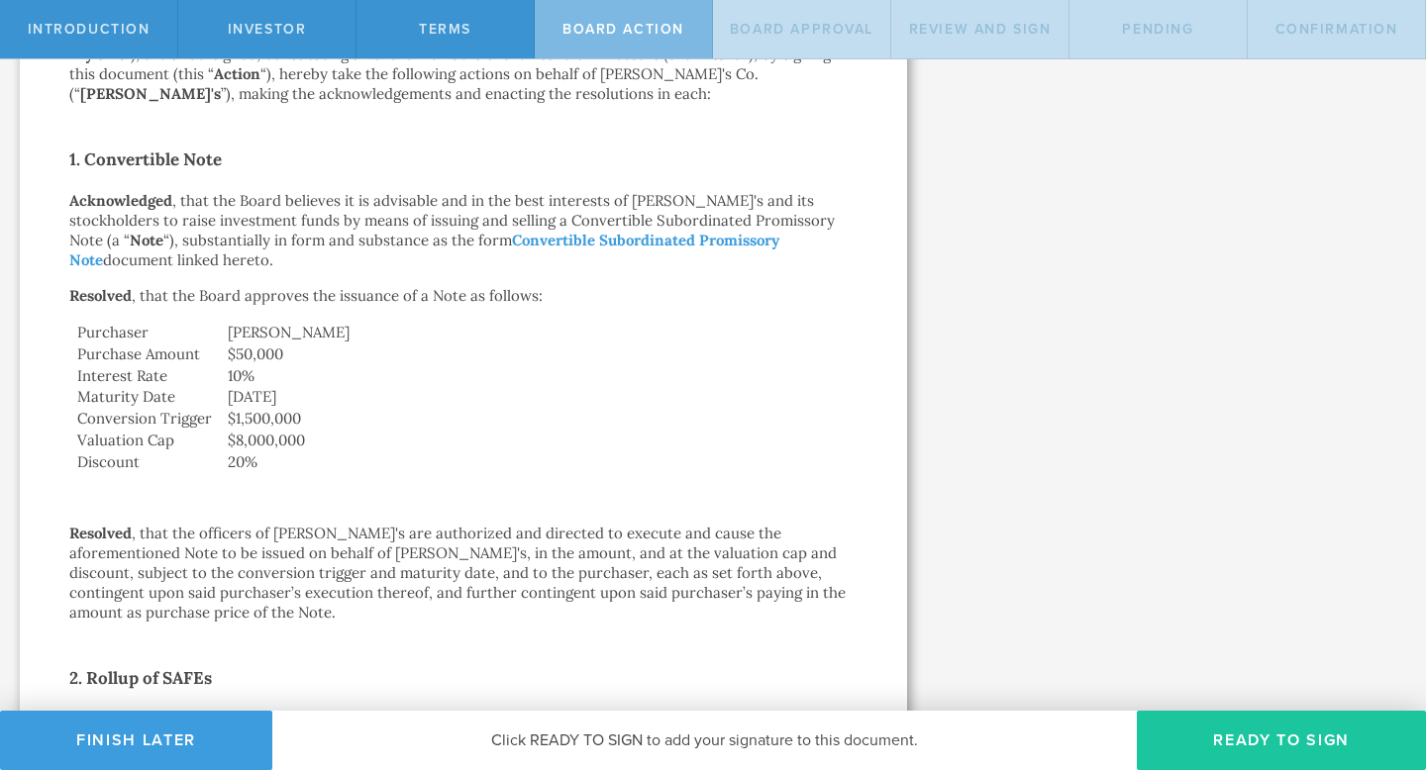
click at [1153, 733] on button "Ready to Sign" at bounding box center [1281, 740] width 289 height 59
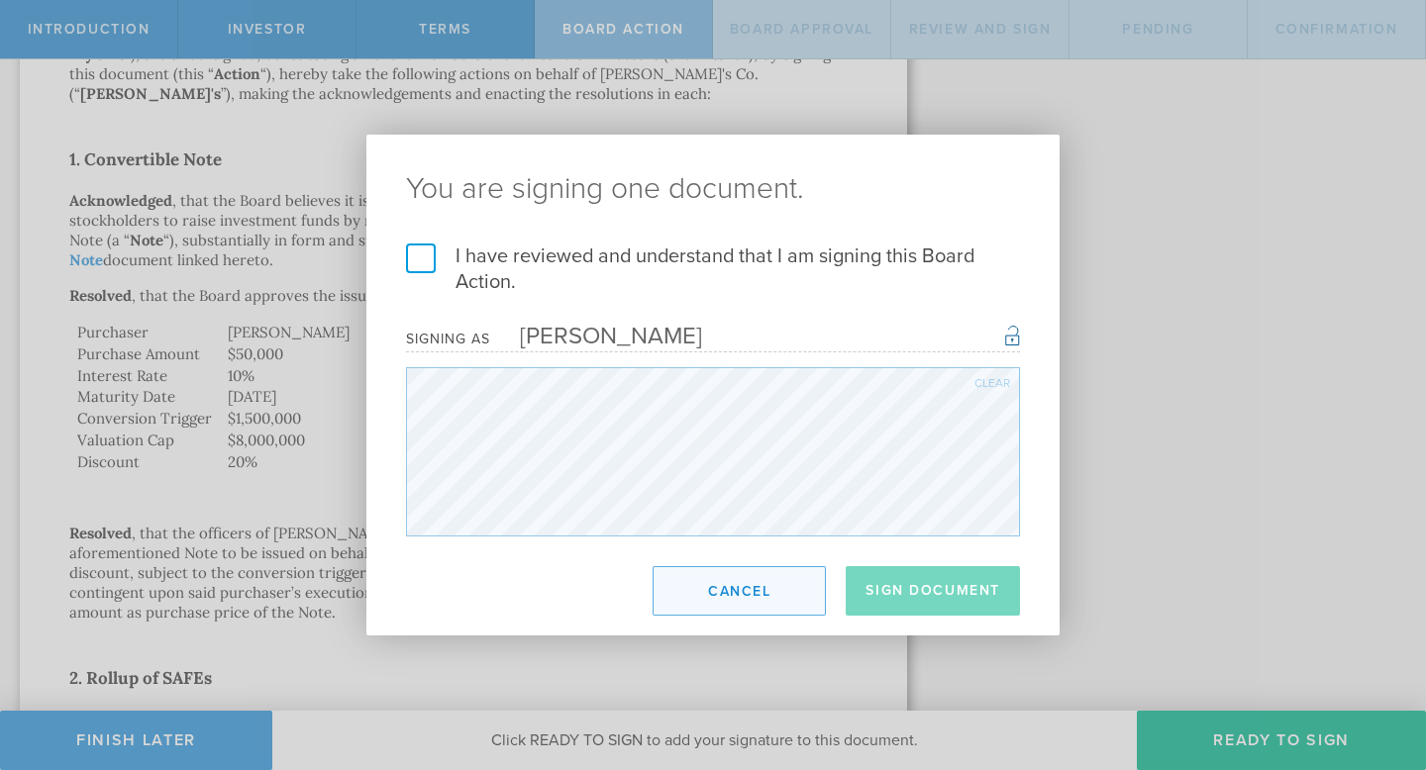
click at [737, 590] on button "Cancel" at bounding box center [739, 591] width 173 height 50
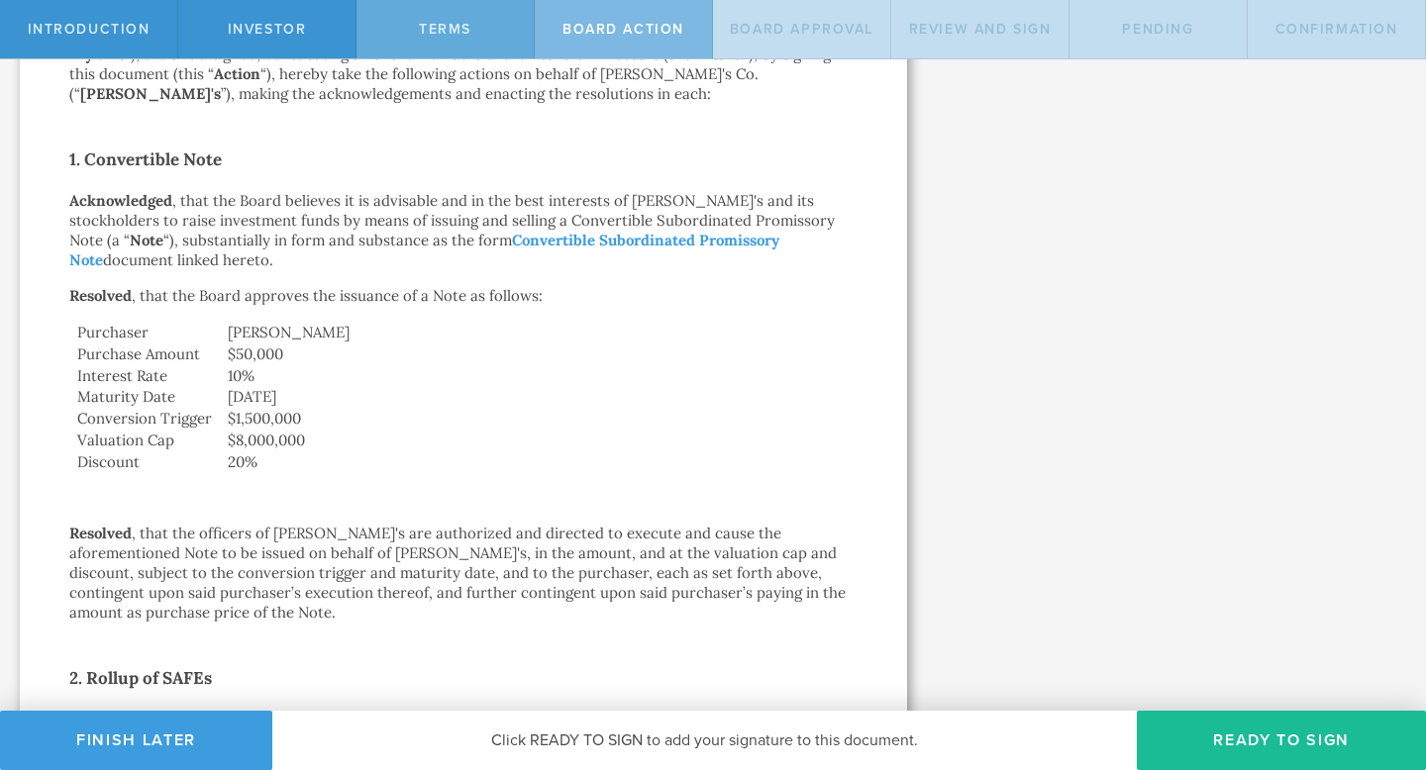
click at [491, 37] on div "Terms" at bounding box center [446, 29] width 178 height 58
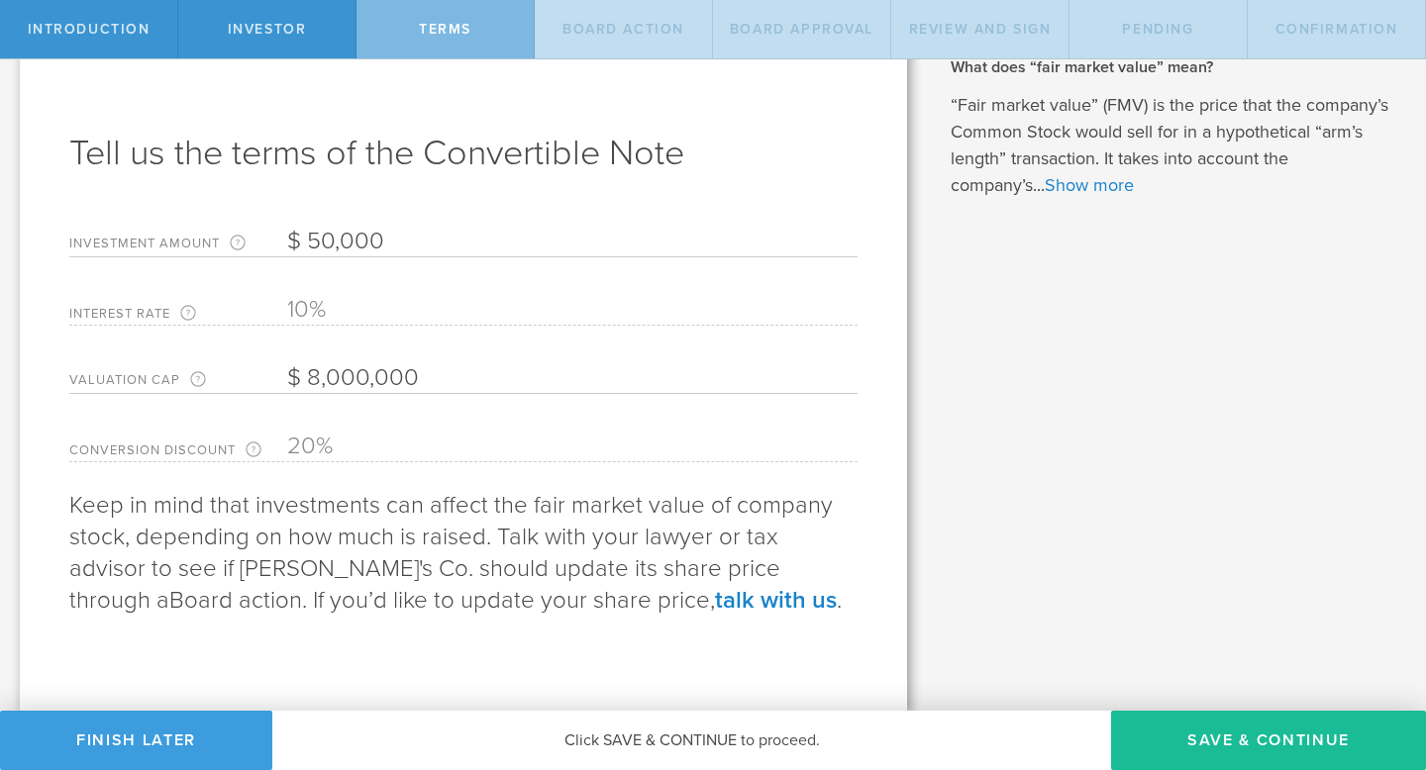
scroll to position [0, 0]
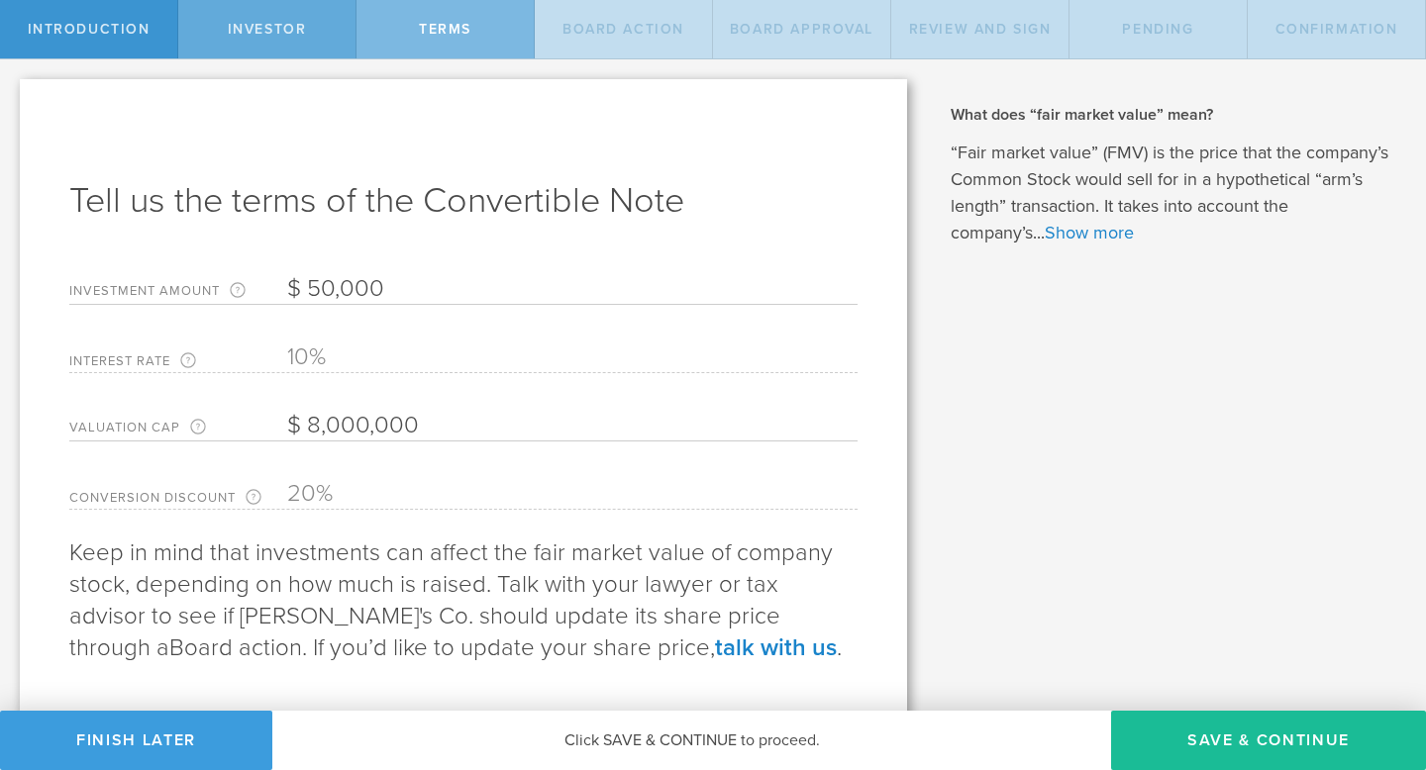
click at [276, 19] on div "Investor" at bounding box center [267, 29] width 178 height 58
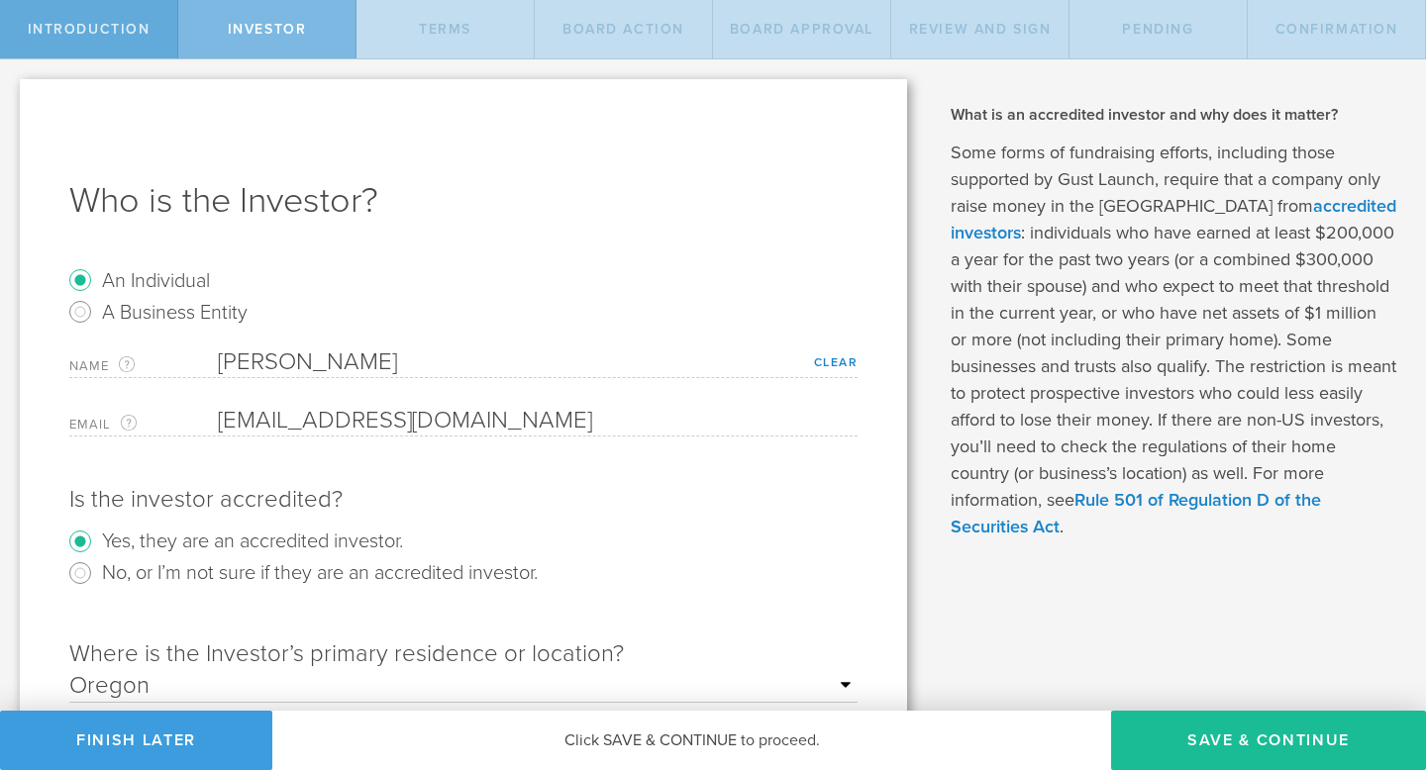
click at [86, 21] on span "Introduction" at bounding box center [89, 29] width 123 height 17
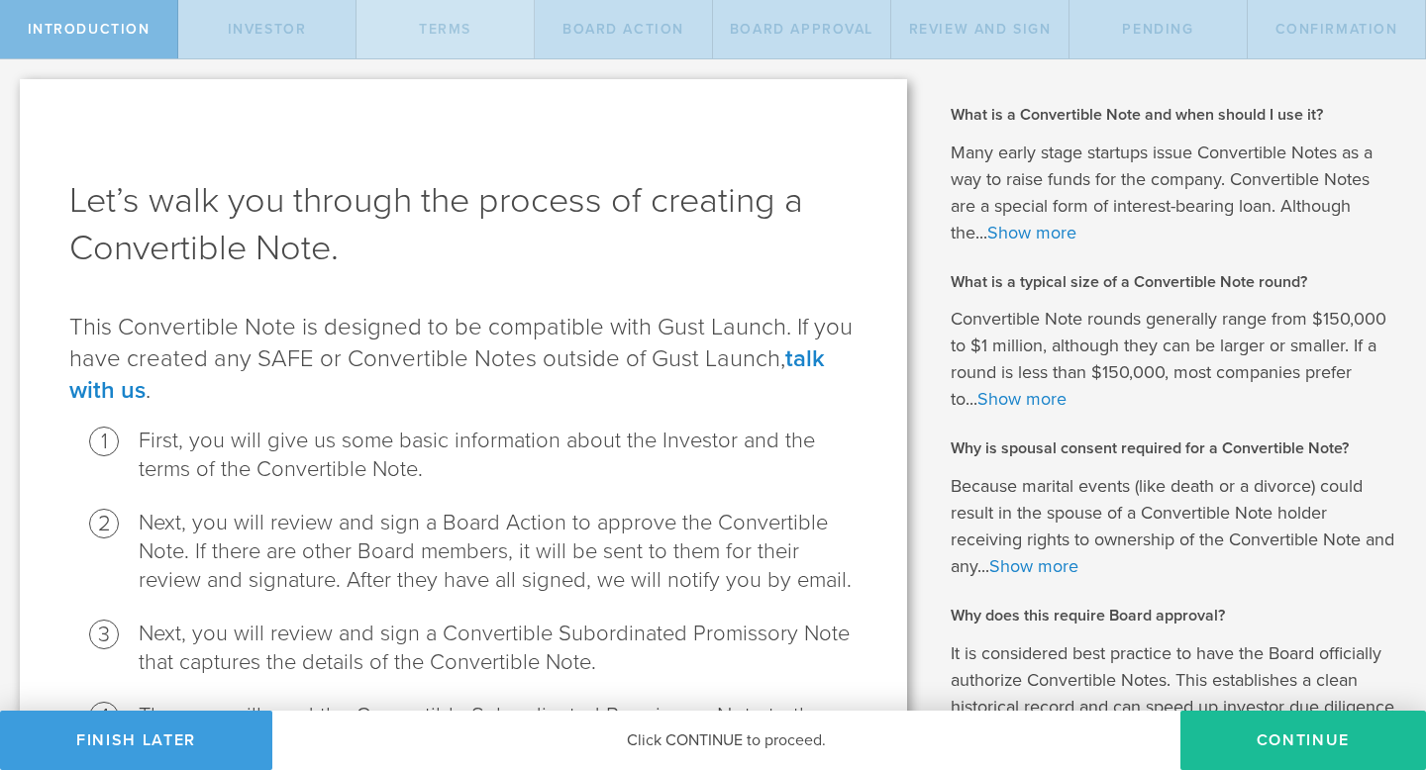
click at [454, 30] on span "Terms" at bounding box center [445, 29] width 52 height 17
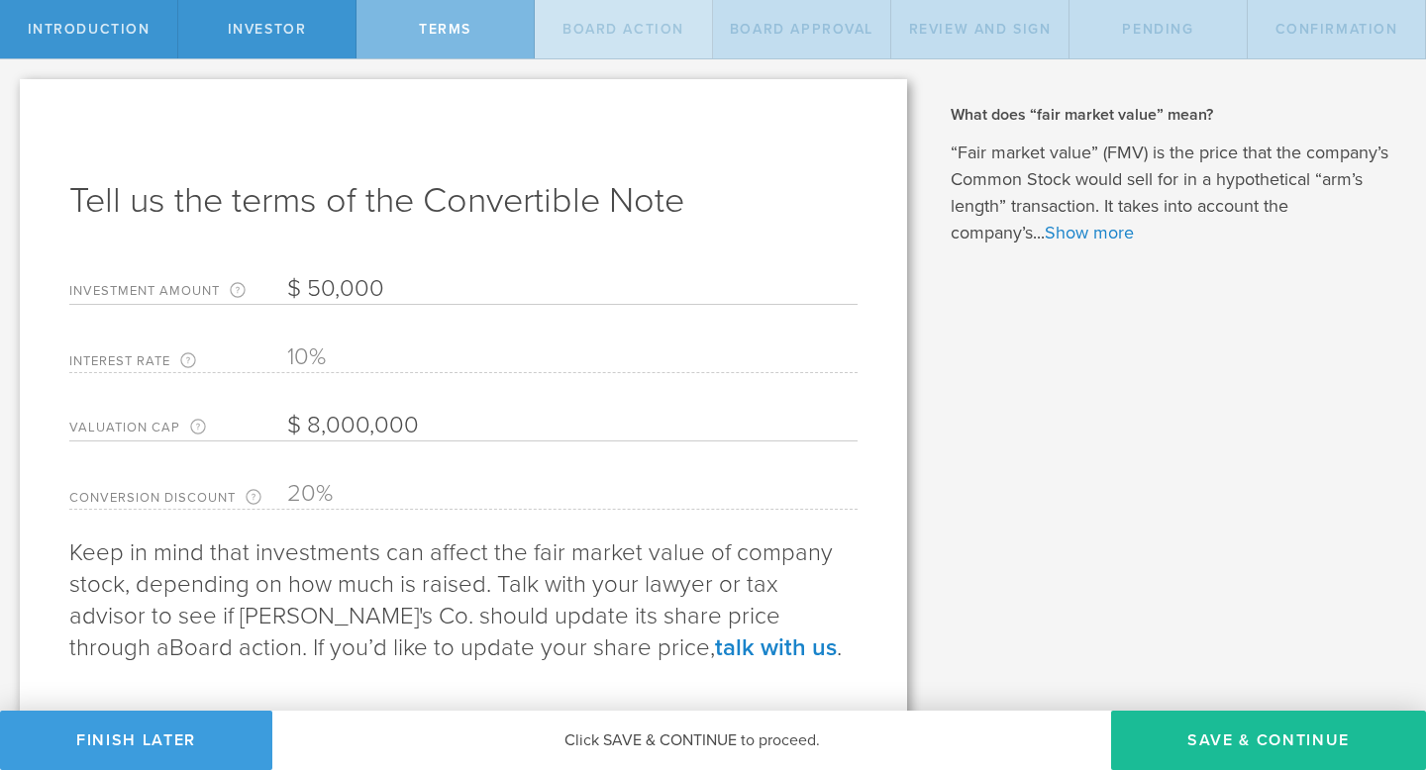
click at [641, 43] on div "Board Action" at bounding box center [624, 29] width 178 height 58
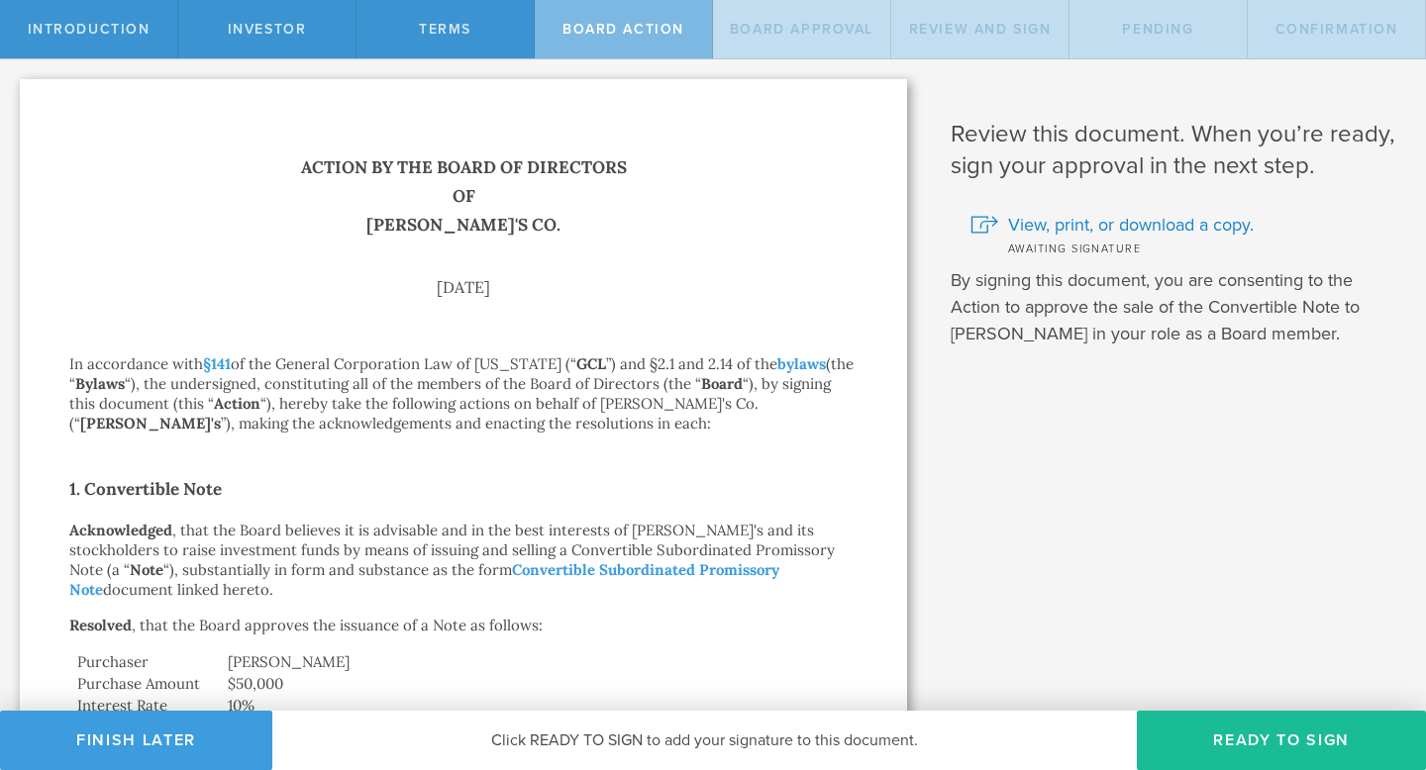
scroll to position [1, 0]
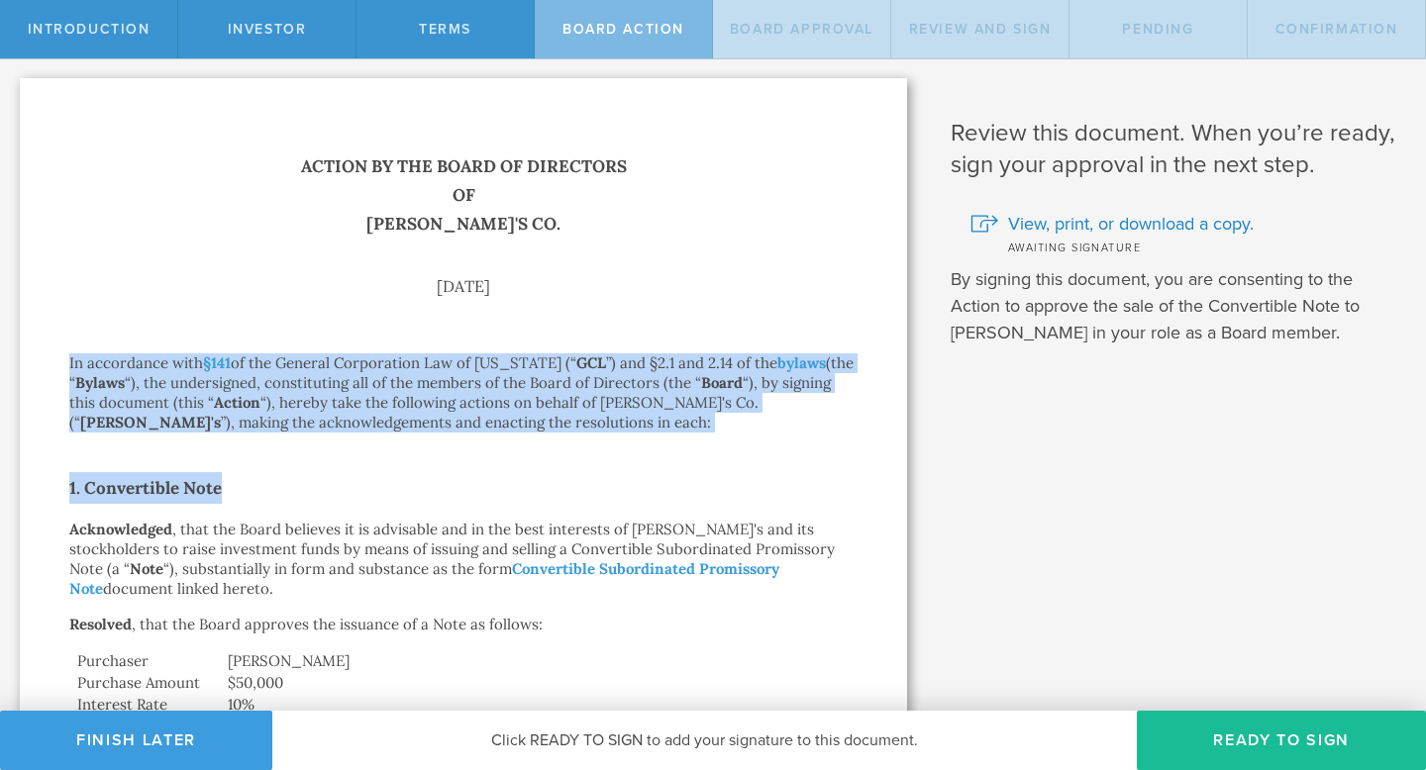
drag, startPoint x: 71, startPoint y: 363, endPoint x: 247, endPoint y: 500, distance: 222.3
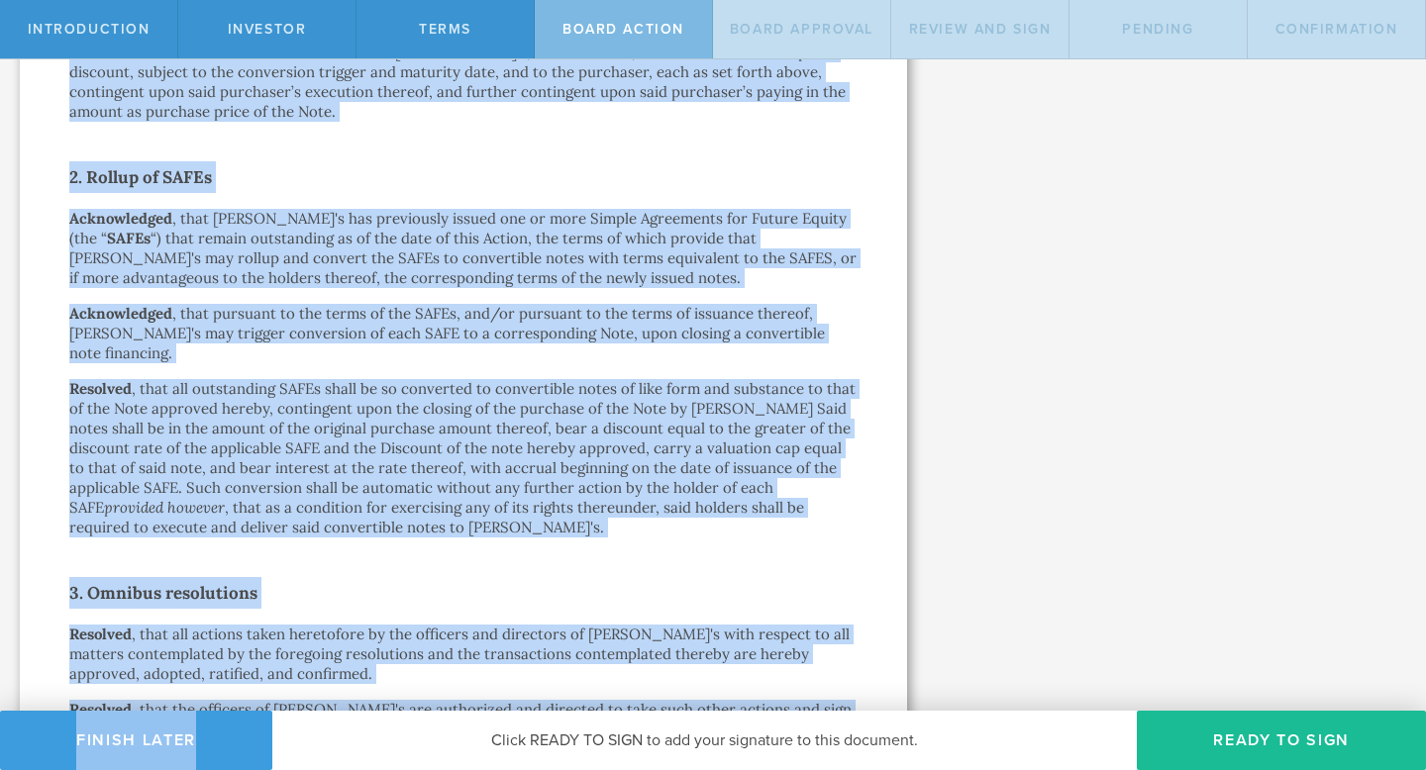
scroll to position [1084, 0]
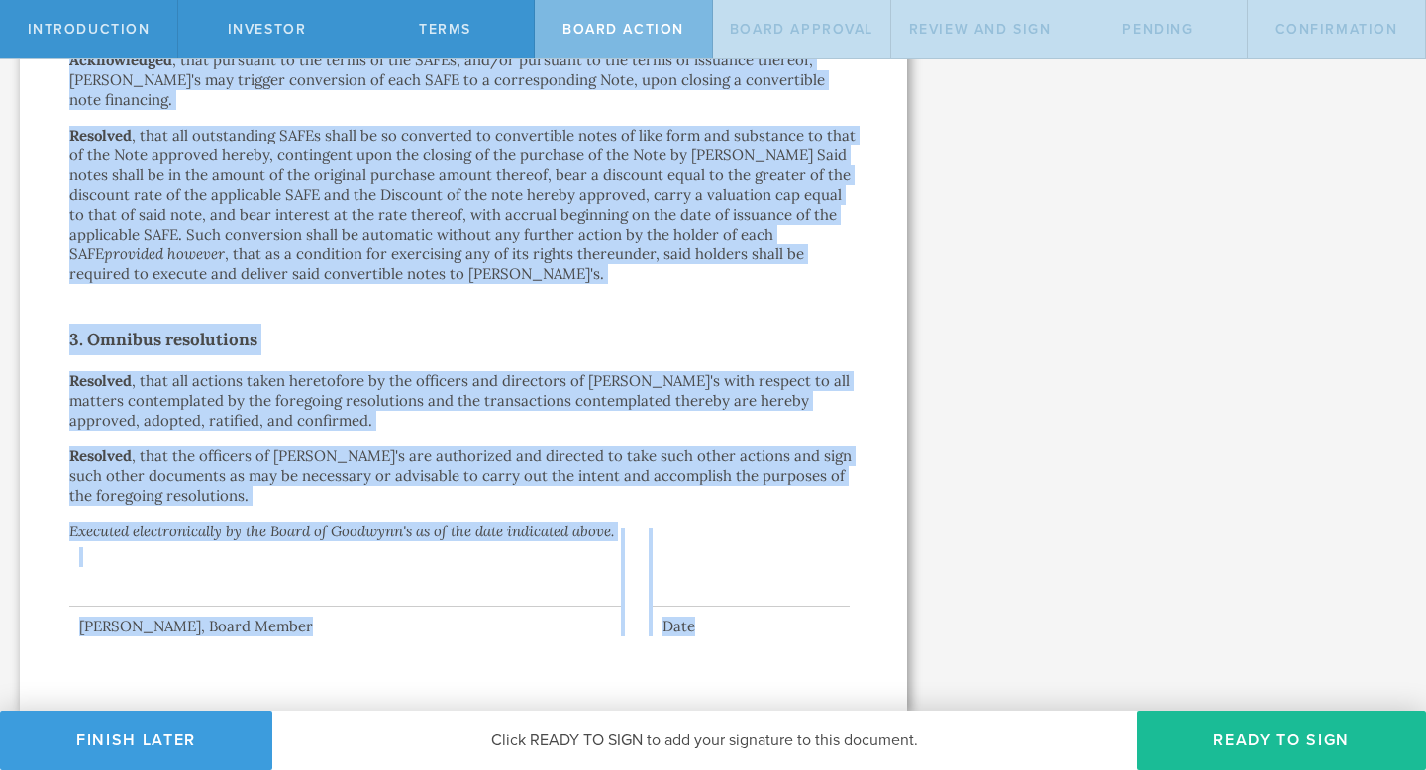
drag, startPoint x: 304, startPoint y: 164, endPoint x: 823, endPoint y: 663, distance: 719.3
copy div "Action by the Board of Directors of Goodwynn's Co. October 7, 2025 In accordanc…"
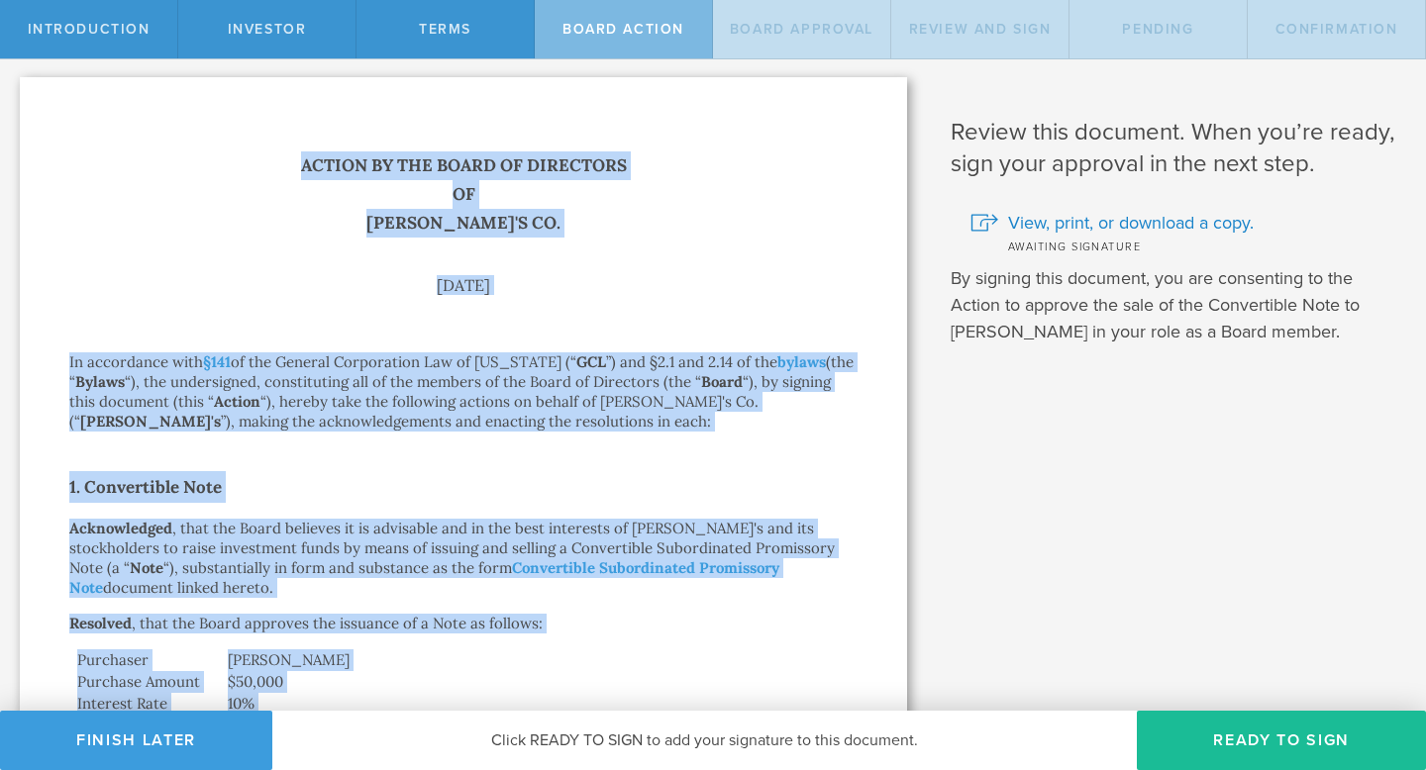
scroll to position [0, 0]
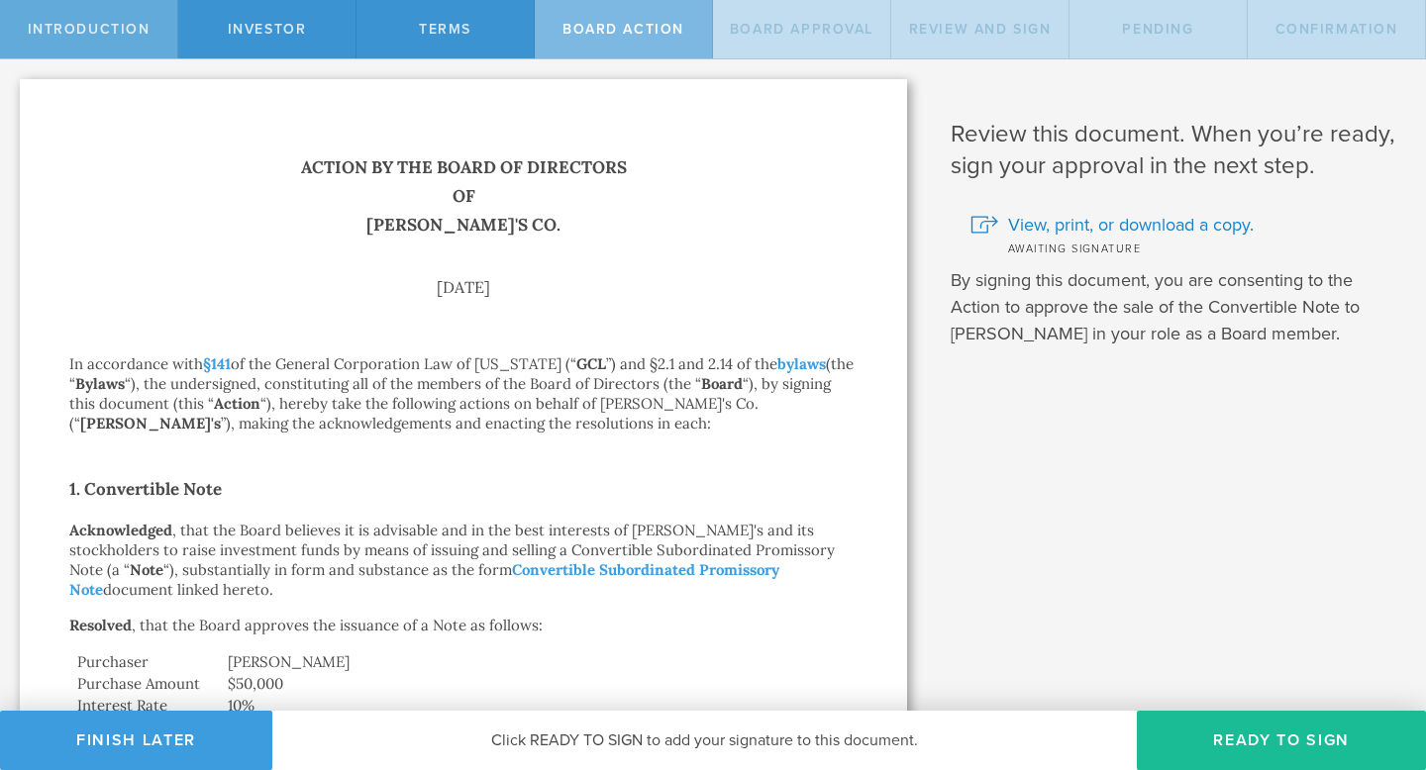
click at [115, 36] on span "Introduction" at bounding box center [89, 29] width 123 height 17
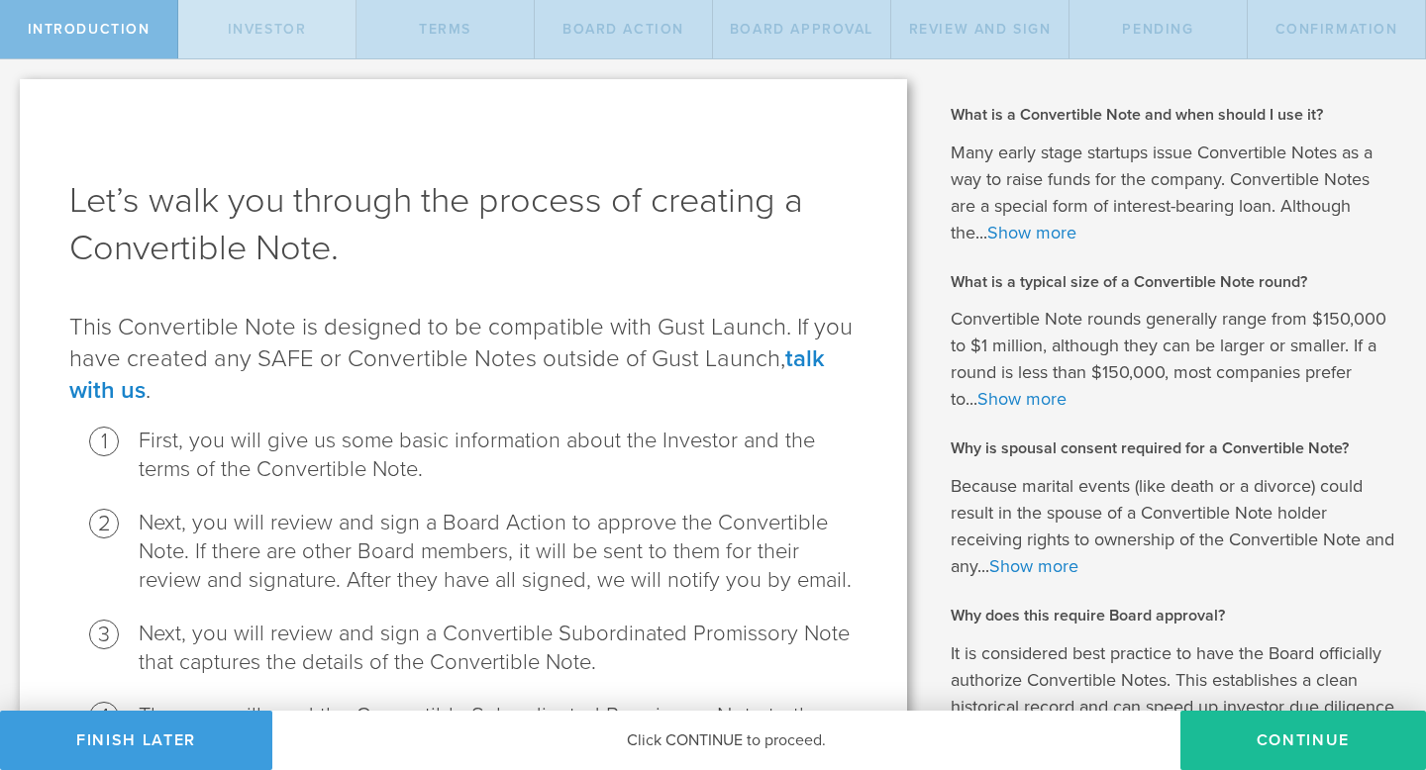
click at [279, 34] on span "Investor" at bounding box center [267, 29] width 79 height 17
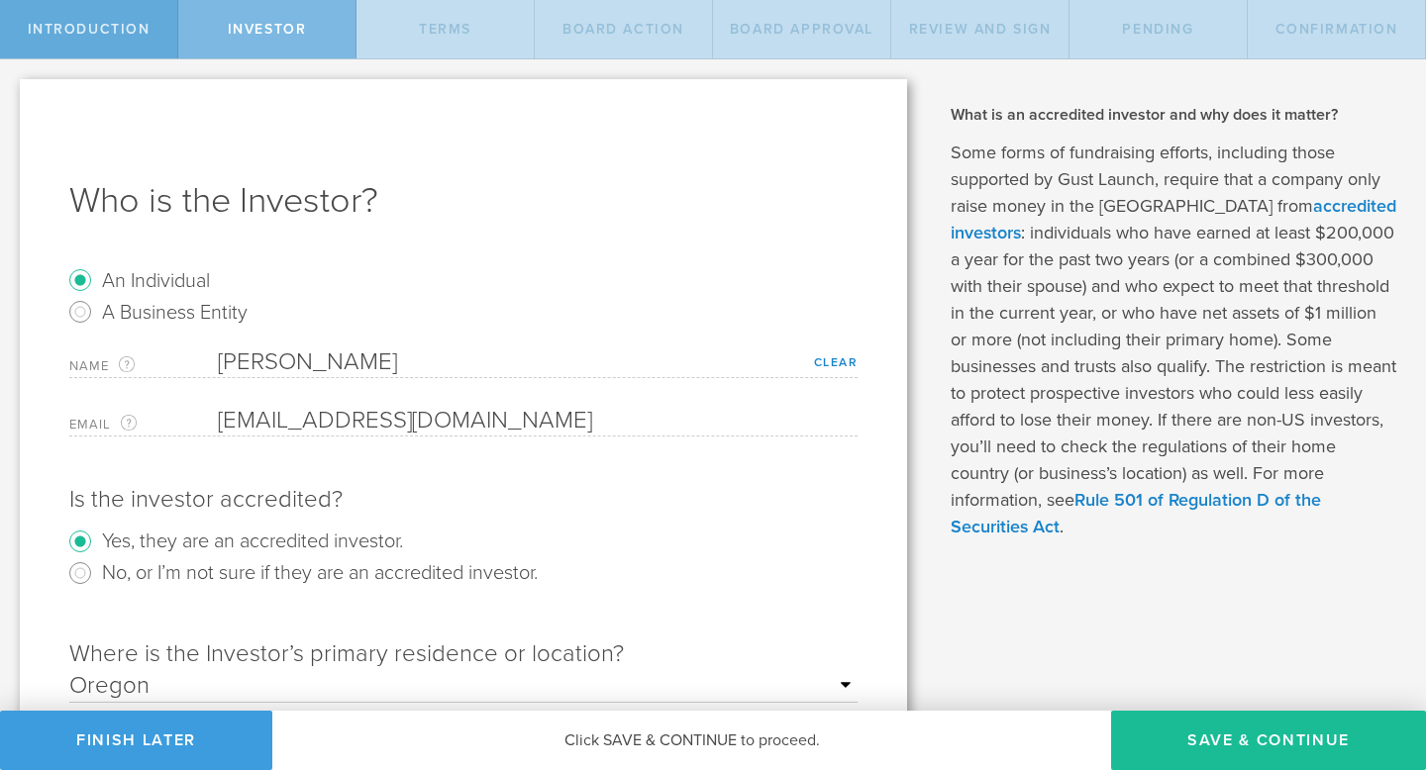
click at [123, 35] on span "Introduction" at bounding box center [89, 29] width 123 height 17
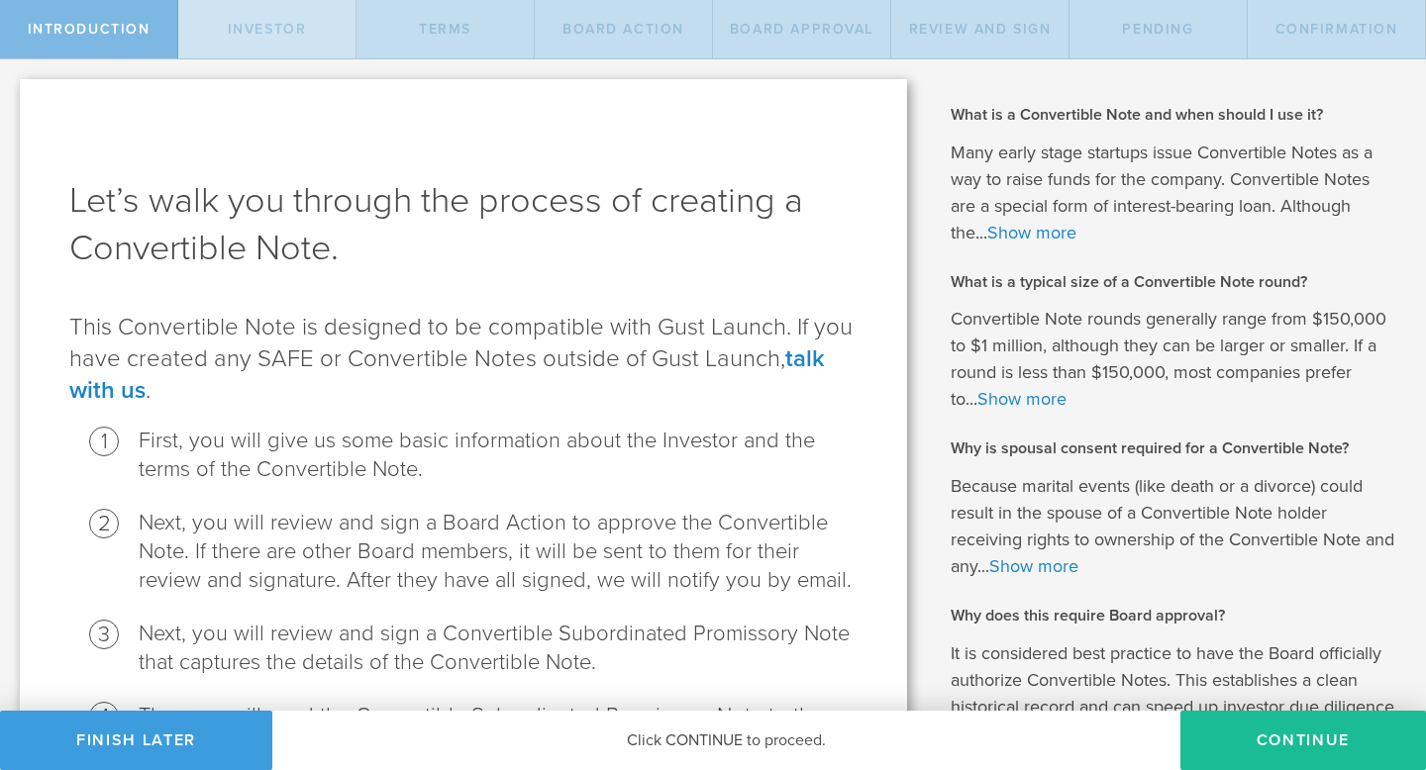
click at [256, 46] on div "Investor" at bounding box center [267, 29] width 178 height 58
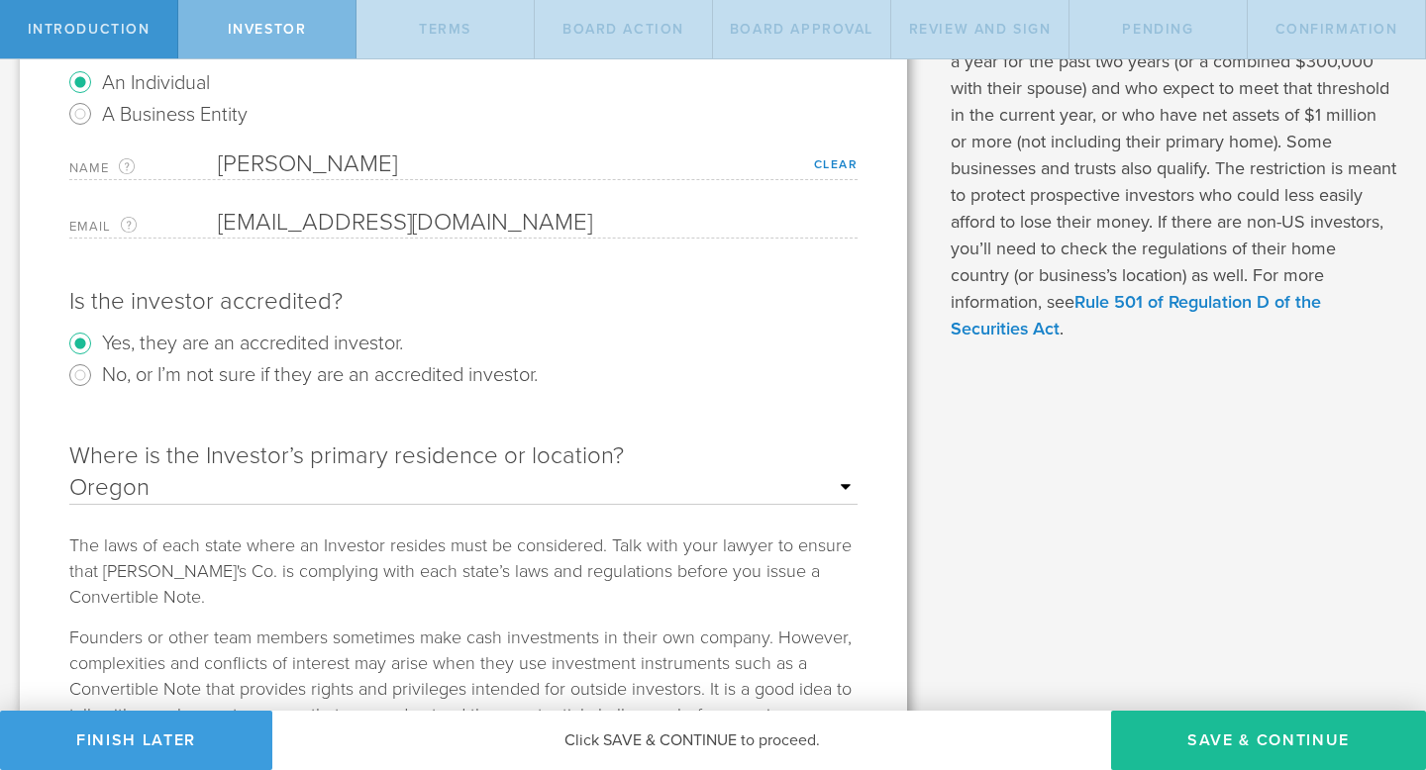
scroll to position [201, 0]
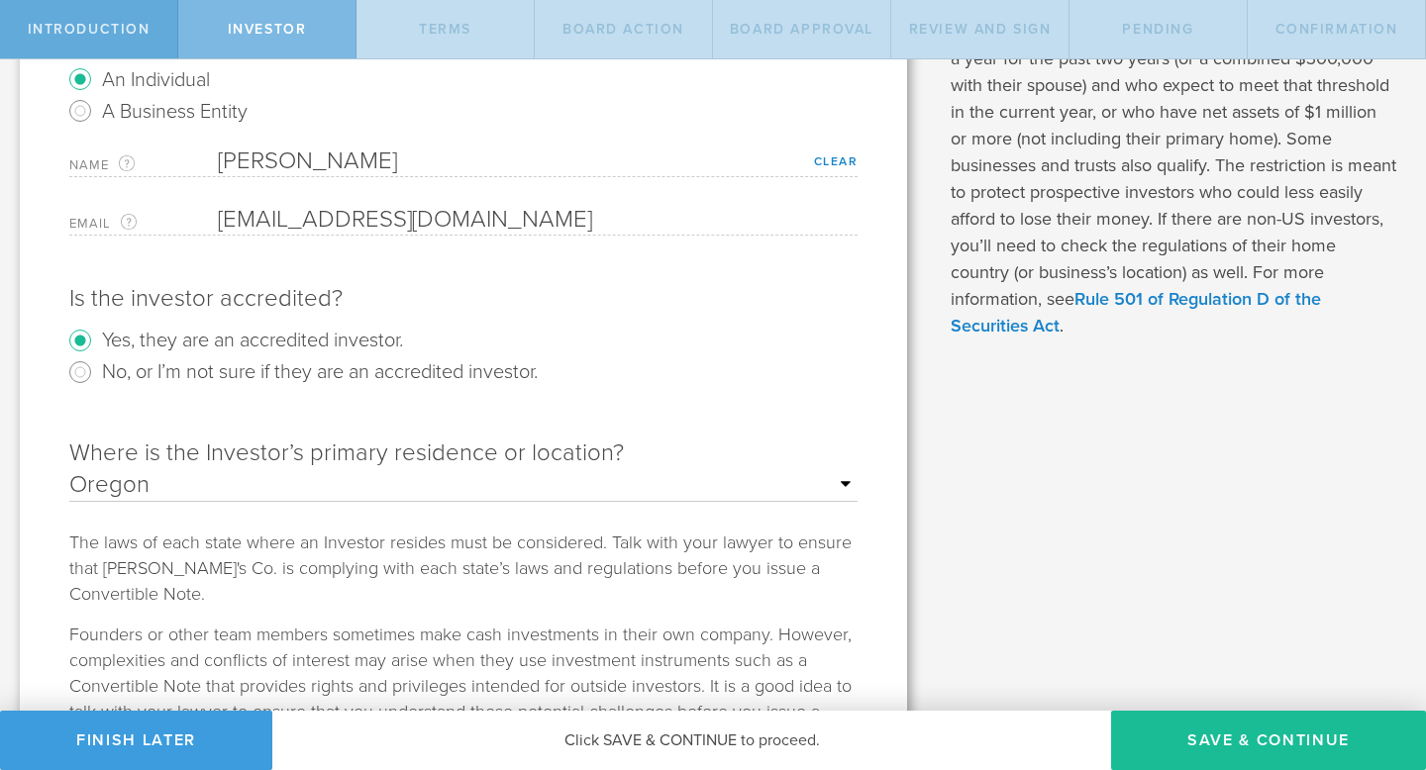
click at [114, 32] on span "Introduction" at bounding box center [89, 29] width 123 height 17
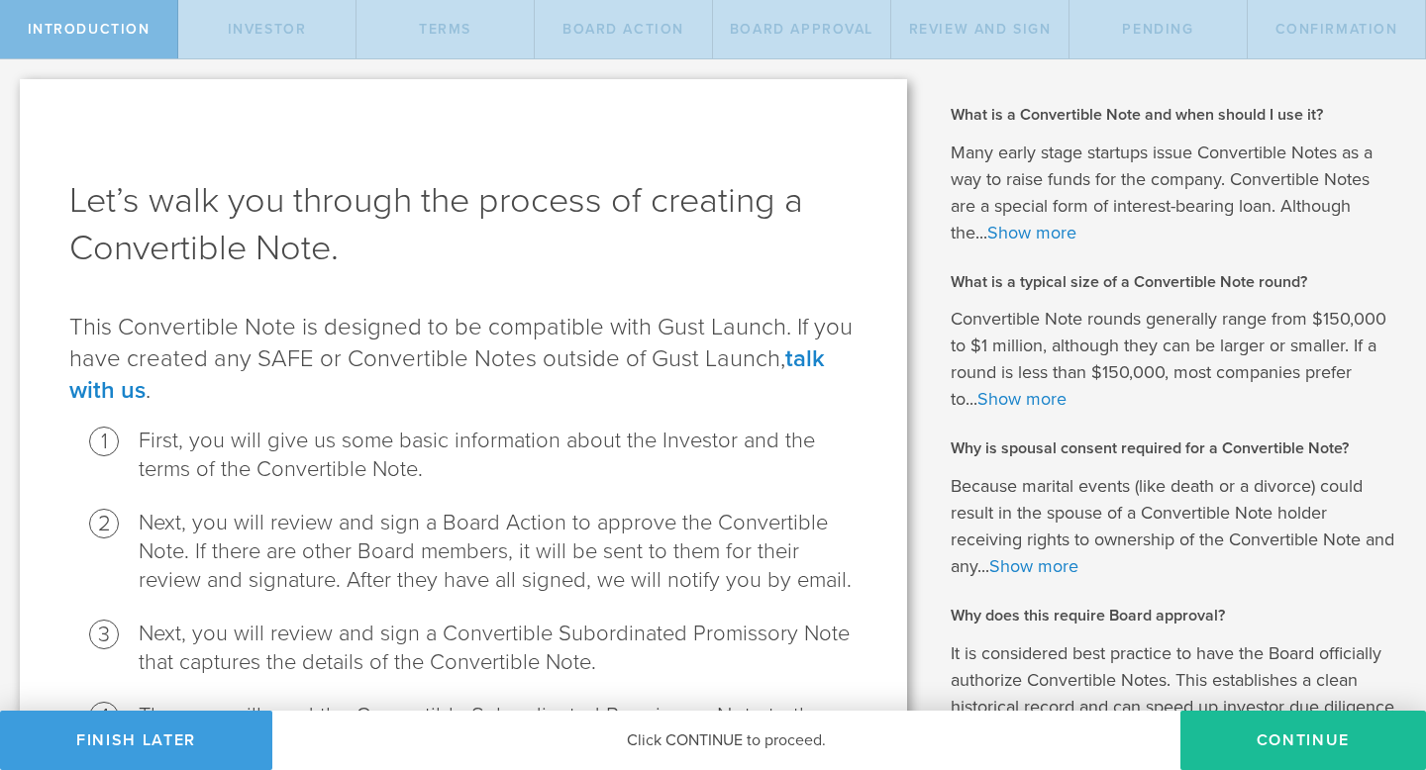
scroll to position [640, 0]
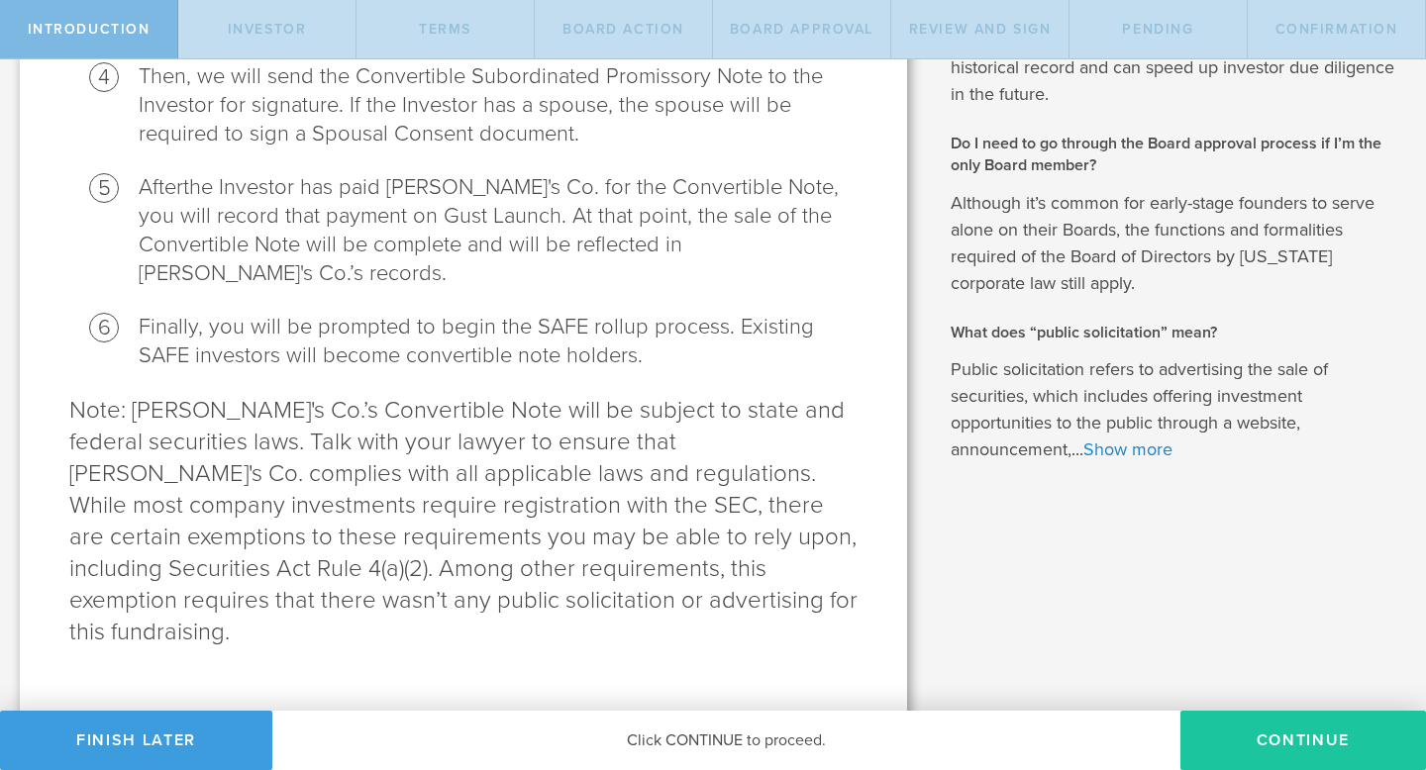
click at [1261, 746] on button "Continue" at bounding box center [1303, 740] width 246 height 59
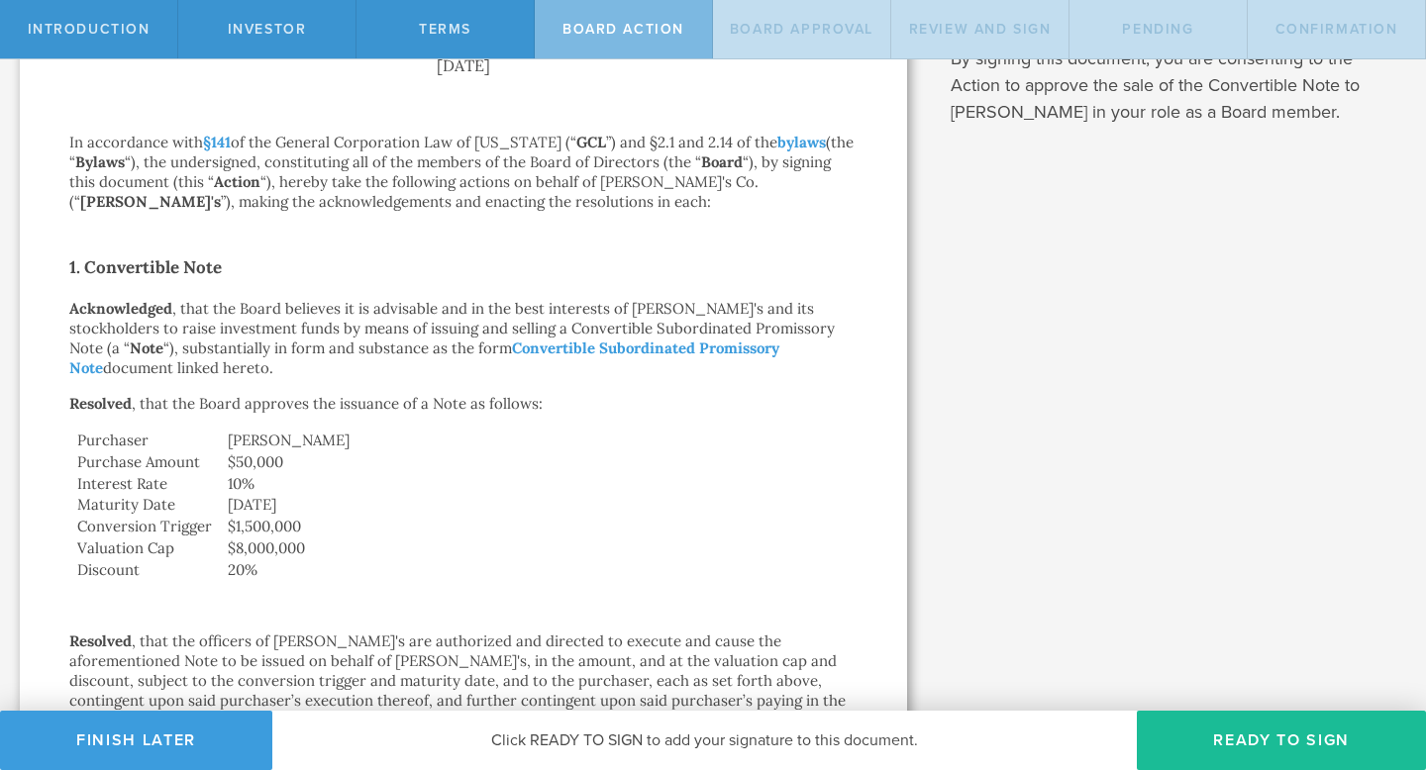
scroll to position [0, 0]
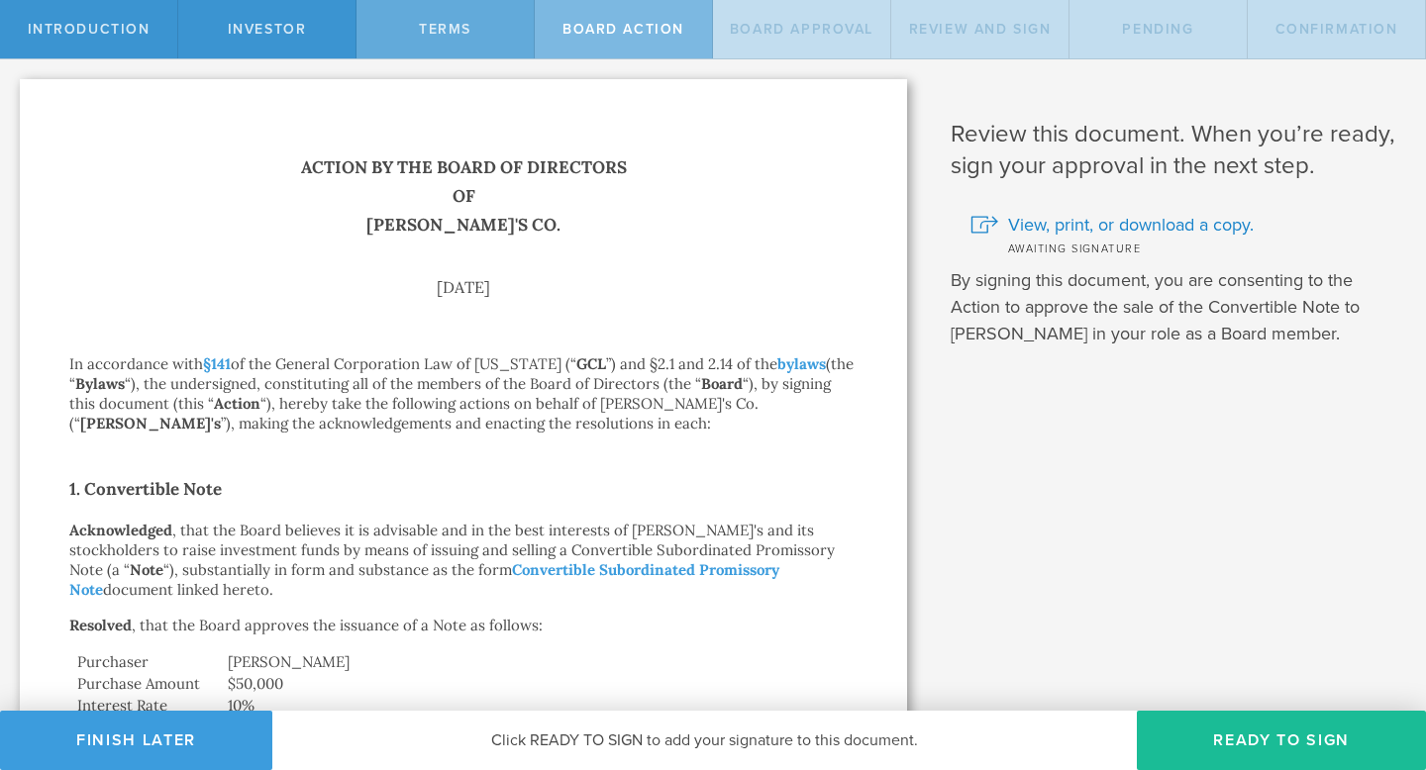
click at [451, 34] on span "Terms" at bounding box center [445, 29] width 52 height 17
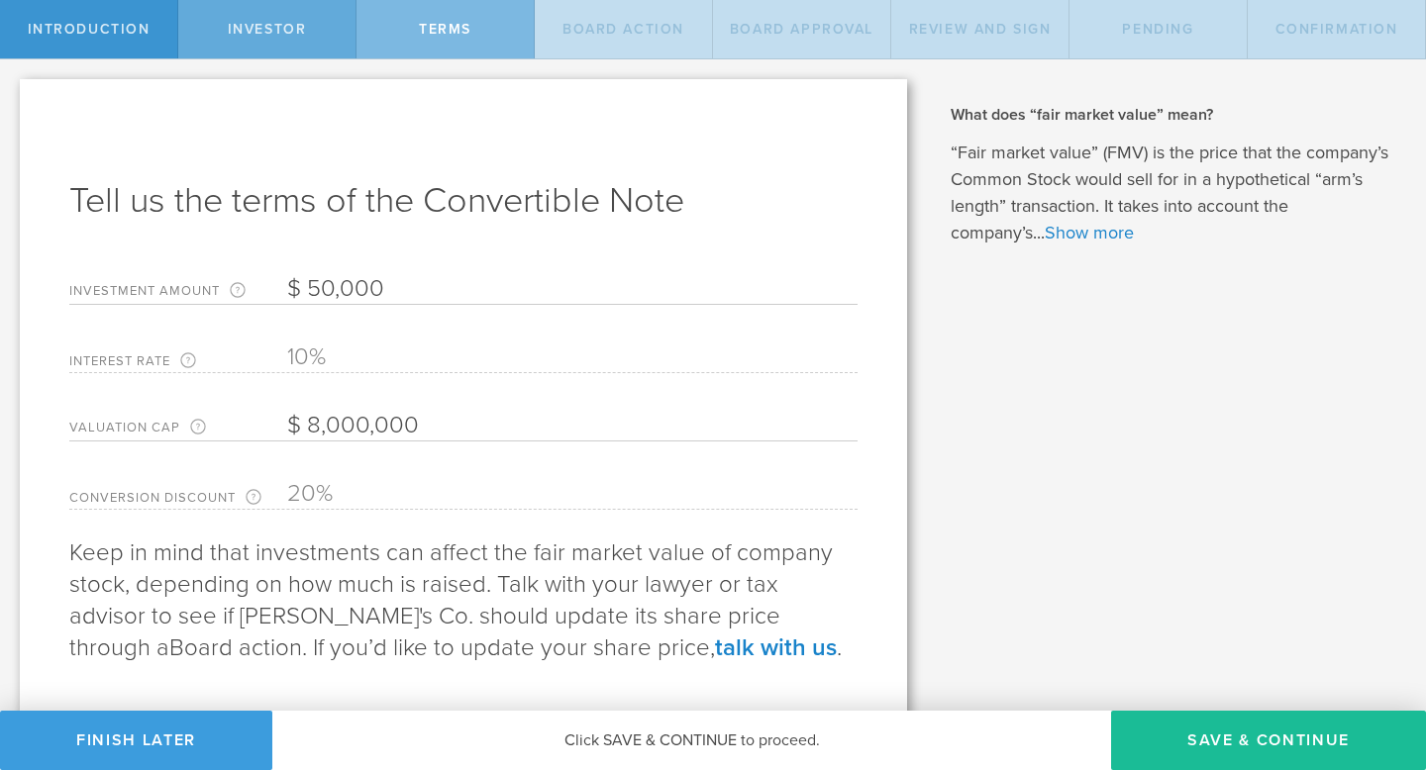
click at [271, 34] on span "Investor" at bounding box center [267, 29] width 79 height 17
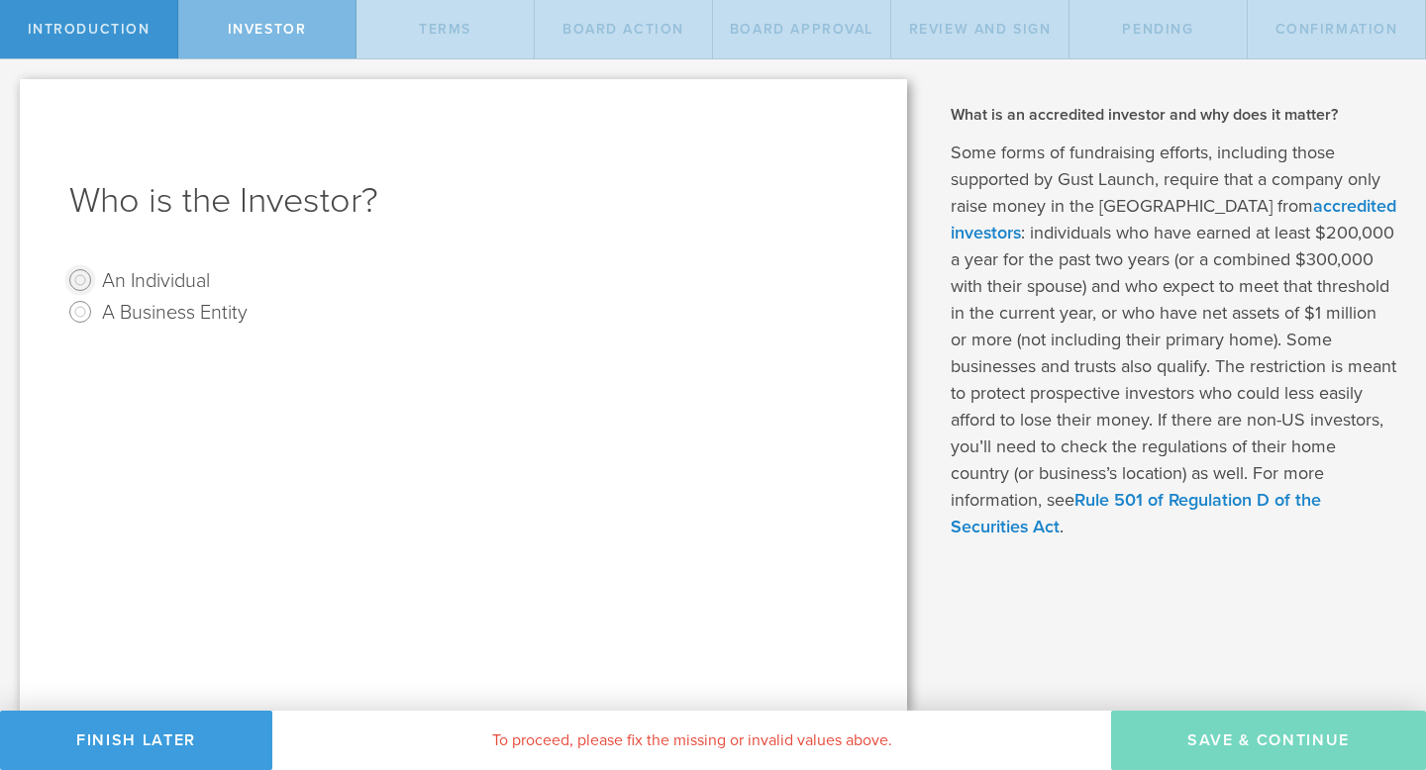
click at [90, 281] on input "An Individual" at bounding box center [80, 280] width 32 height 32
radio input "true"
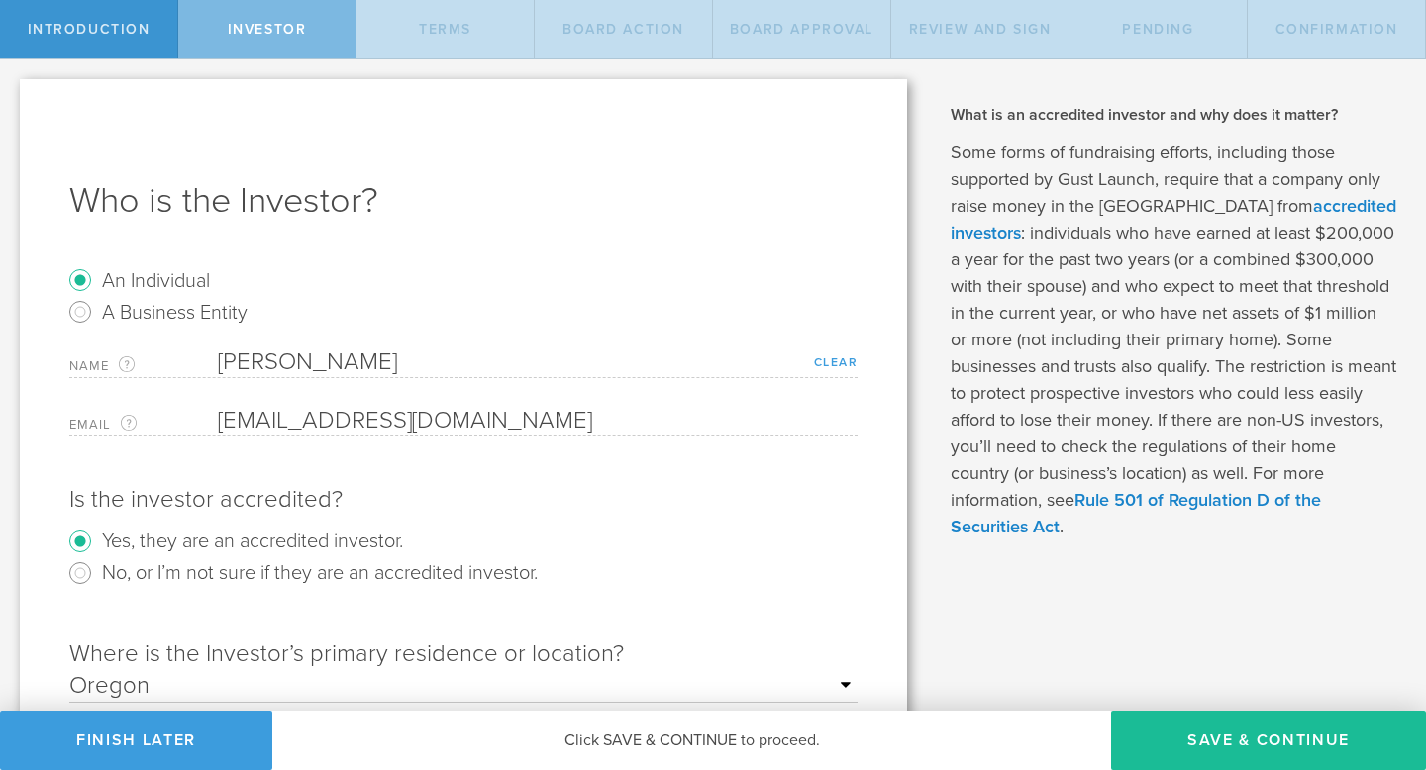
click at [835, 359] on link "Clear" at bounding box center [836, 363] width 45 height 14
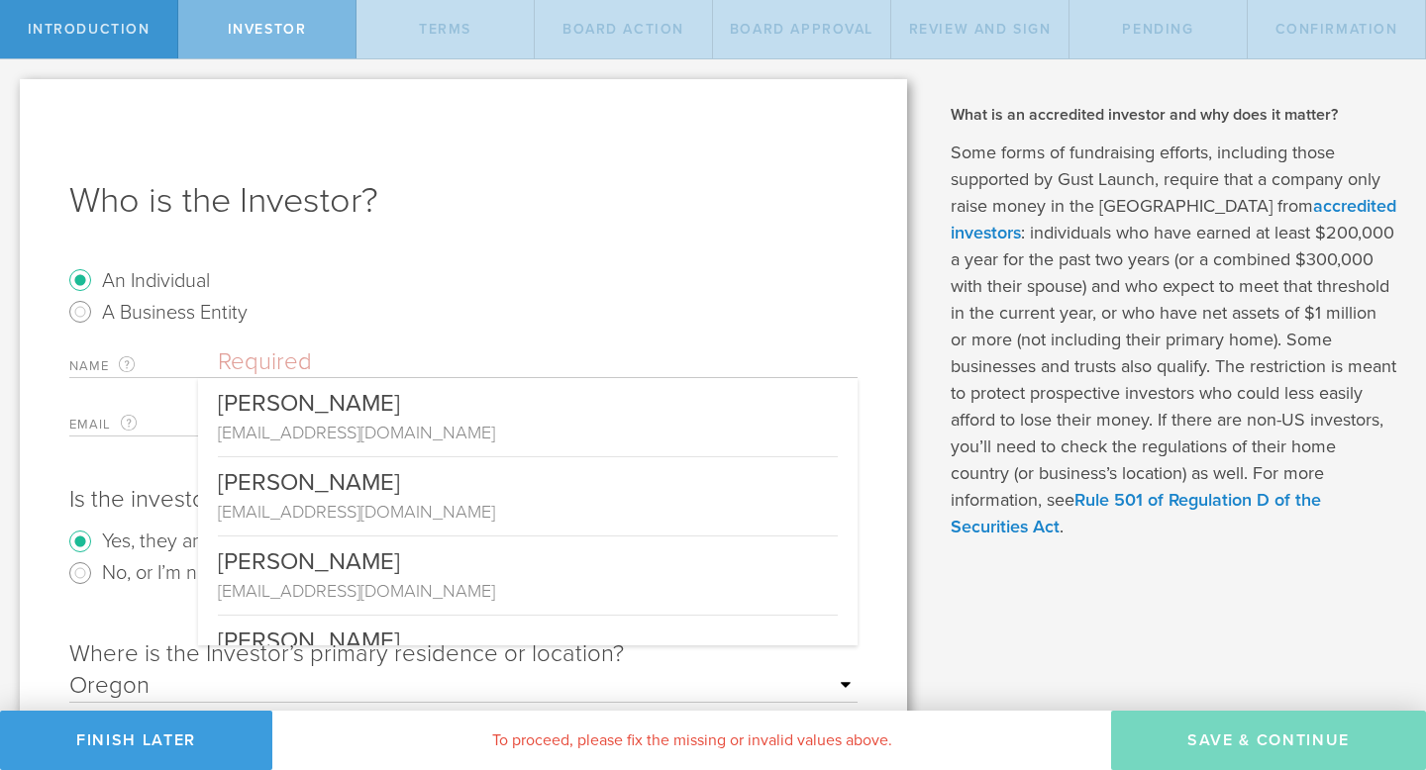
click at [347, 362] on input "text" at bounding box center [538, 363] width 640 height 30
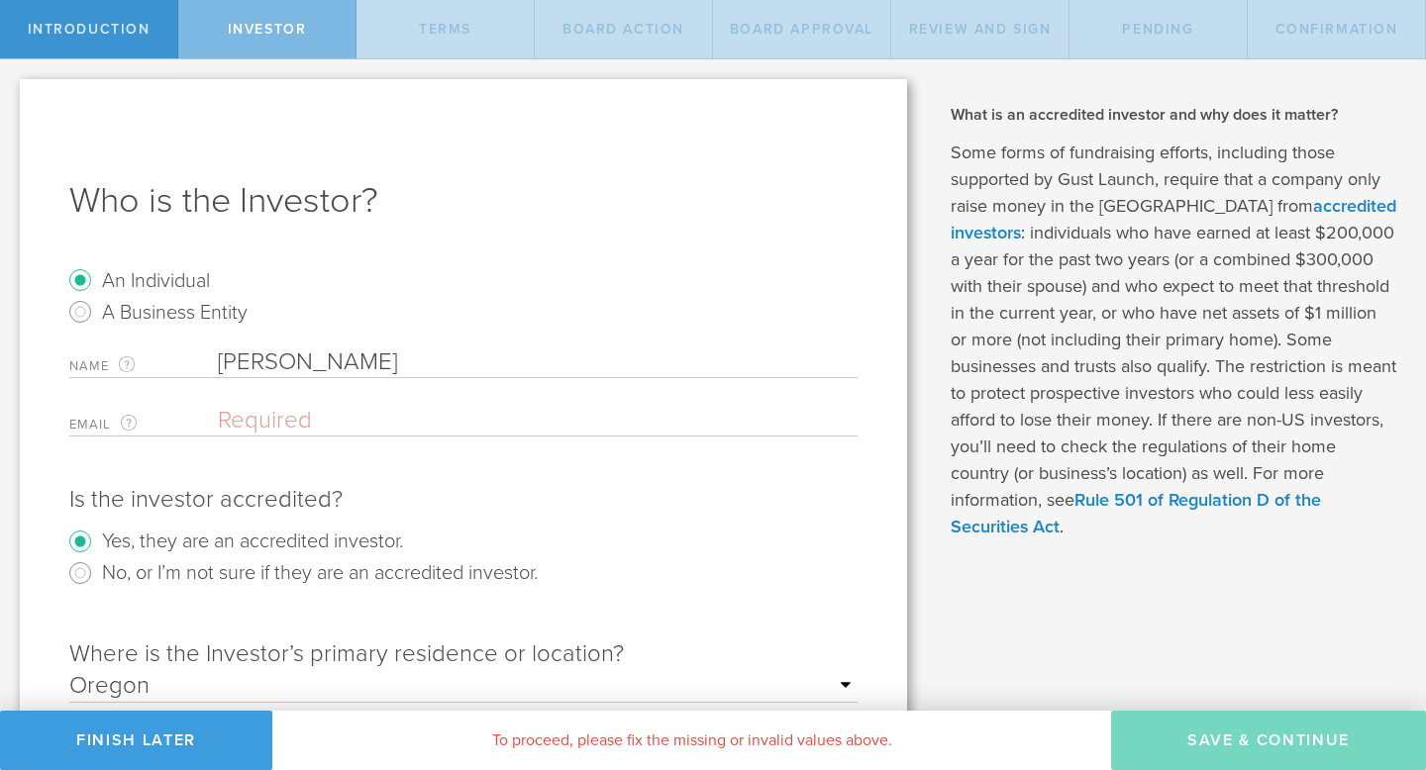
type input "Tim"
